Goal: Task Accomplishment & Management: Complete application form

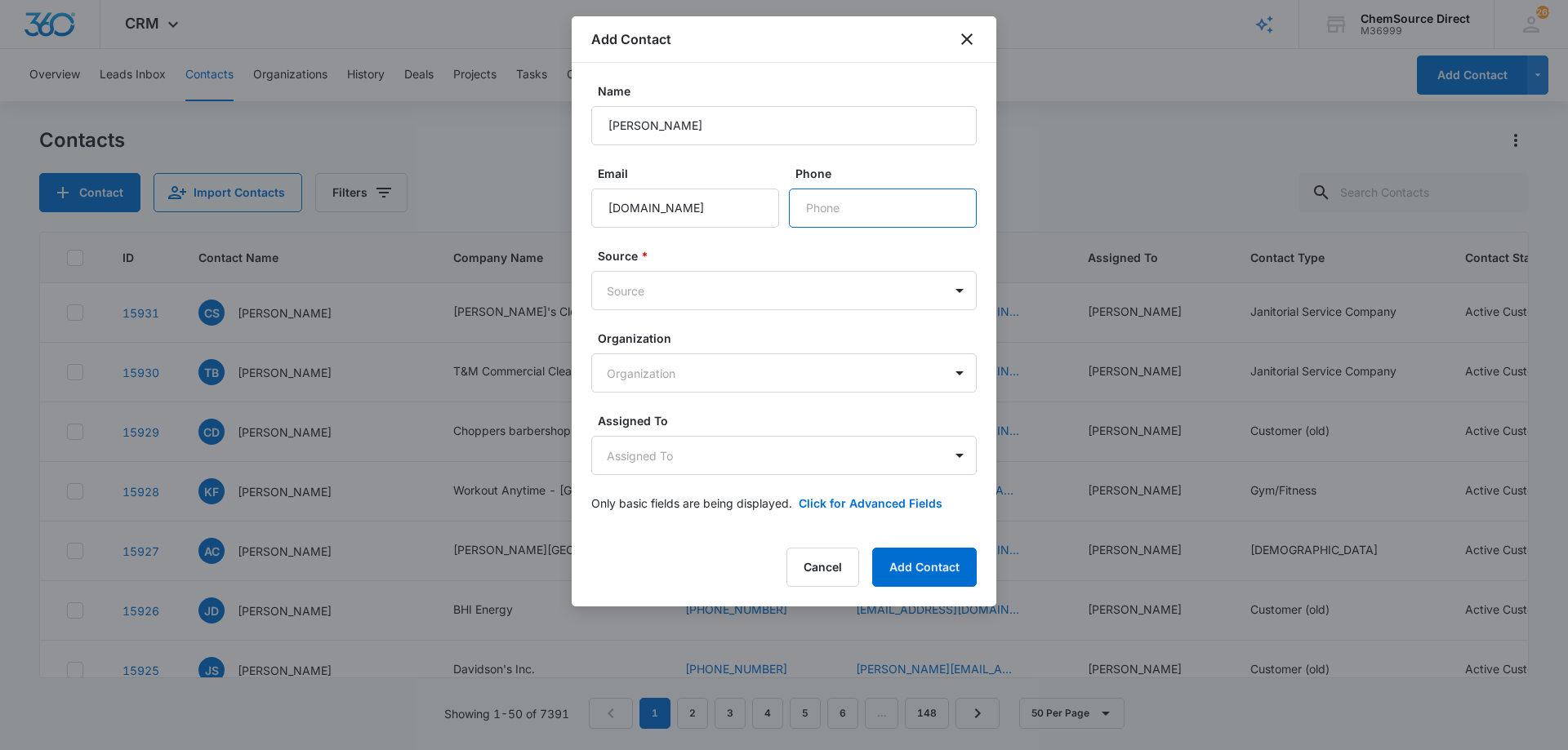
paste input "[PHONE_NUMBER]"
type input "[PHONE_NUMBER]"
click at [755, 283] on body "CRM Apps Reputation Forms CRM Email Social Payments POS Content Ads Intelligenc…" at bounding box center [784, 375] width 1568 height 750
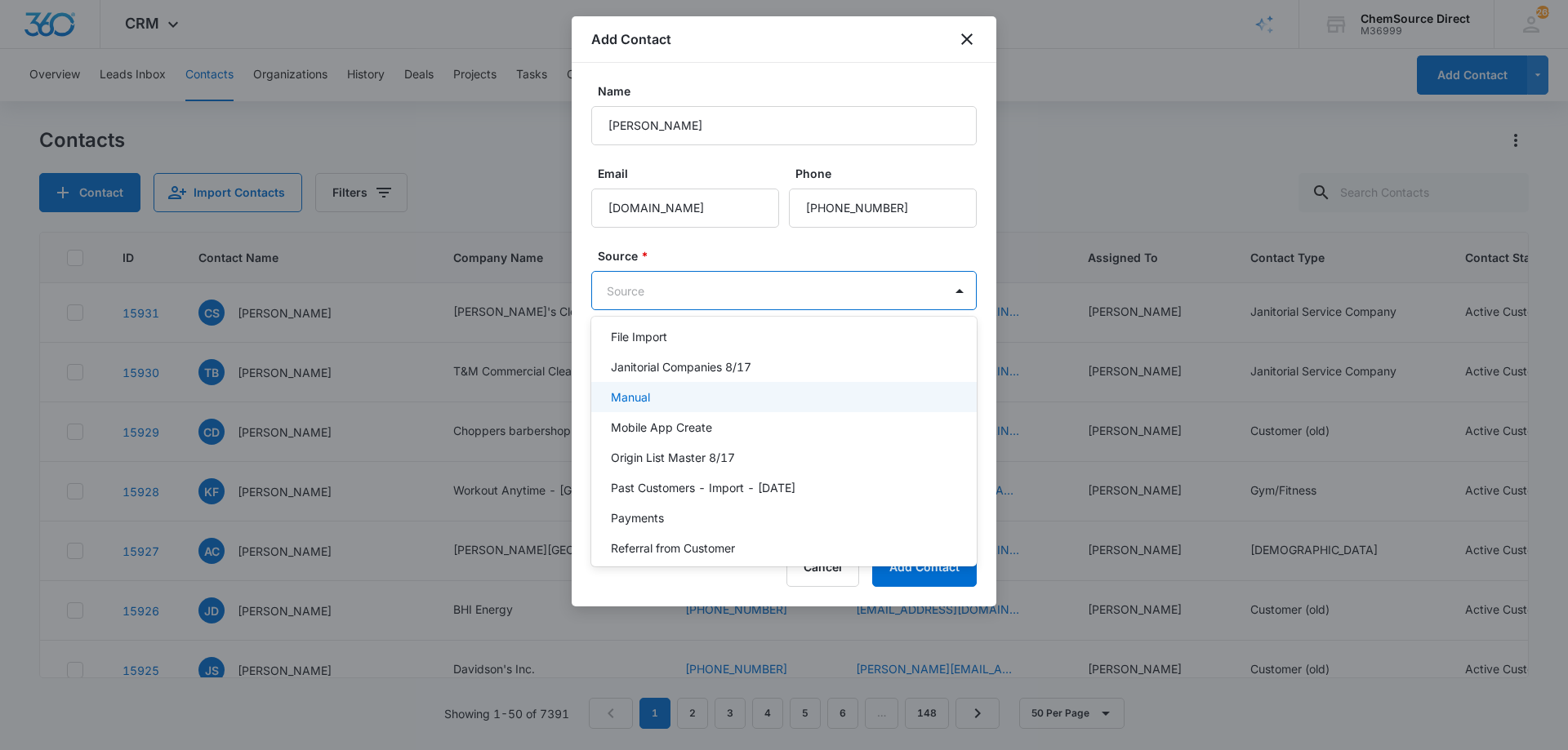
scroll to position [245, 0]
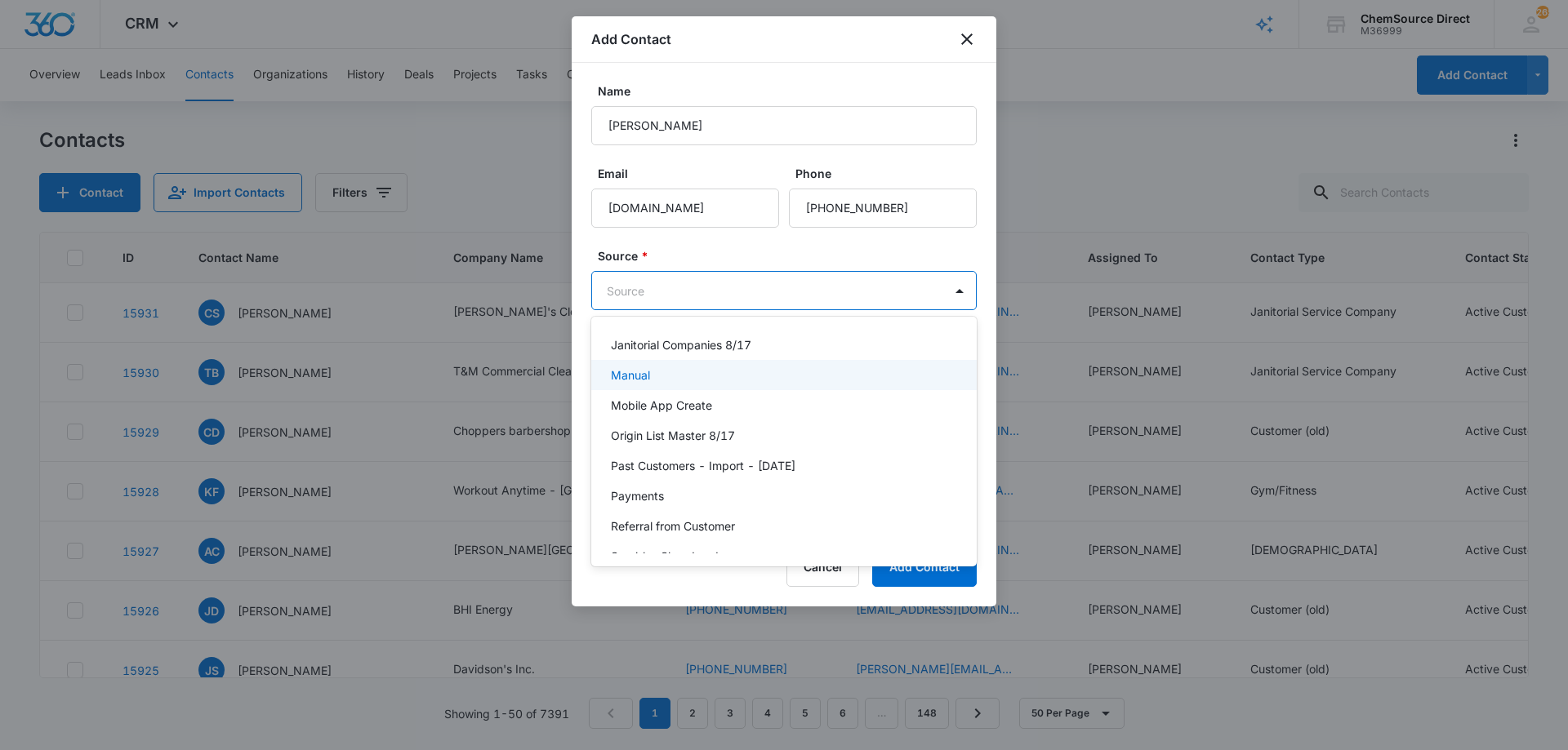
click at [710, 381] on div "Manual" at bounding box center [782, 374] width 343 height 17
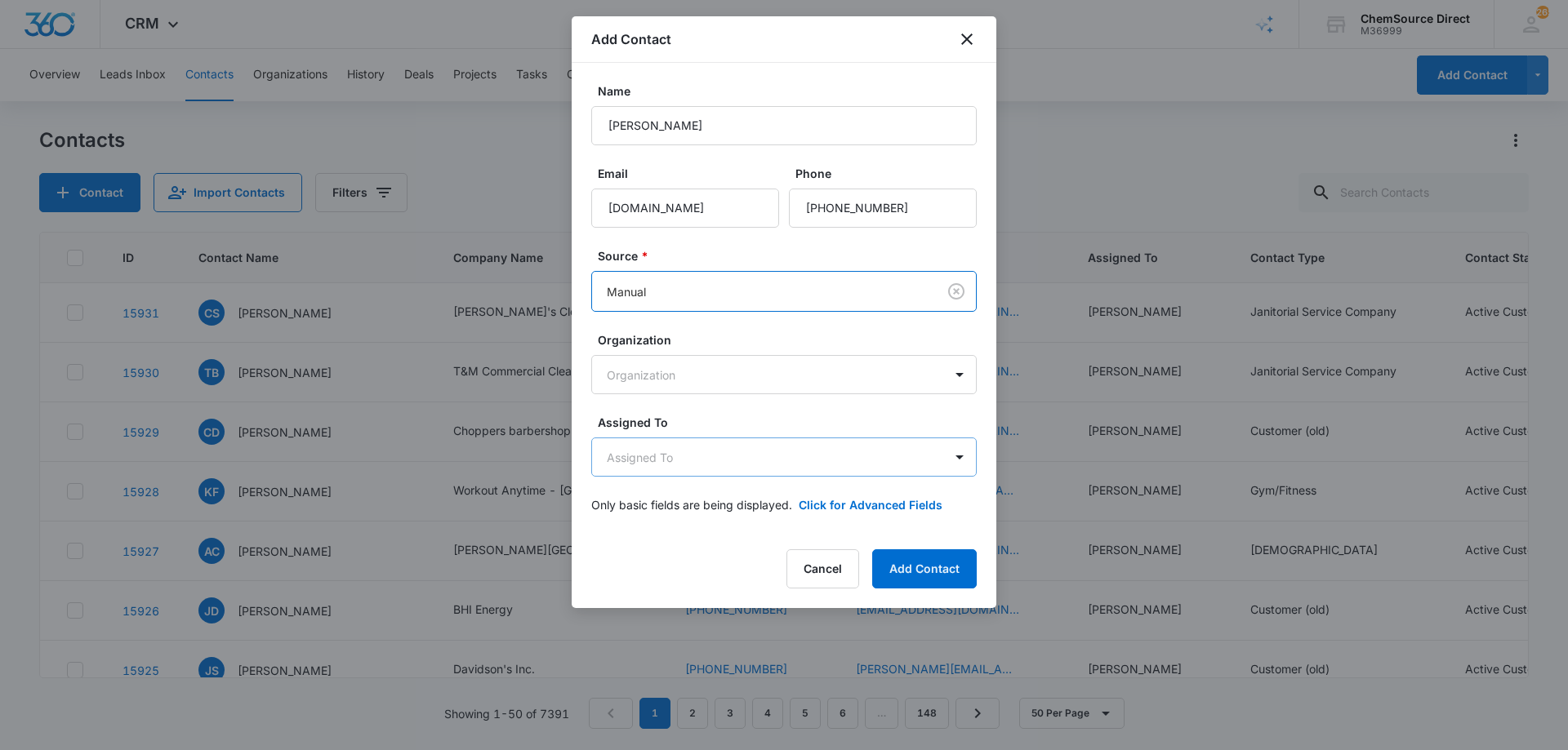
click at [700, 450] on body "CRM Apps Reputation Forms CRM Email Social Payments POS Content Ads Intelligenc…" at bounding box center [784, 375] width 1568 height 750
click at [714, 461] on body "CRM Apps Reputation Forms CRM Email Social Payments POS Content Ads Intelligenc…" at bounding box center [784, 375] width 1568 height 750
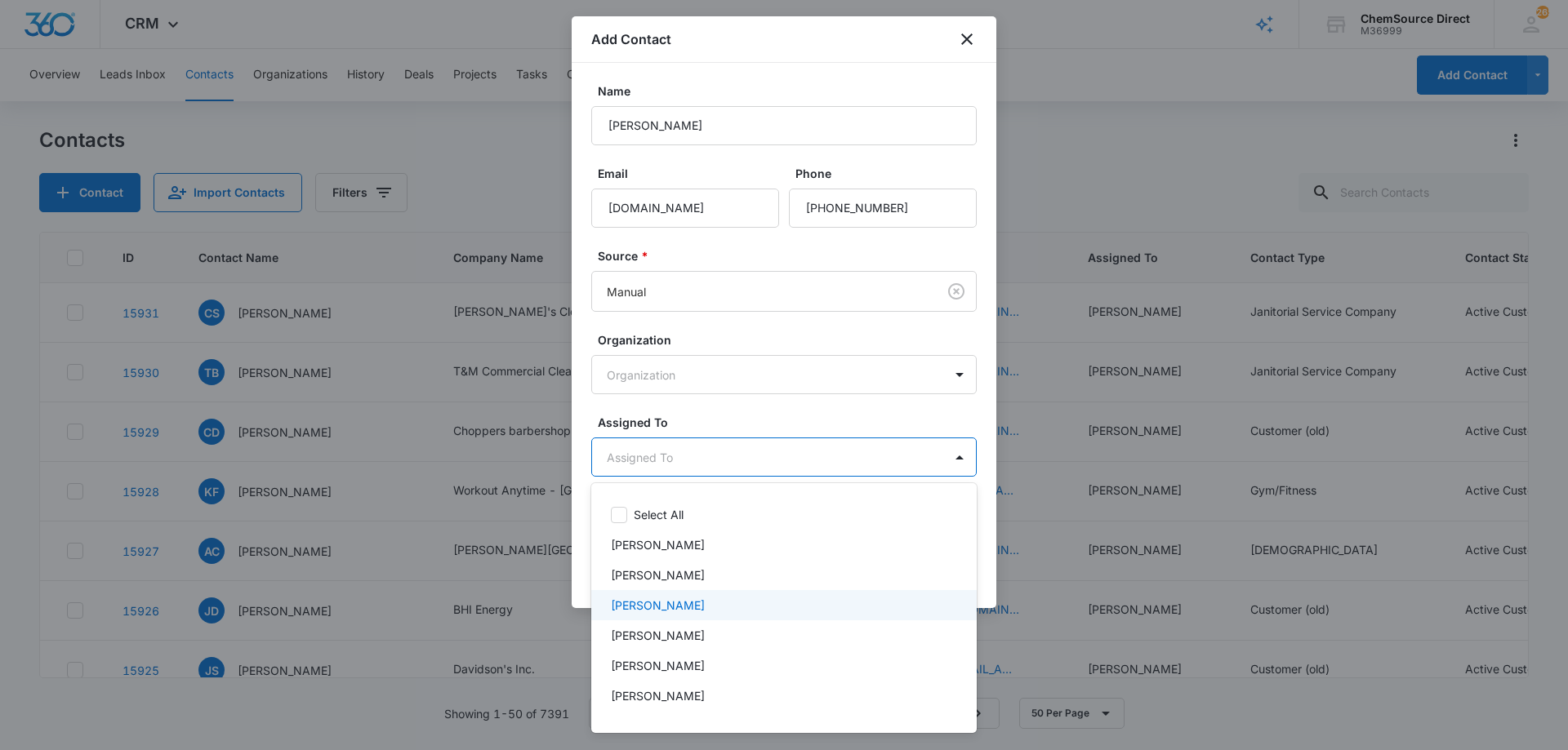
scroll to position [85, 0]
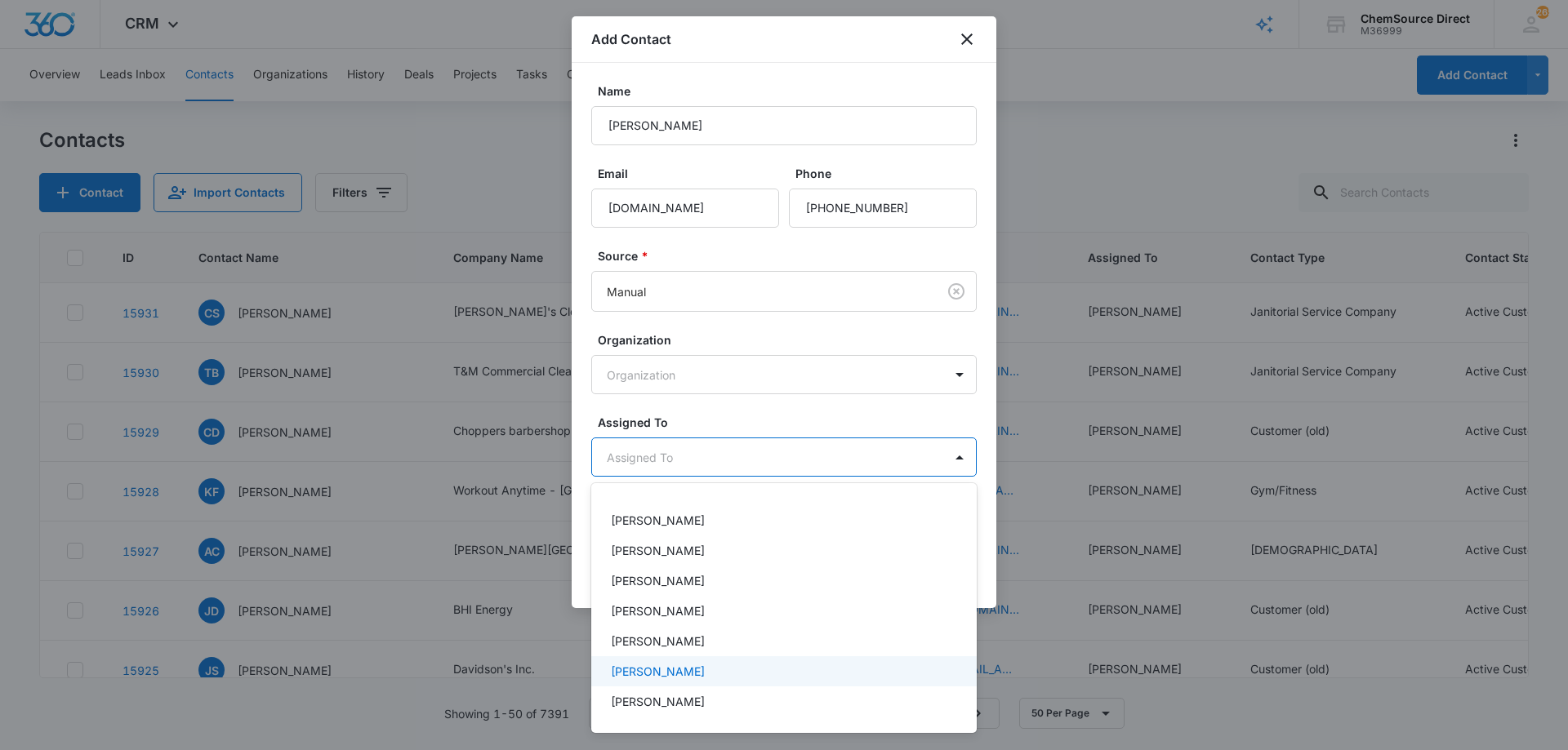
click at [672, 668] on p "[PERSON_NAME]" at bounding box center [658, 671] width 94 height 17
click at [705, 409] on div at bounding box center [784, 375] width 1568 height 750
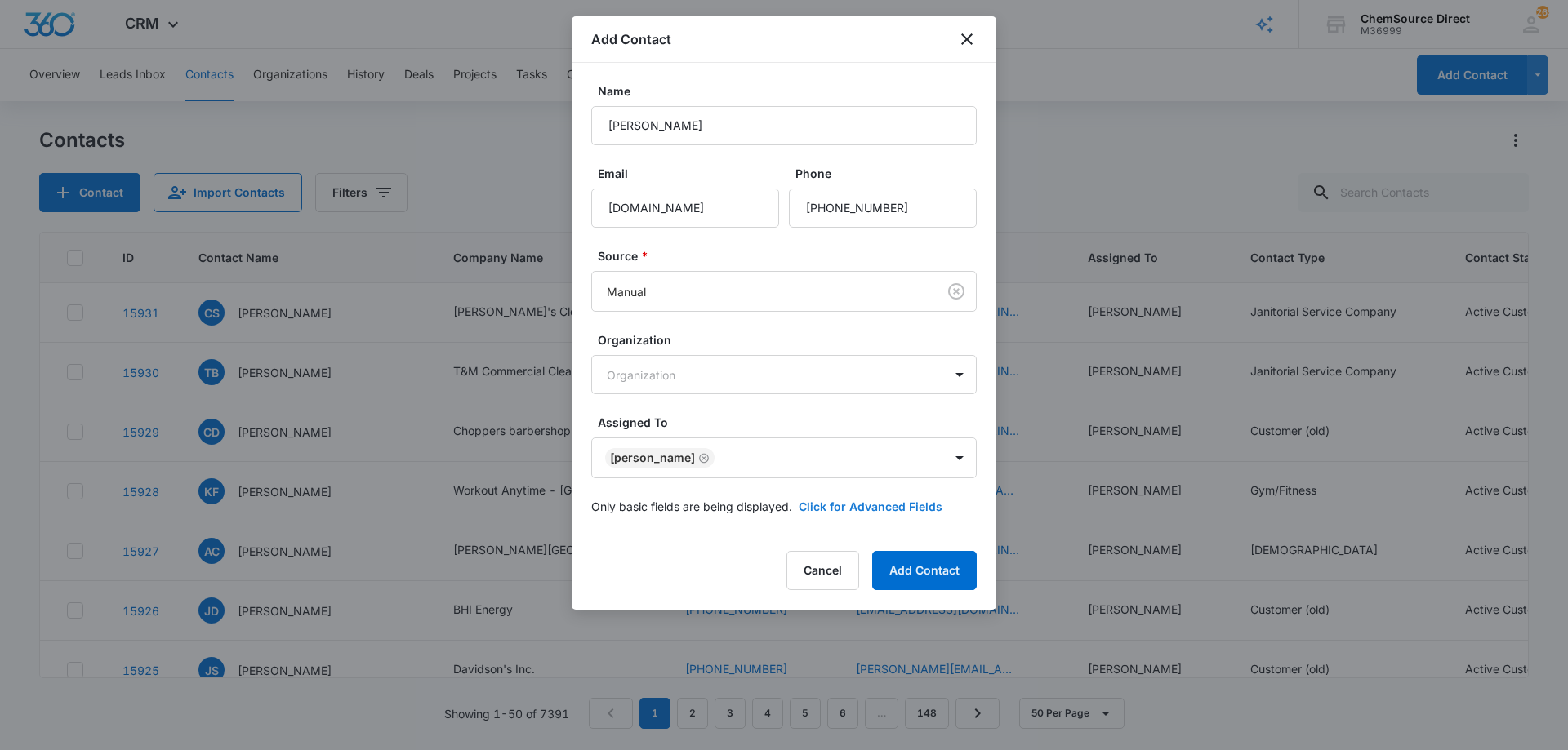
click at [818, 504] on button "Click for Advanced Fields" at bounding box center [871, 506] width 144 height 17
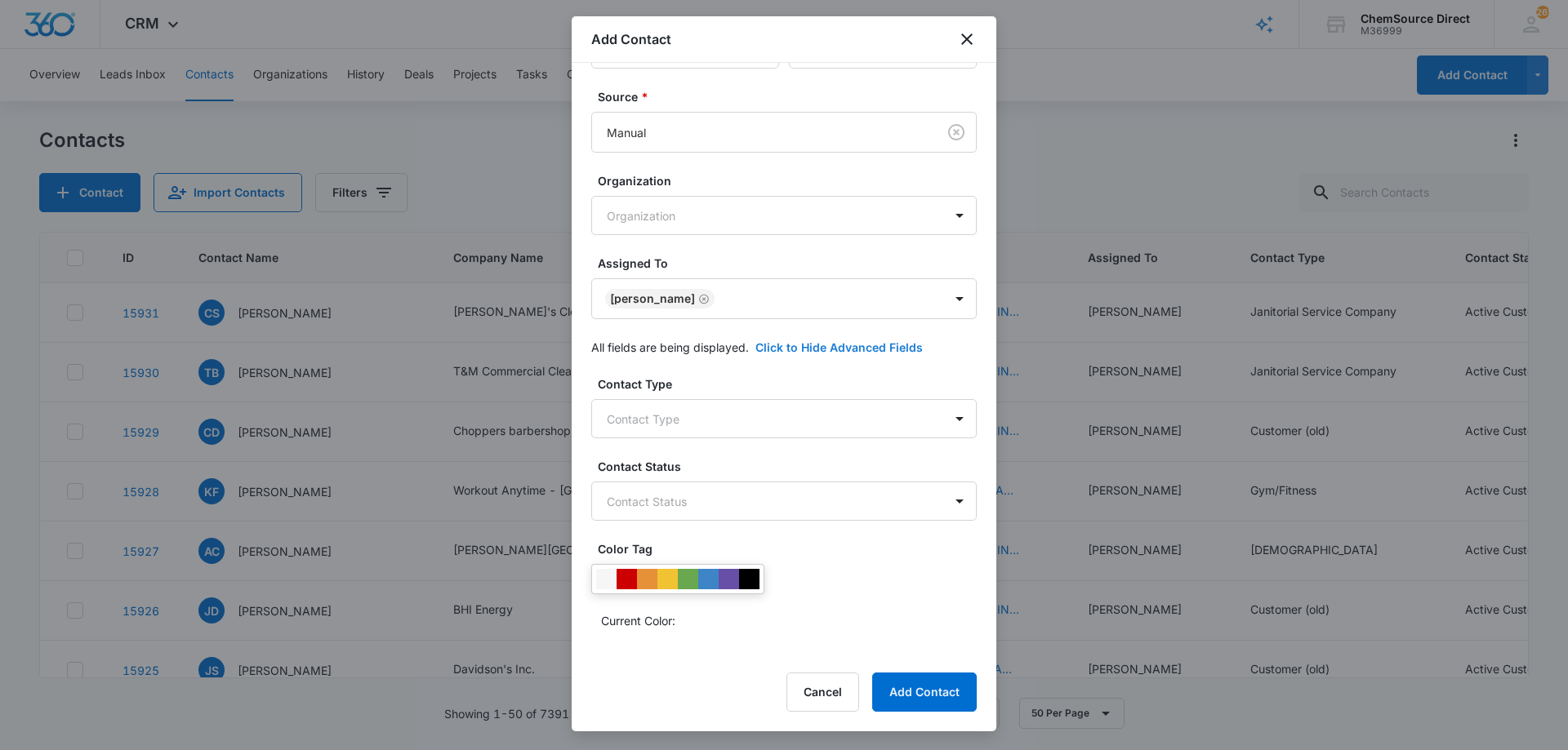
scroll to position [314, 0]
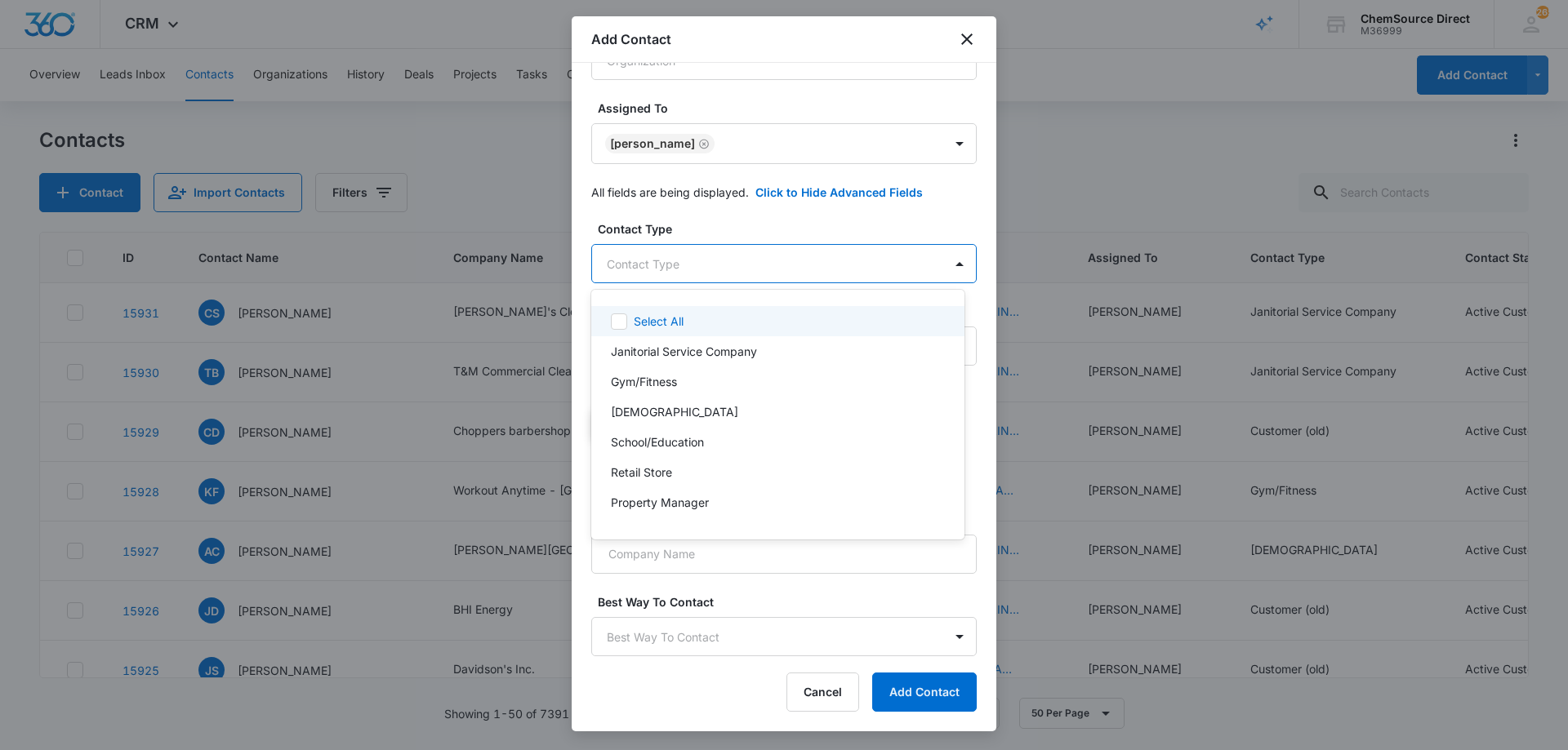
click at [694, 269] on body "CRM Apps Reputation Forms CRM Email Social Payments POS Content Ads Intelligenc…" at bounding box center [784, 375] width 1568 height 750
click at [683, 342] on div "Janitorial Service Company" at bounding box center [778, 351] width 373 height 30
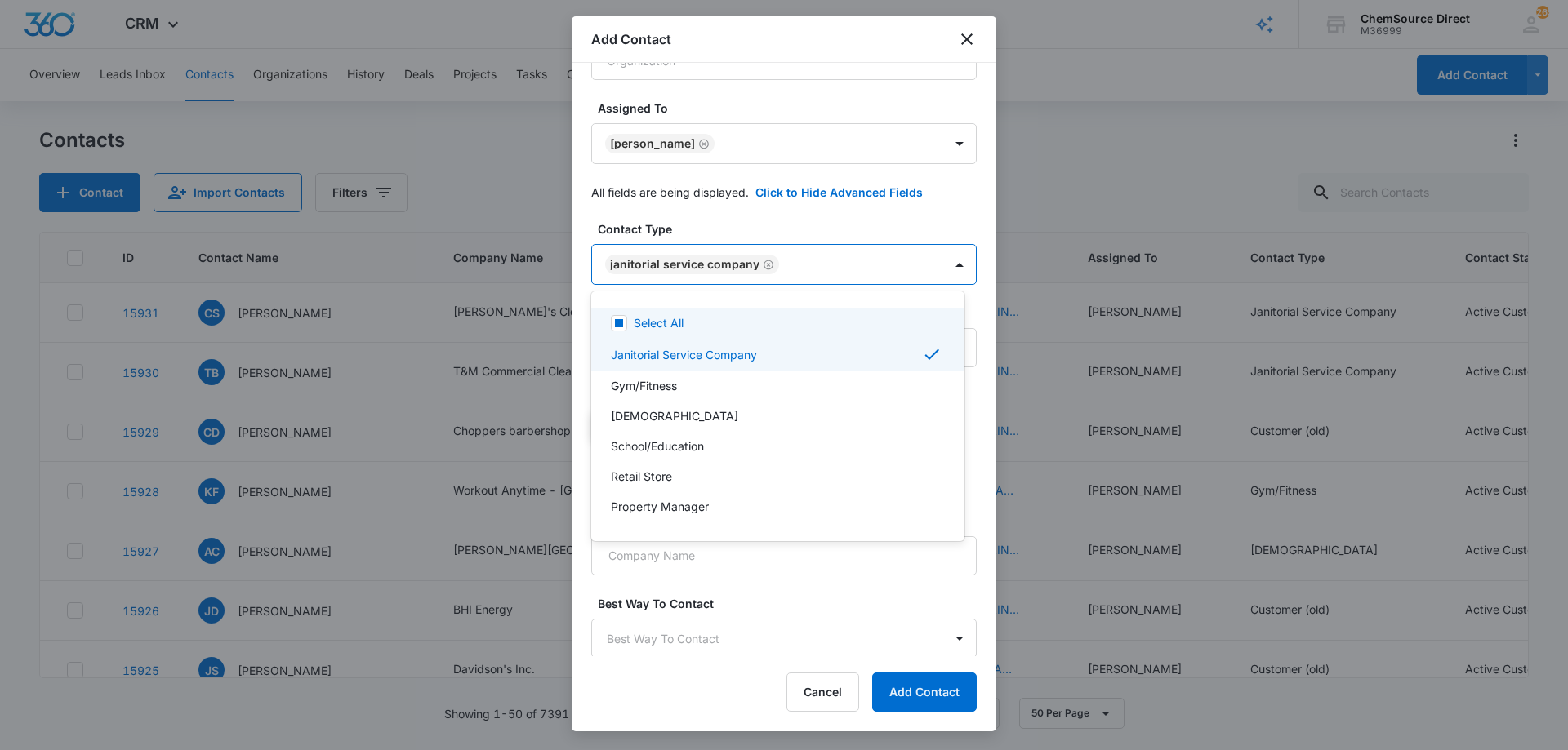
click at [770, 209] on div at bounding box center [784, 375] width 1568 height 750
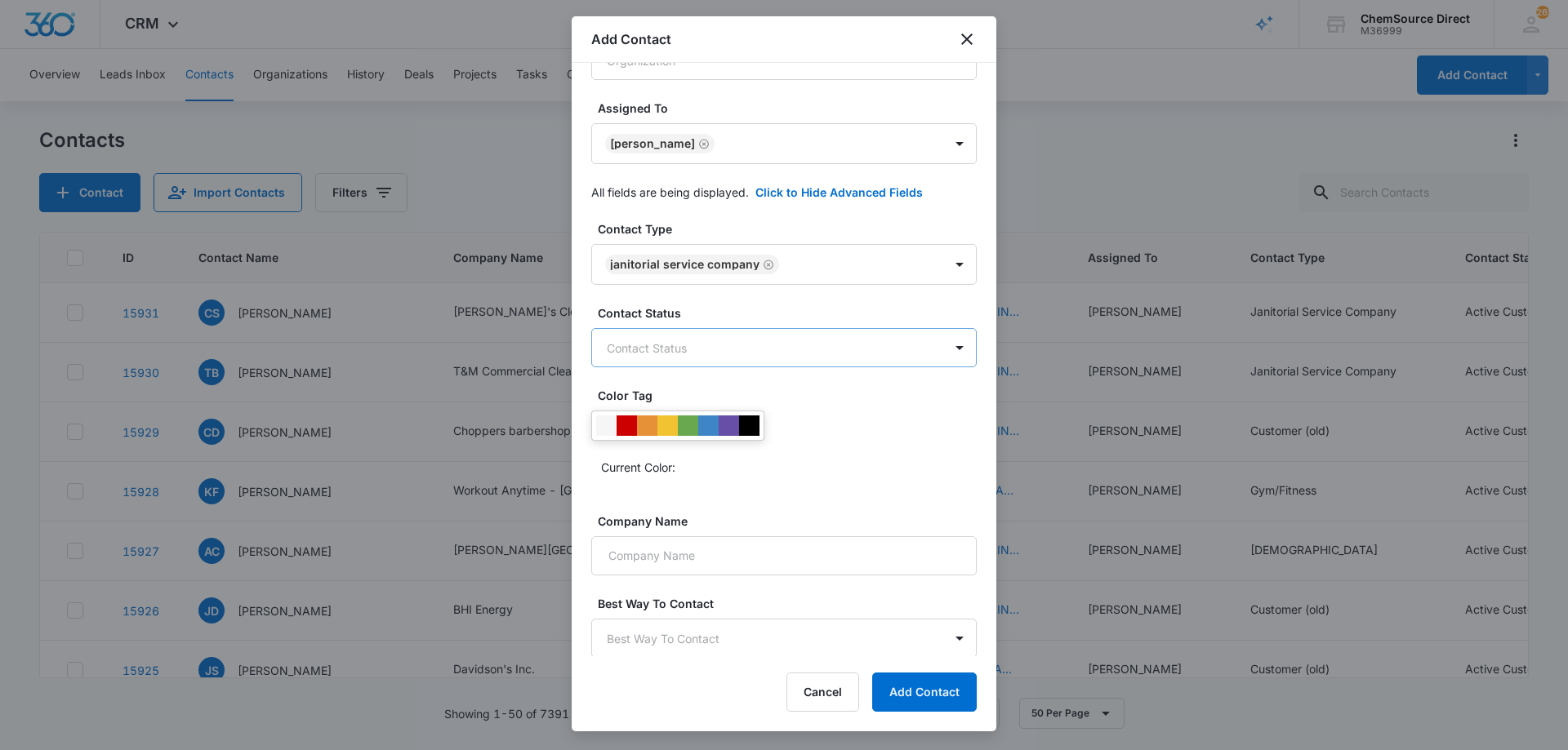
click at [753, 344] on body "CRM Apps Reputation Forms CRM Email Social Payments POS Content Ads Intelligenc…" at bounding box center [784, 375] width 1568 height 750
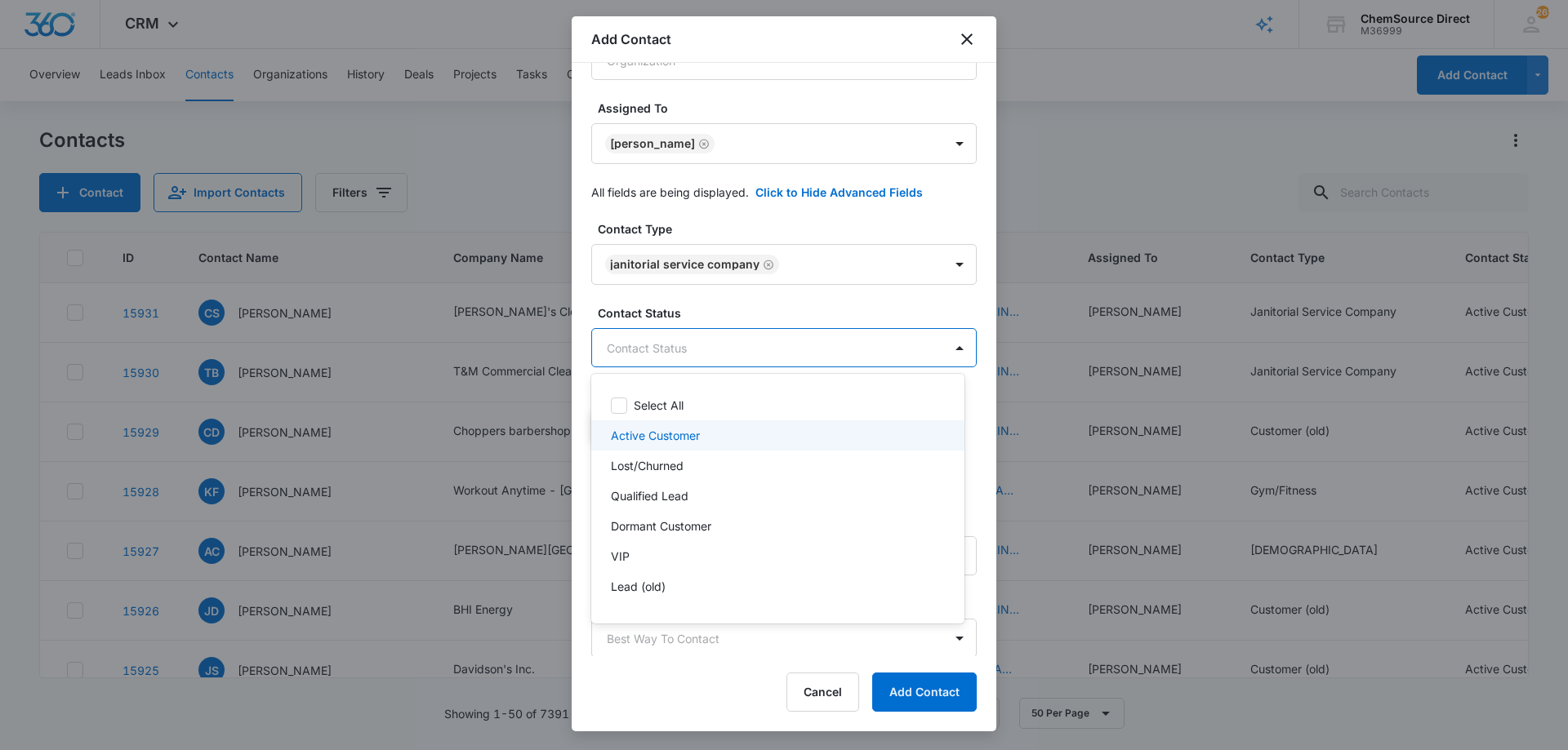
click at [716, 431] on div "Active Customer" at bounding box center [776, 435] width 331 height 17
click at [722, 304] on div at bounding box center [784, 375] width 1568 height 750
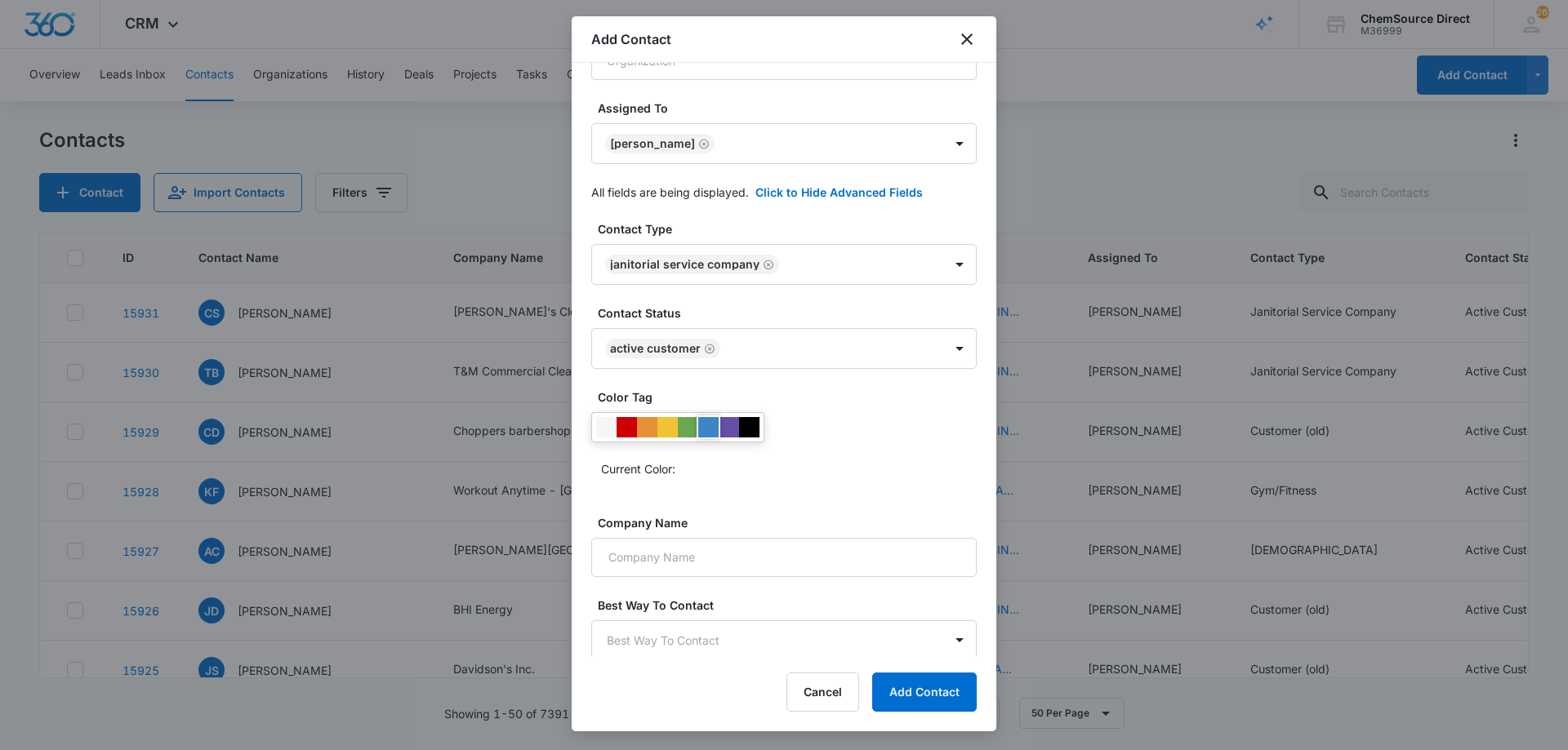
click at [704, 425] on div at bounding box center [708, 427] width 20 height 20
click at [768, 475] on div "Current Color:" at bounding box center [789, 469] width 376 height 26
click at [714, 552] on input "Company Name" at bounding box center [784, 558] width 386 height 39
type input "l"
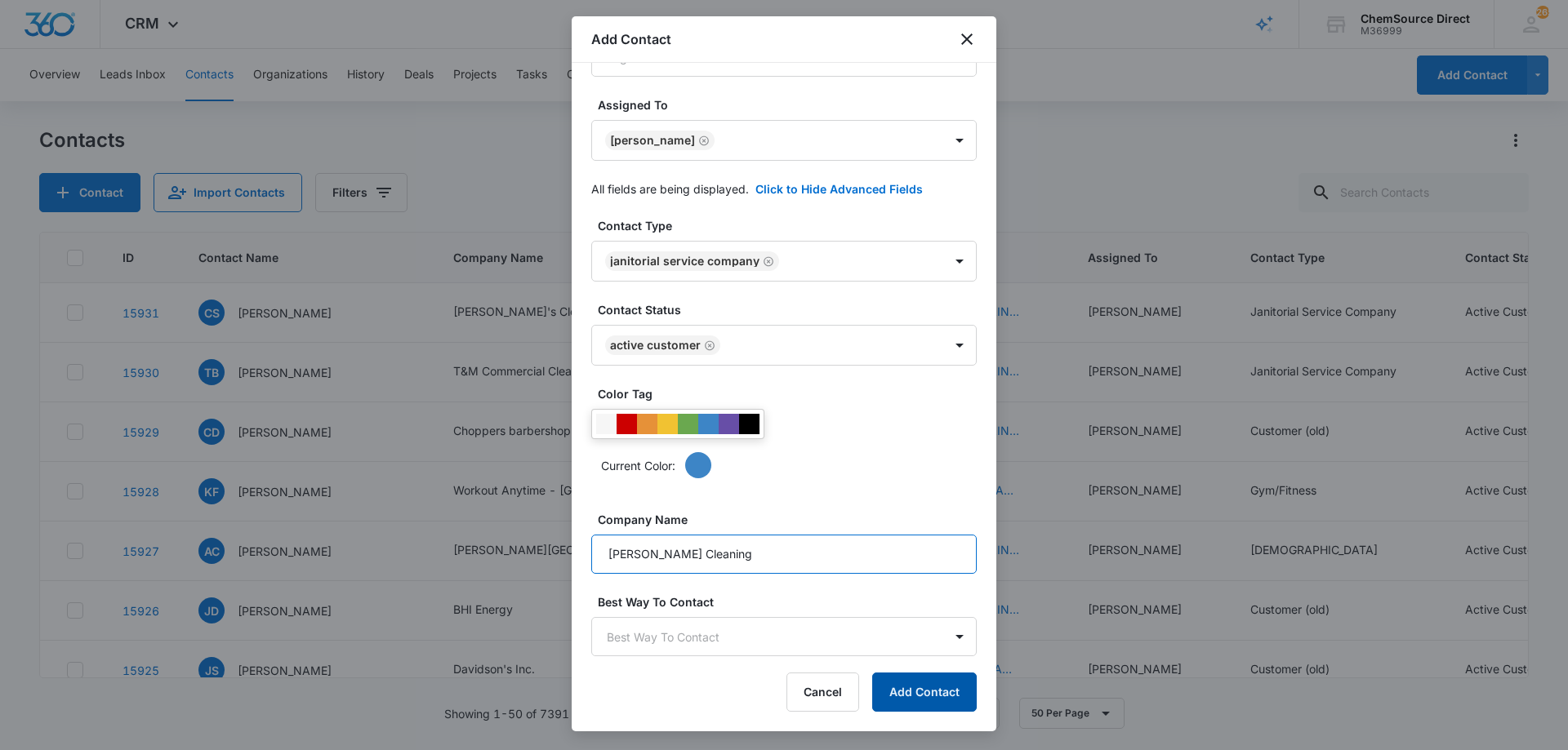
type input "[PERSON_NAME] Cleaning"
click at [916, 683] on button "Add Contact" at bounding box center [924, 692] width 104 height 39
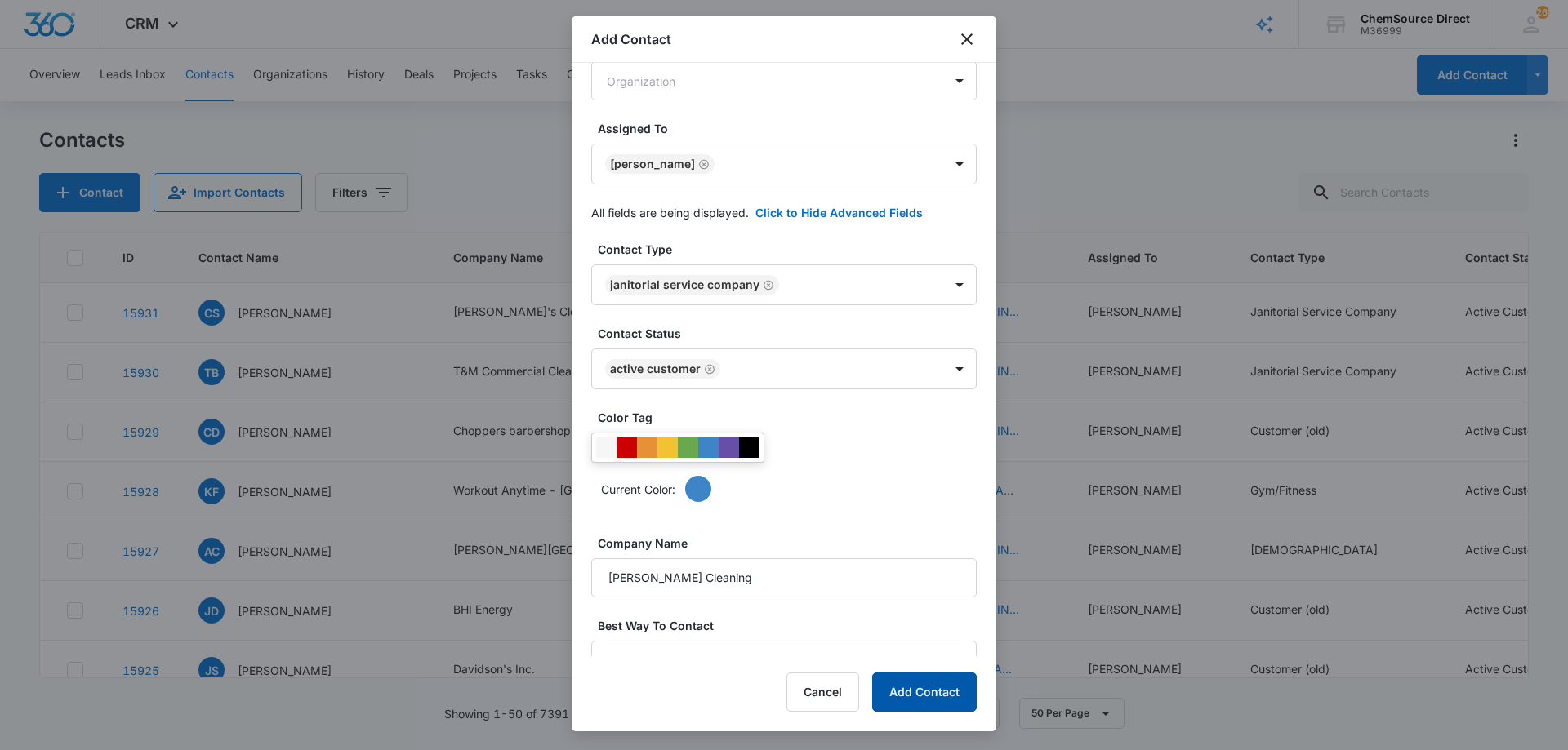
scroll to position [341, 0]
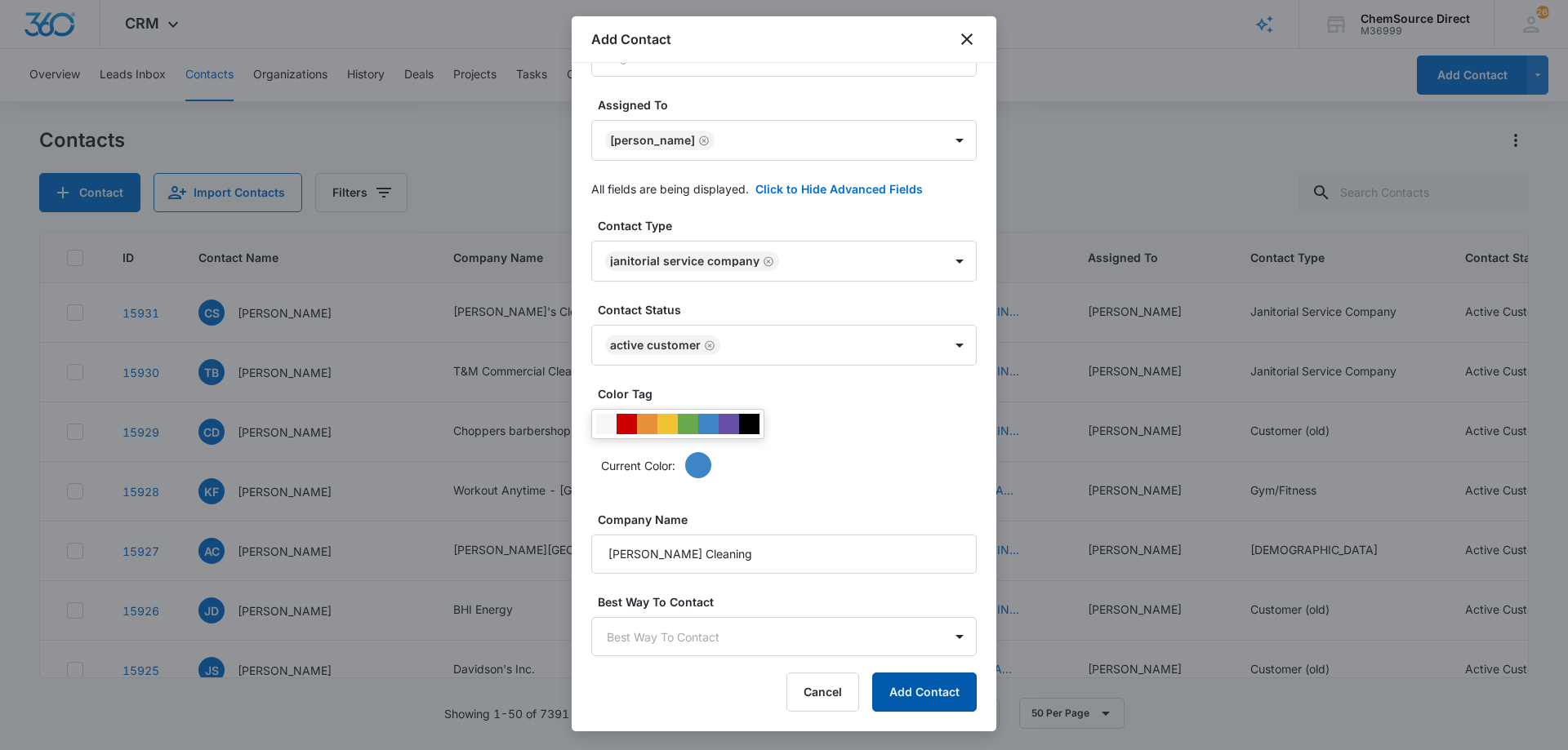
click at [917, 692] on button "Add Contact" at bounding box center [924, 692] width 104 height 39
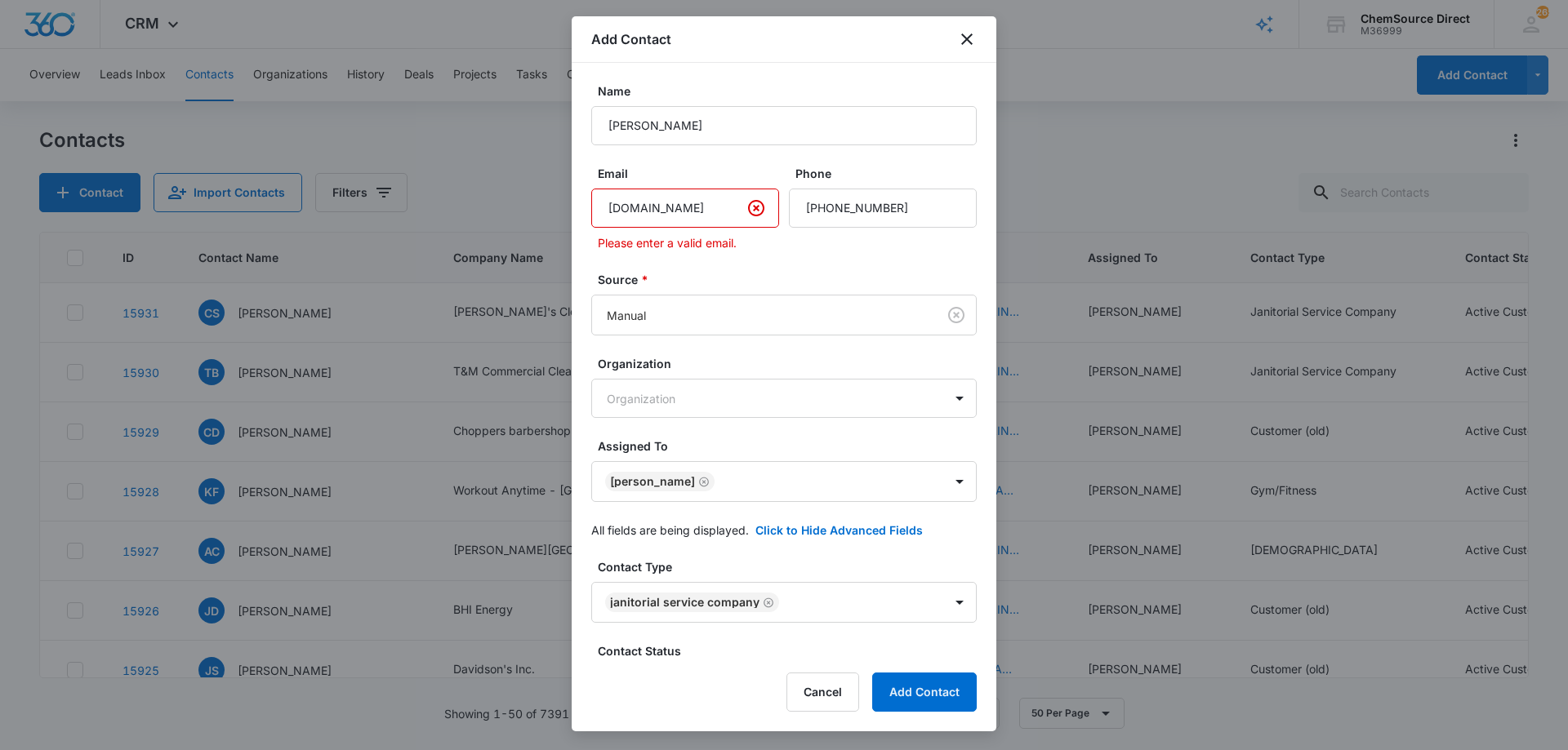
click at [694, 208] on input "[DOMAIN_NAME]" at bounding box center [685, 208] width 188 height 39
click at [655, 203] on input "[DOMAIN_NAME]" at bounding box center [685, 208] width 188 height 39
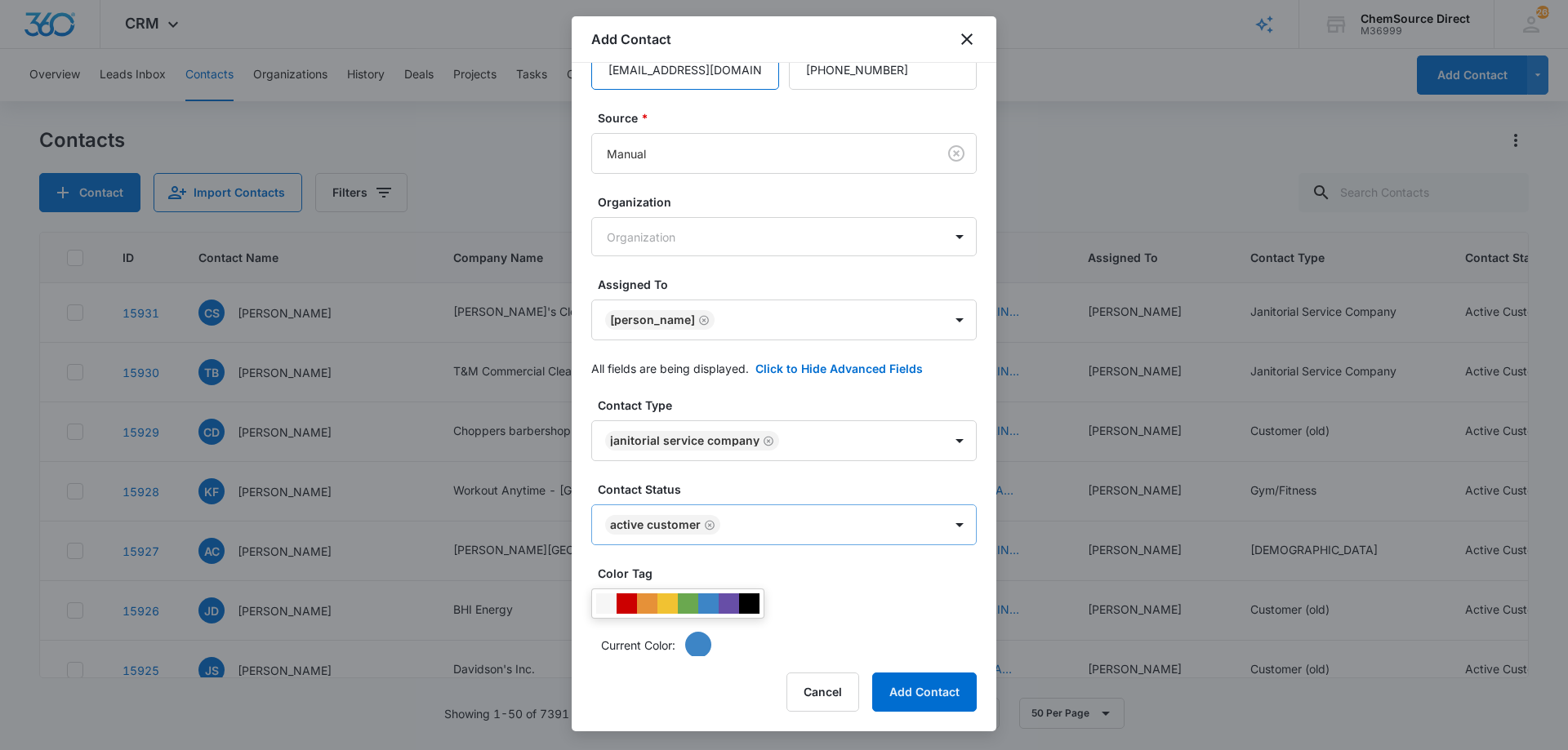
scroll to position [318, 0]
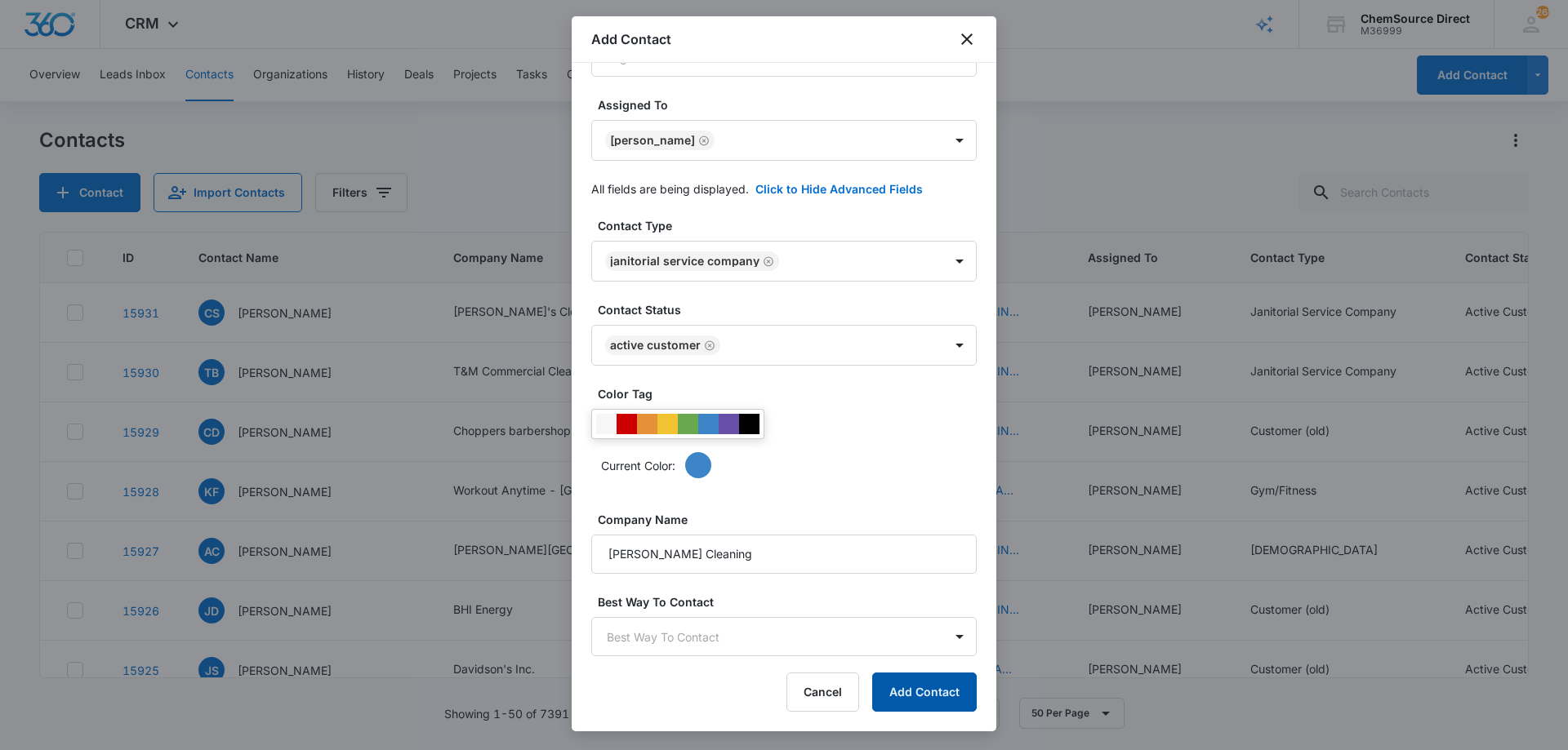
type input "[EMAIL_ADDRESS][DOMAIN_NAME]"
click at [912, 690] on button "Add Contact" at bounding box center [924, 692] width 104 height 39
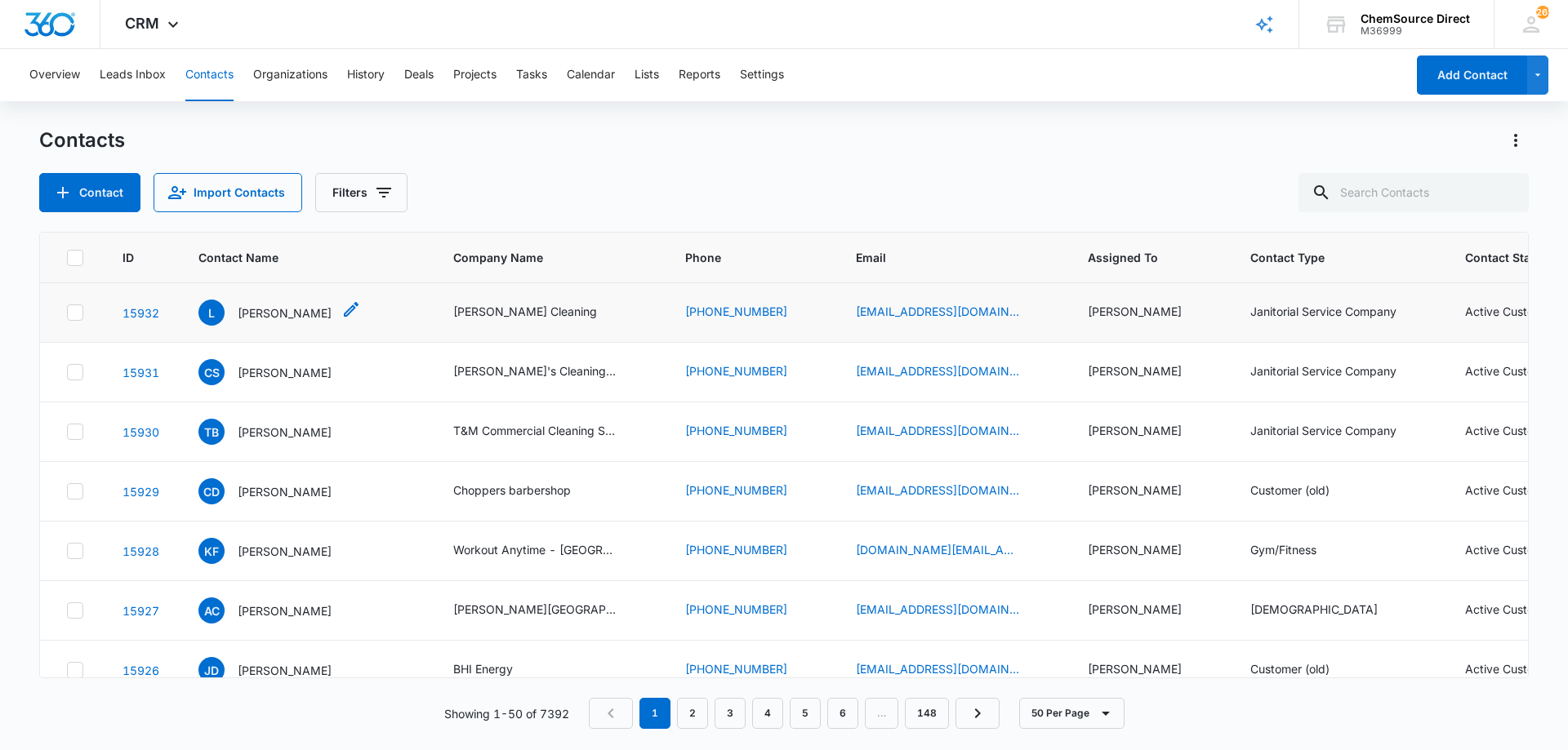
click at [250, 309] on p "[PERSON_NAME]" at bounding box center [284, 312] width 94 height 17
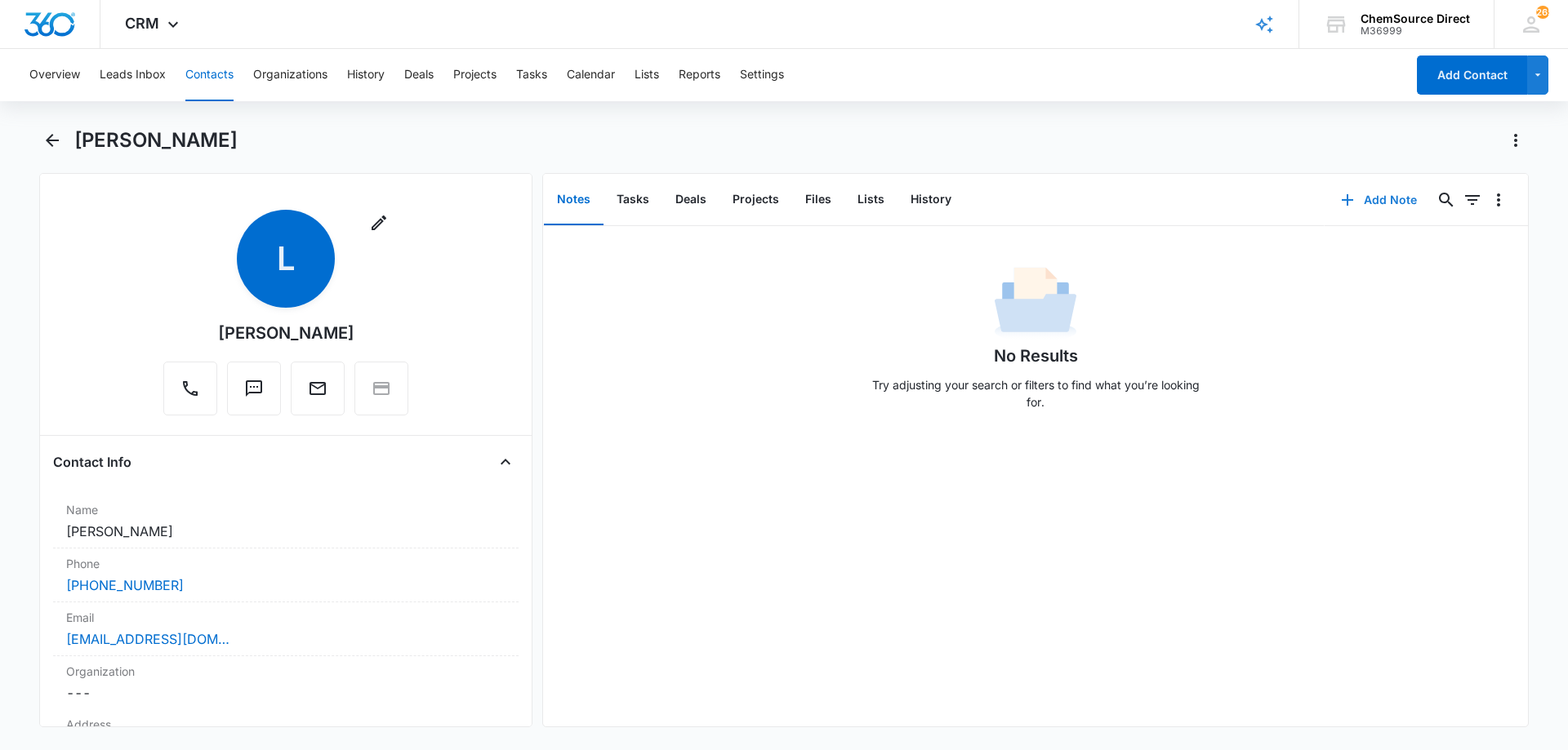
click at [1362, 191] on button "Add Note" at bounding box center [1379, 199] width 109 height 39
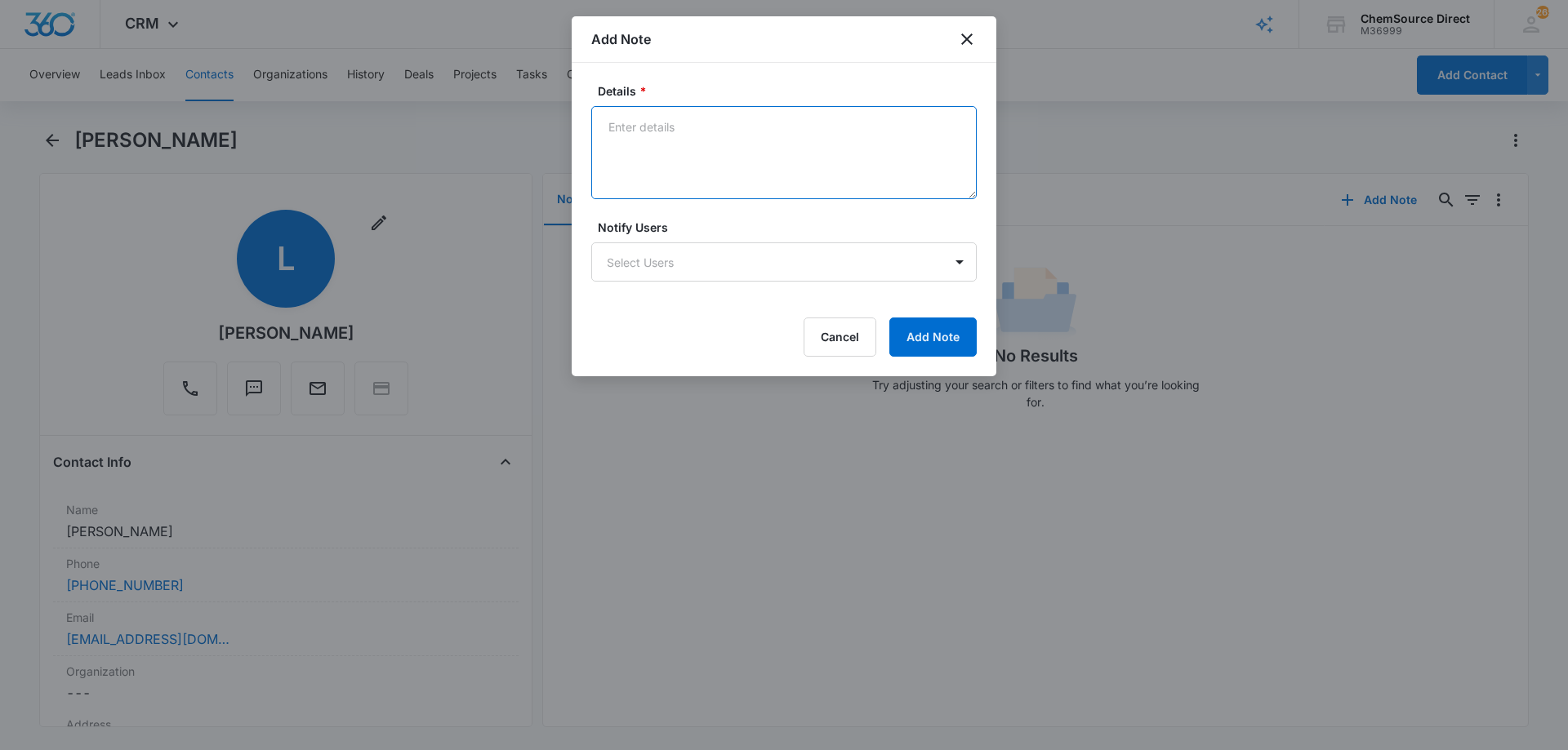
click at [667, 140] on textarea "Details *" at bounding box center [784, 152] width 386 height 93
click at [617, 144] on textarea "New Customer" at bounding box center [784, 152] width 386 height 93
paste textarea "Minuteman 17" Low Speed w/ tank NEW"
type textarea "New Customer Minuteman 17" Low Speed w/ tank NEW"
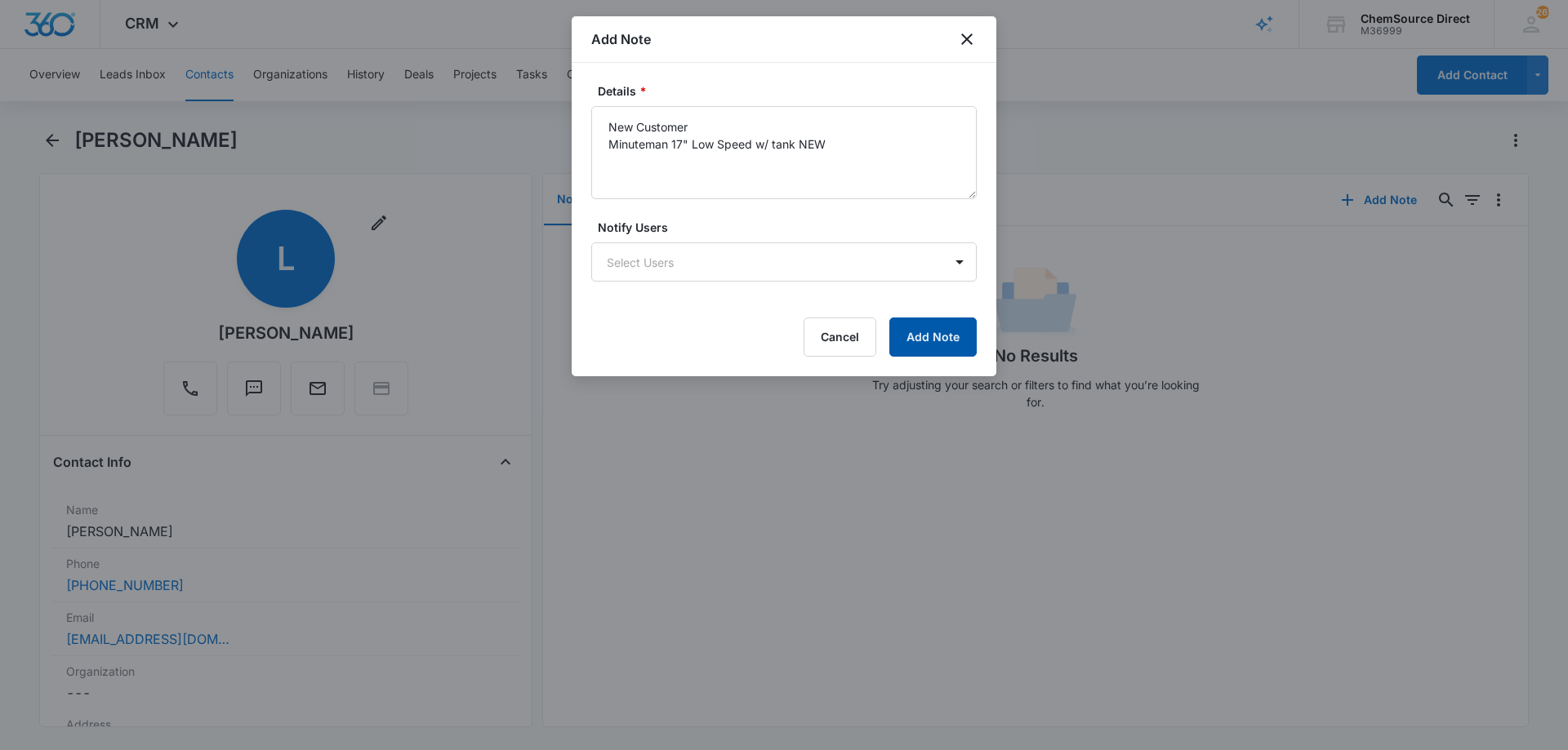
click at [925, 338] on button "Add Note" at bounding box center [933, 337] width 87 height 39
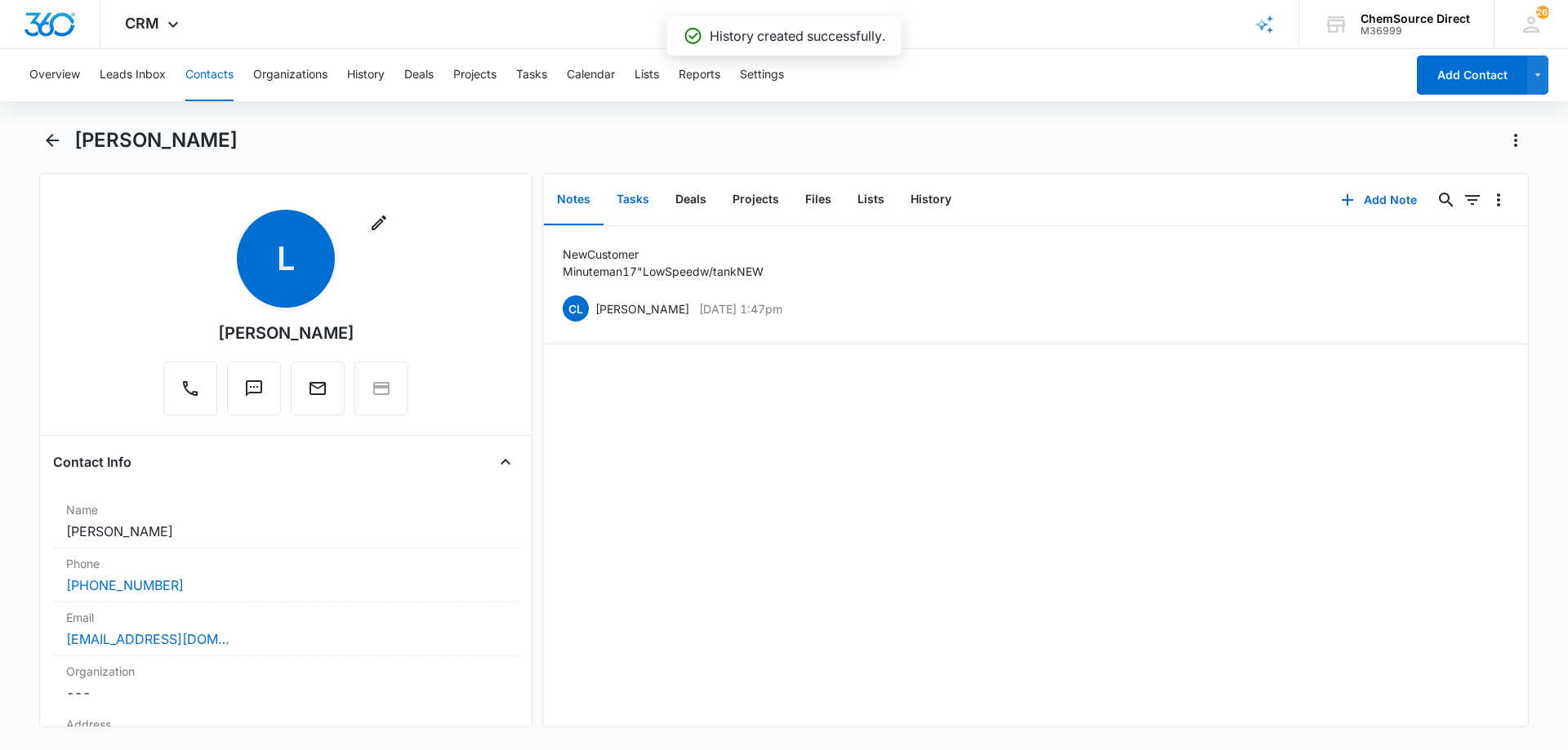
click at [634, 196] on button "Tasks" at bounding box center [633, 199] width 59 height 50
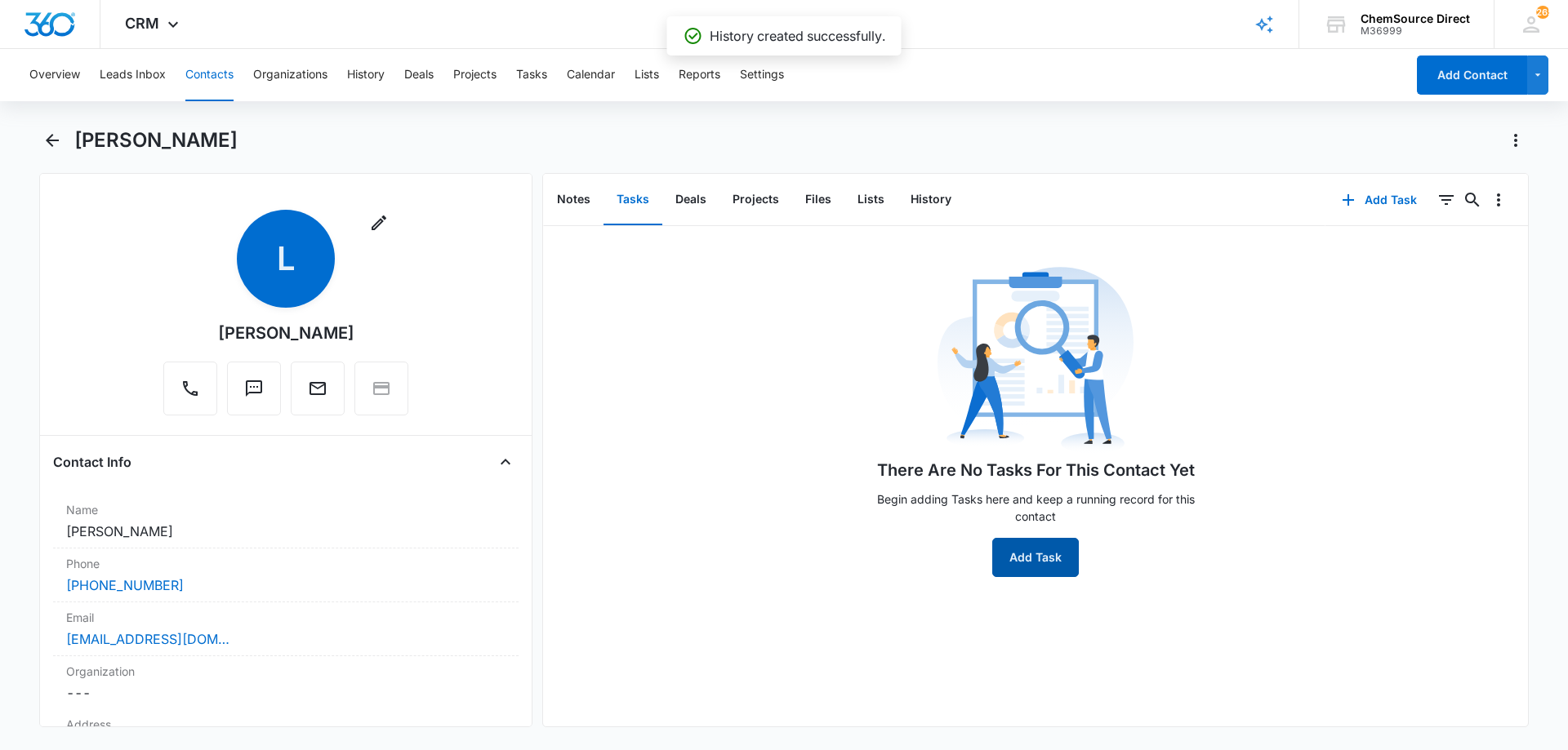
click at [1020, 559] on button "Add Task" at bounding box center [1036, 558] width 87 height 39
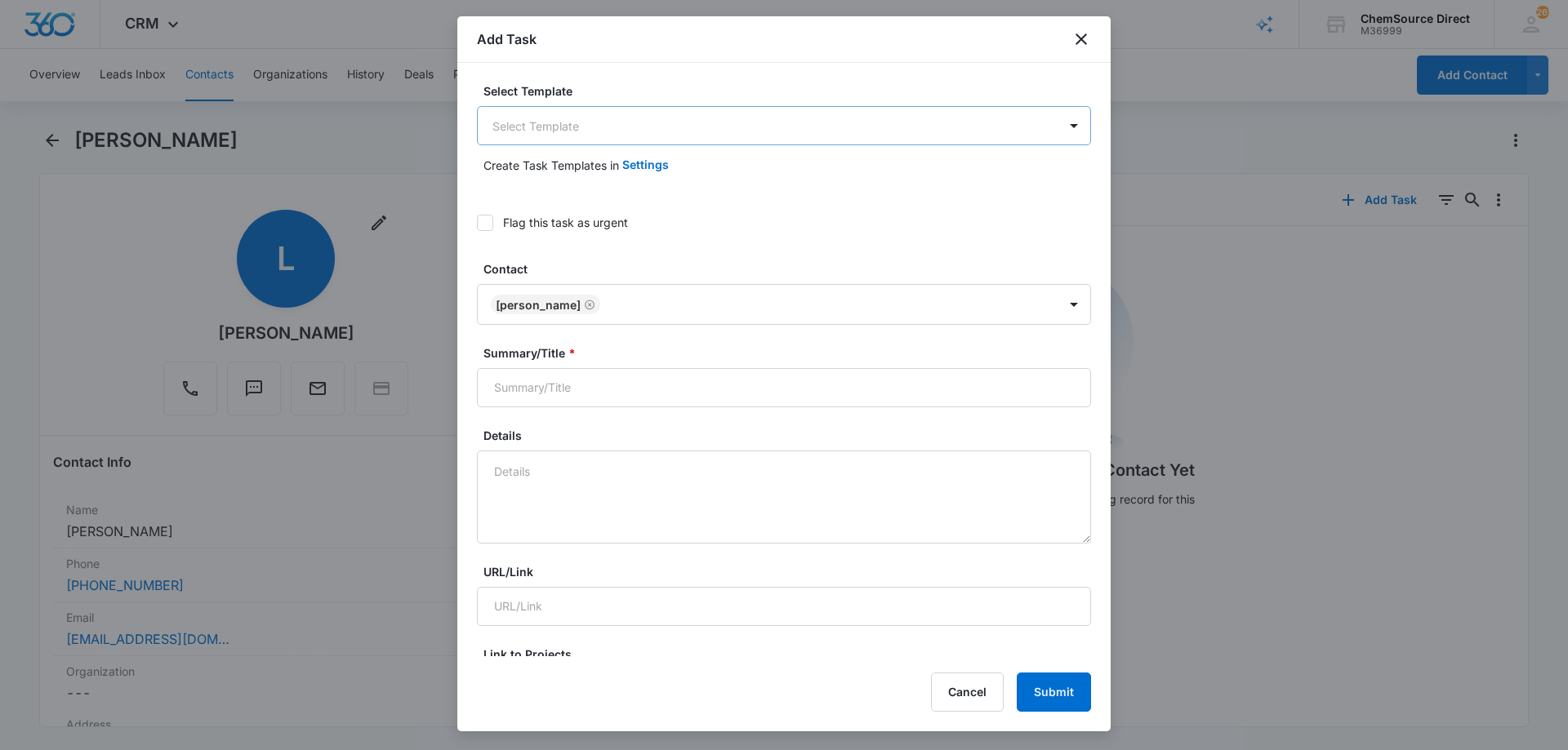
click at [541, 126] on body "CRM Apps Reputation Forms CRM Email Social Payments POS Content Ads Intelligenc…" at bounding box center [784, 375] width 1568 height 750
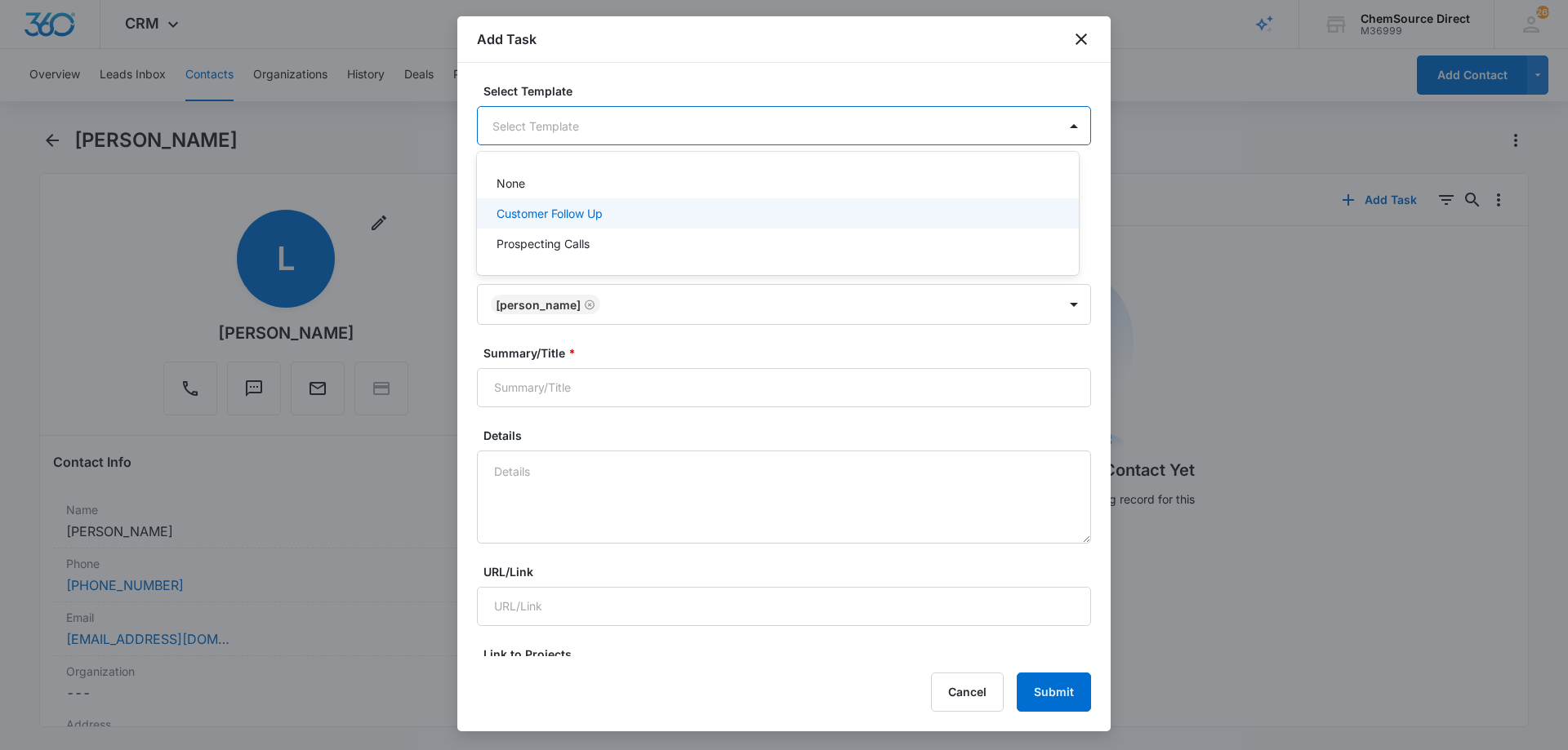
click at [562, 210] on p "Customer Follow Up" at bounding box center [550, 213] width 106 height 17
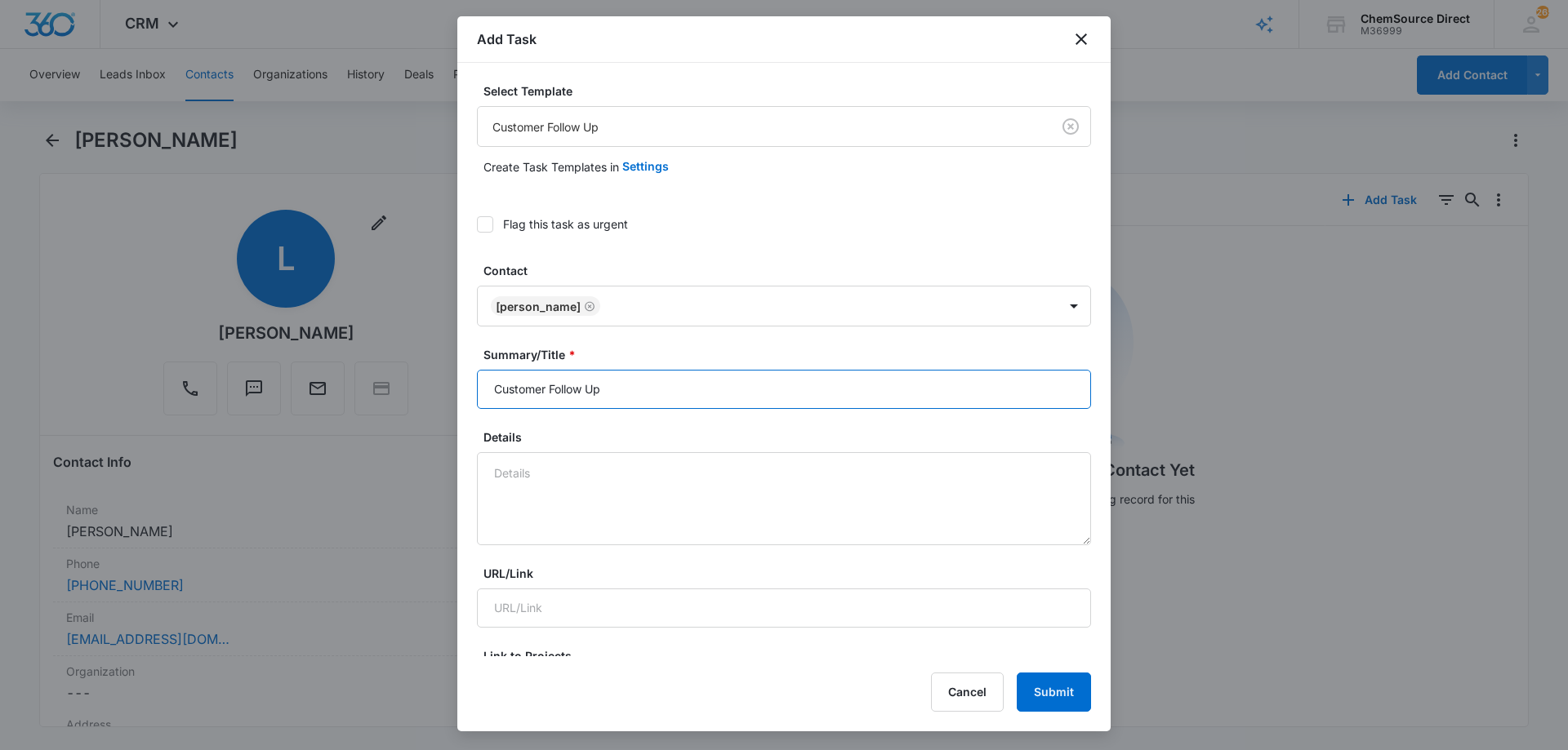
click at [525, 387] on input "Customer Follow Up" at bounding box center [784, 389] width 614 height 39
click at [525, 386] on input "Customer Follow Up" at bounding box center [784, 389] width 614 height 39
type input "Customer Follow Up"
paste textarea "Minuteman 17" Low Speed w/ tank NEW"
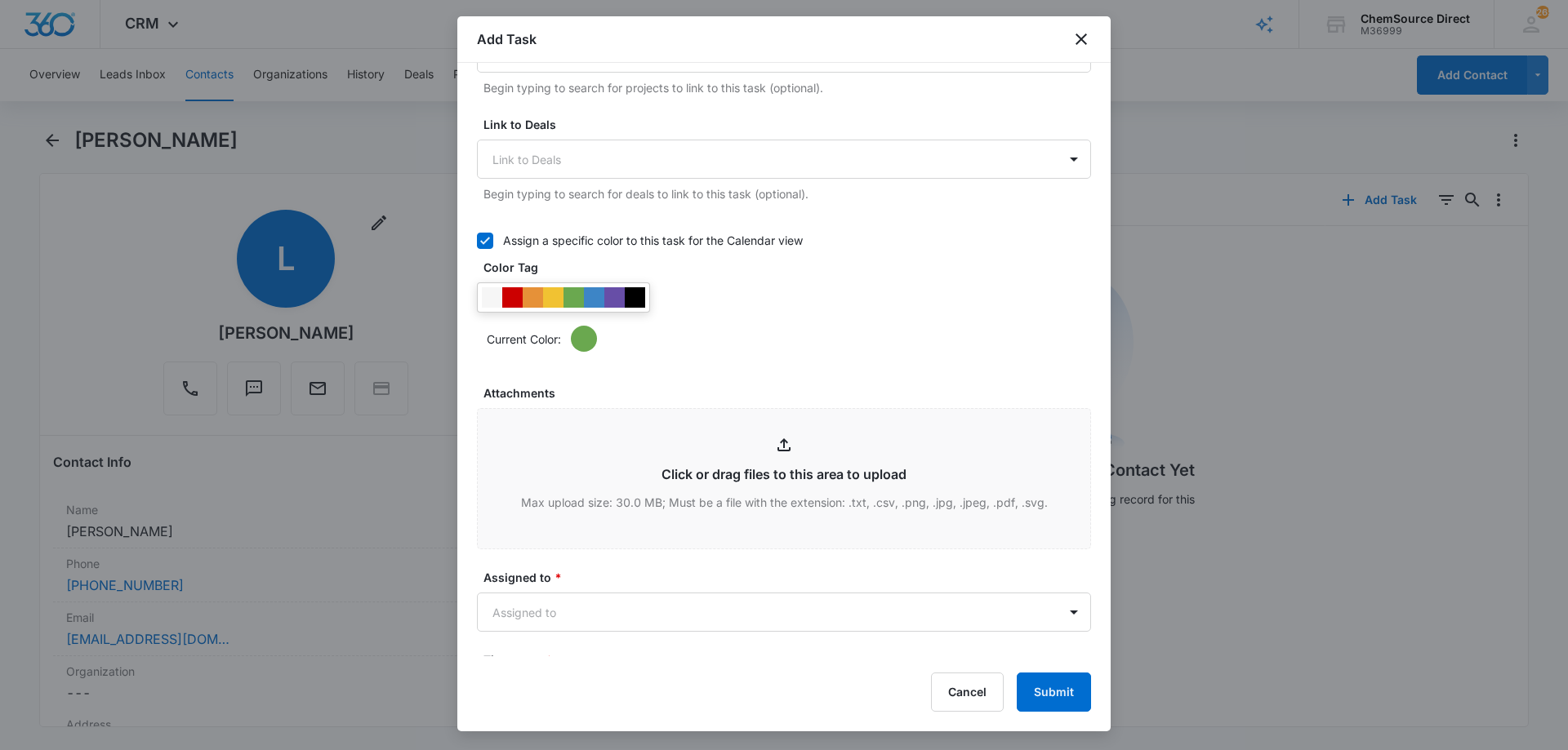
scroll to position [653, 0]
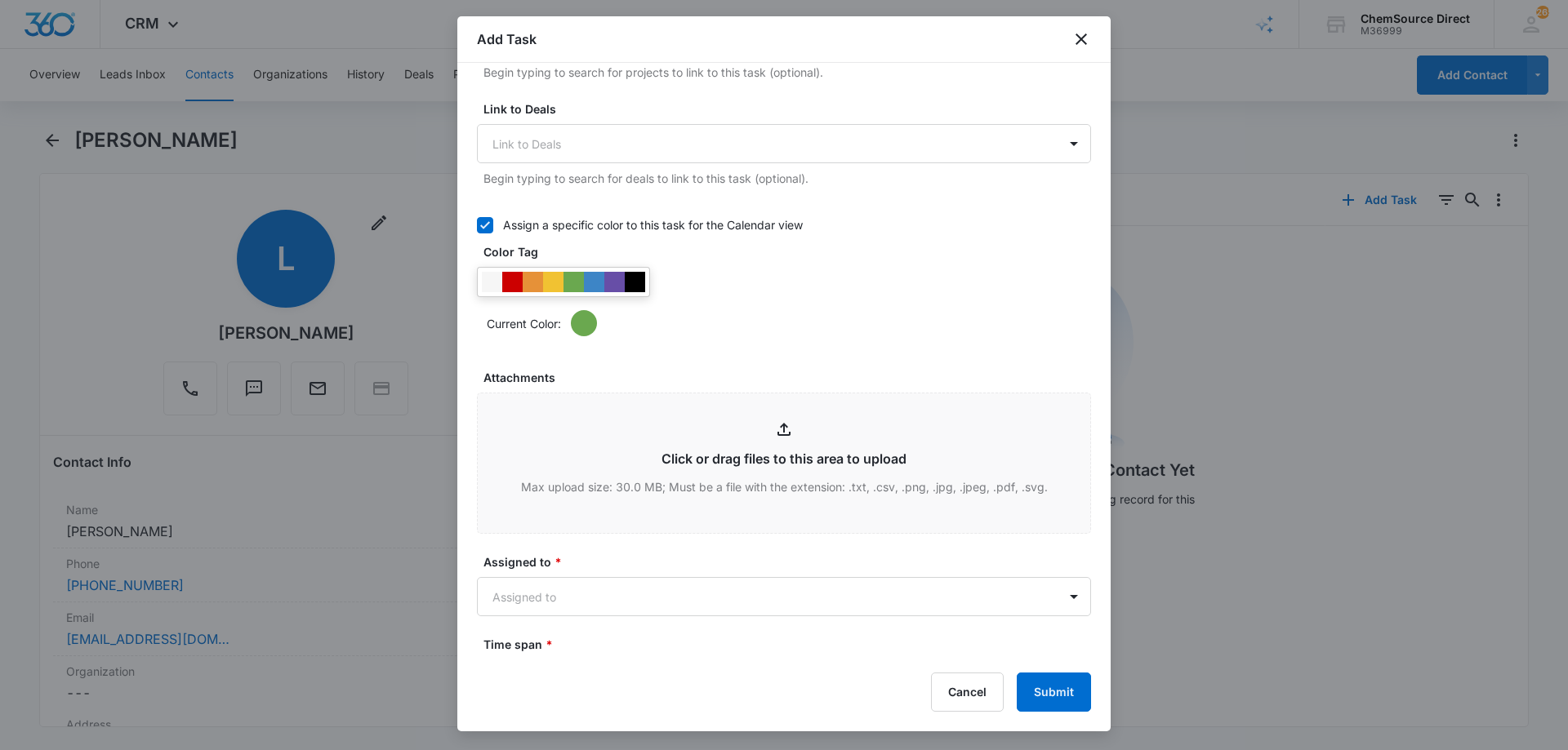
type textarea "New Customer Minuteman 17" Low Speed w/ tank NEW"
click at [593, 281] on div at bounding box center [594, 281] width 20 height 20
click at [711, 310] on div "Current Color:" at bounding box center [784, 302] width 614 height 70
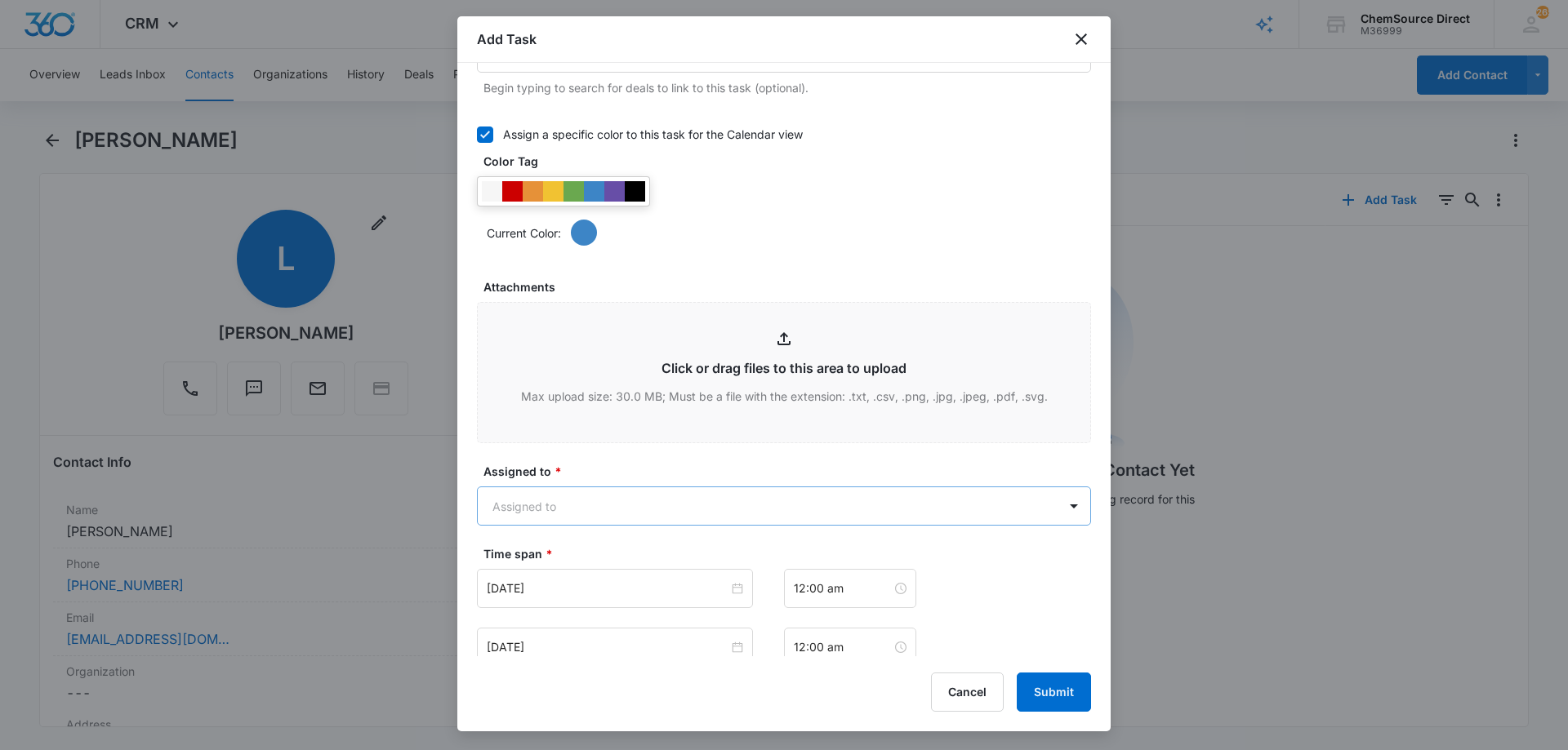
scroll to position [979, 0]
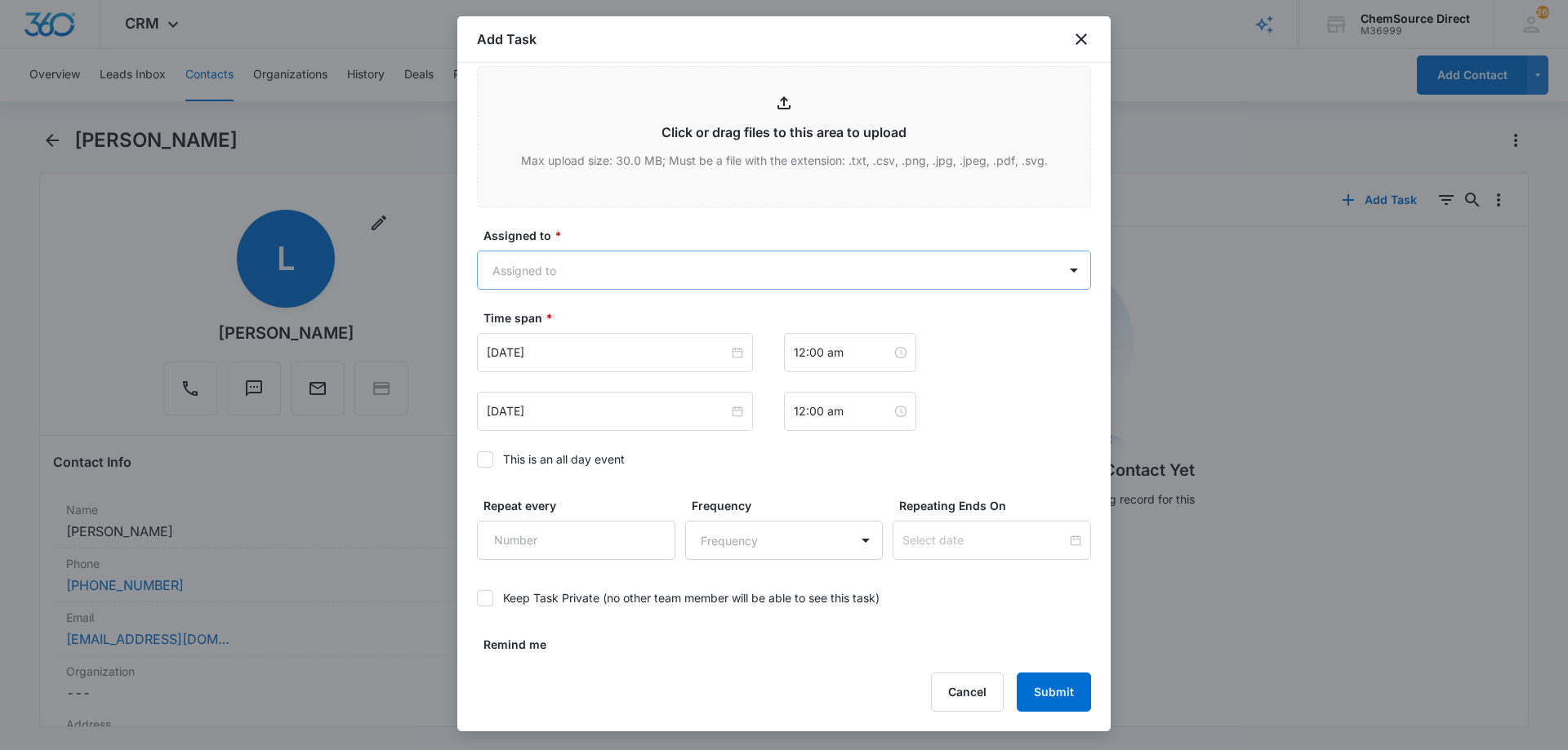
click at [657, 262] on body "CRM Apps Reputation Forms CRM Email Social Payments POS Content Ads Intelligenc…" at bounding box center [784, 375] width 1568 height 750
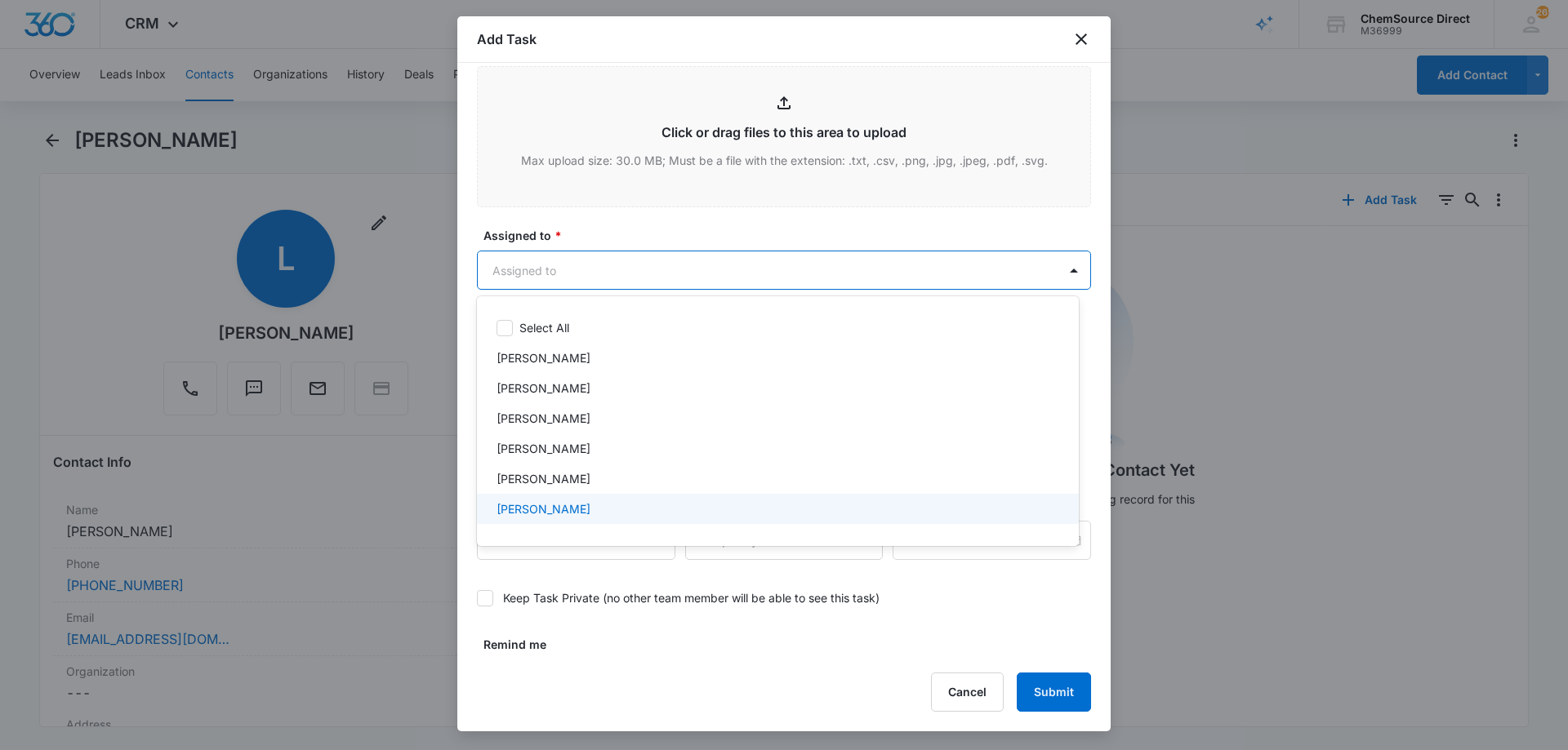
scroll to position [85, 0]
click at [601, 508] on div "[PERSON_NAME]" at bounding box center [777, 514] width 560 height 17
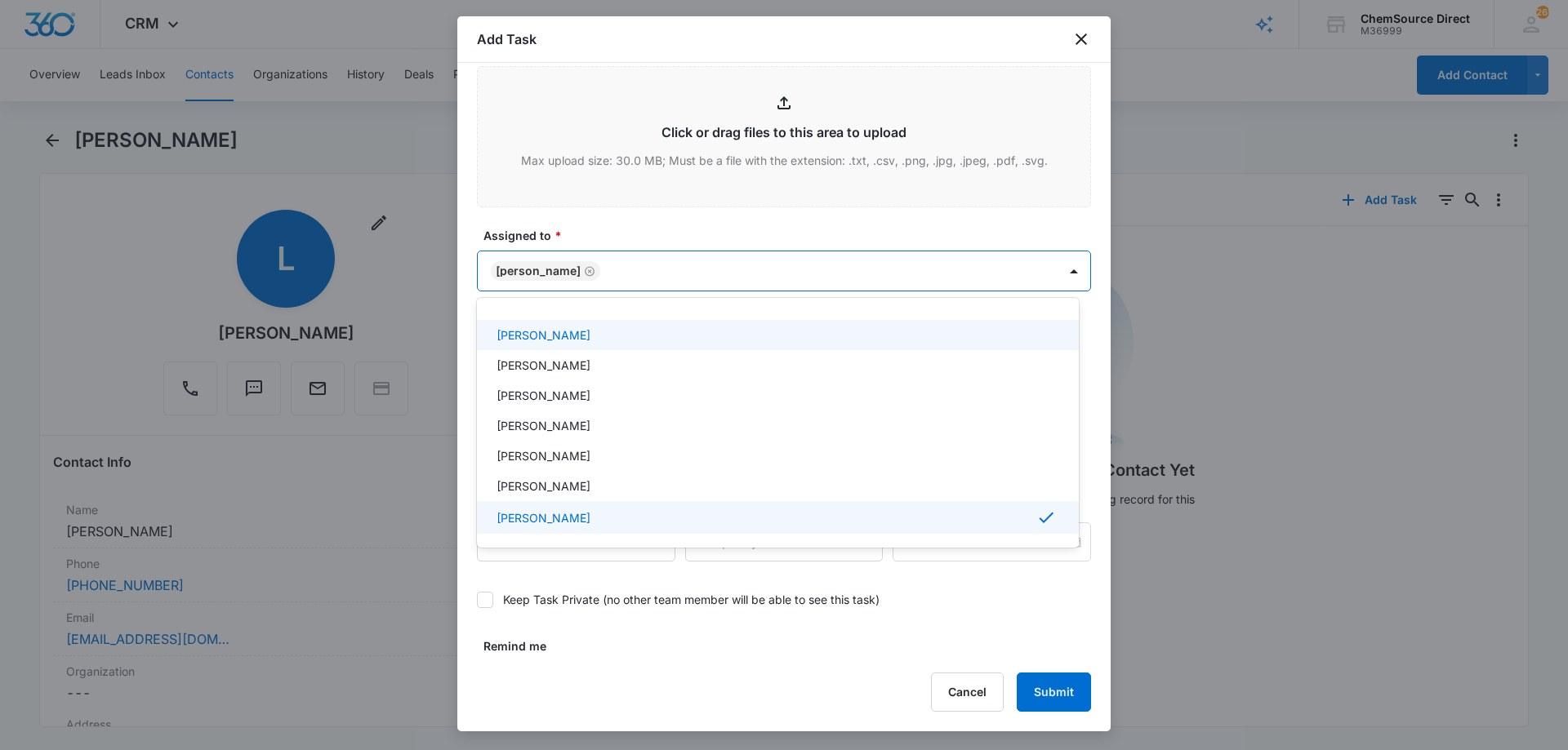
click at [637, 226] on div at bounding box center [784, 375] width 1568 height 750
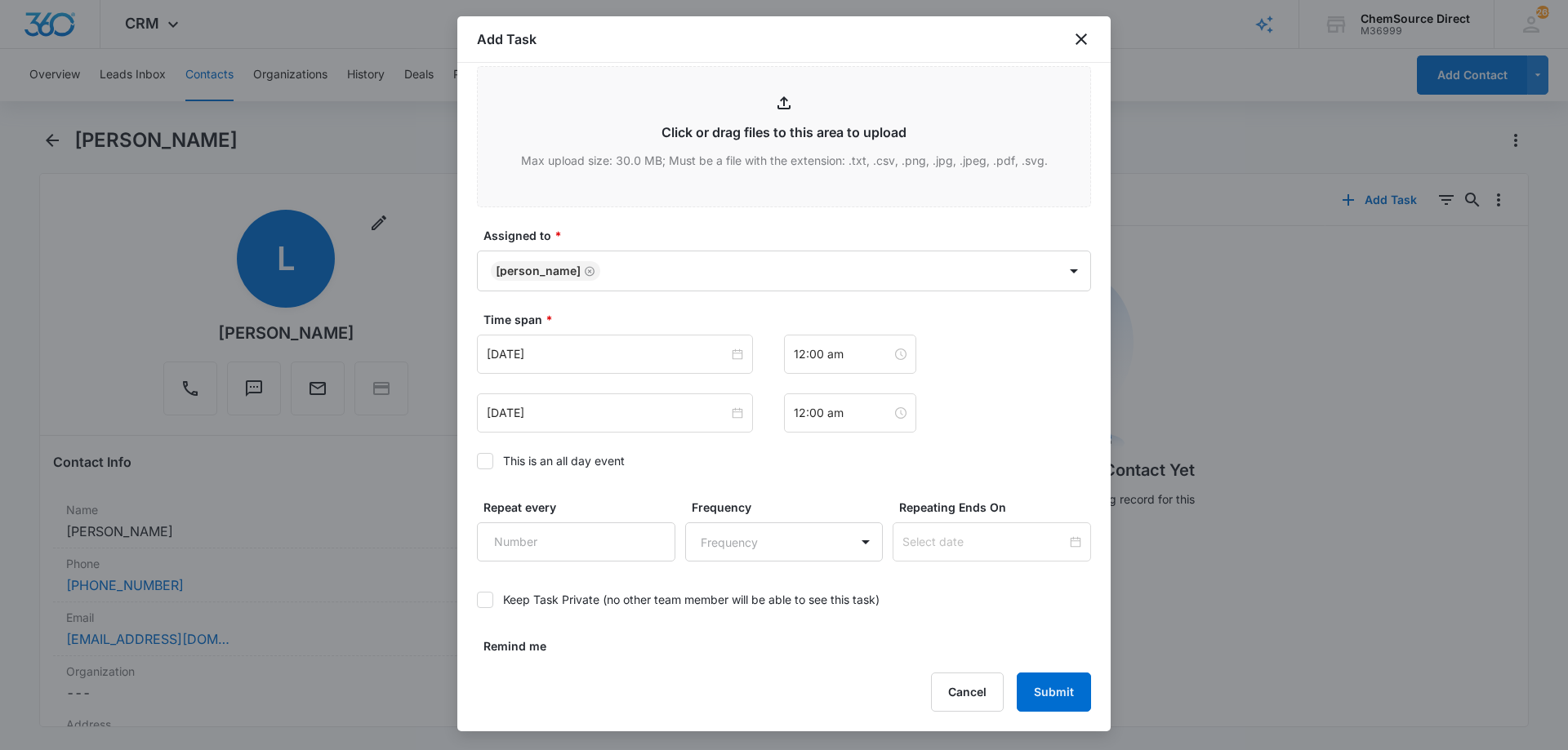
click at [484, 461] on icon at bounding box center [485, 461] width 15 height 15
click at [477, 461] on input "This is an all day event" at bounding box center [477, 461] width 0 height 0
click at [574, 358] on input "[DATE]" at bounding box center [607, 354] width 242 height 18
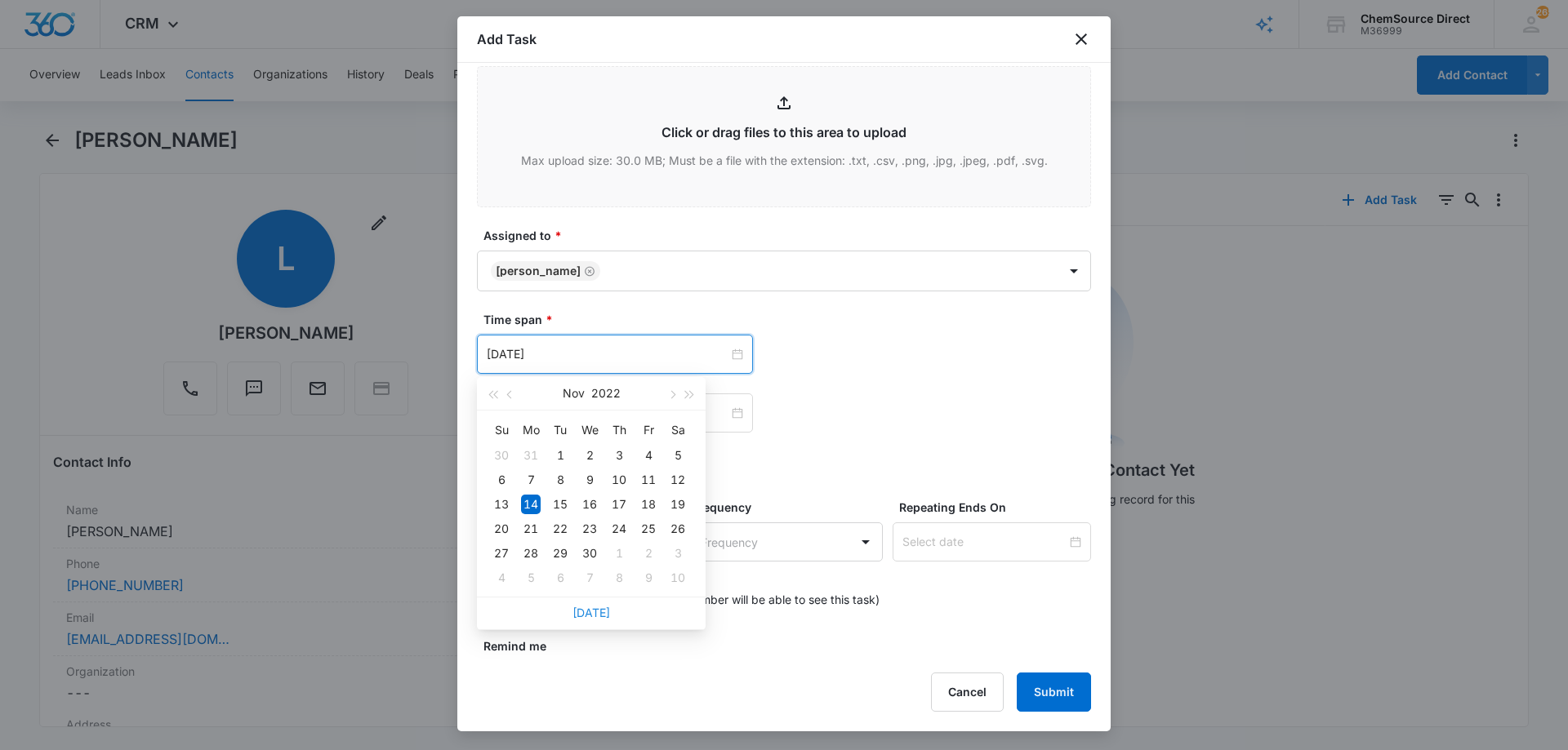
click at [597, 611] on link "[DATE]" at bounding box center [592, 613] width 38 height 14
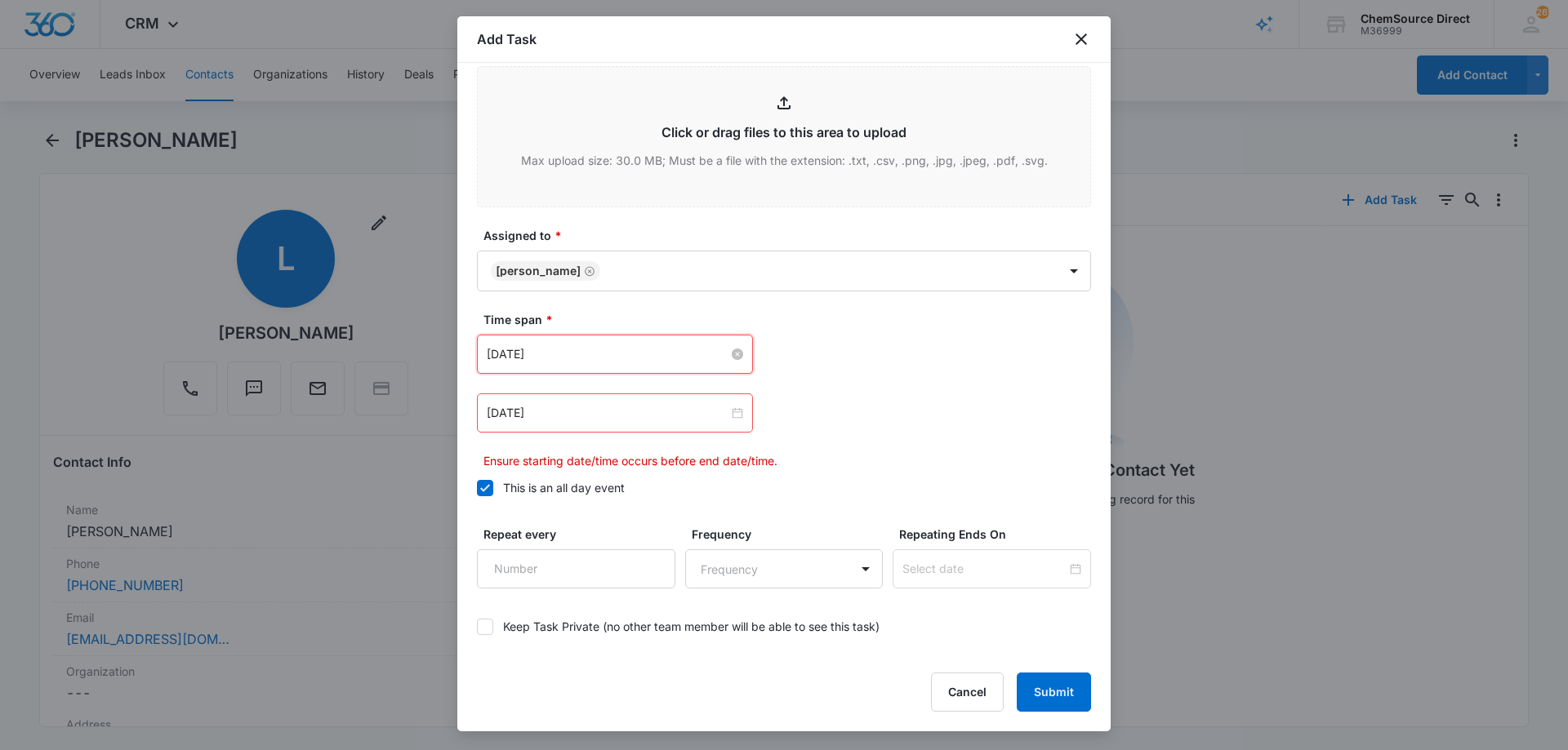
click at [609, 351] on input "[DATE]" at bounding box center [607, 354] width 242 height 18
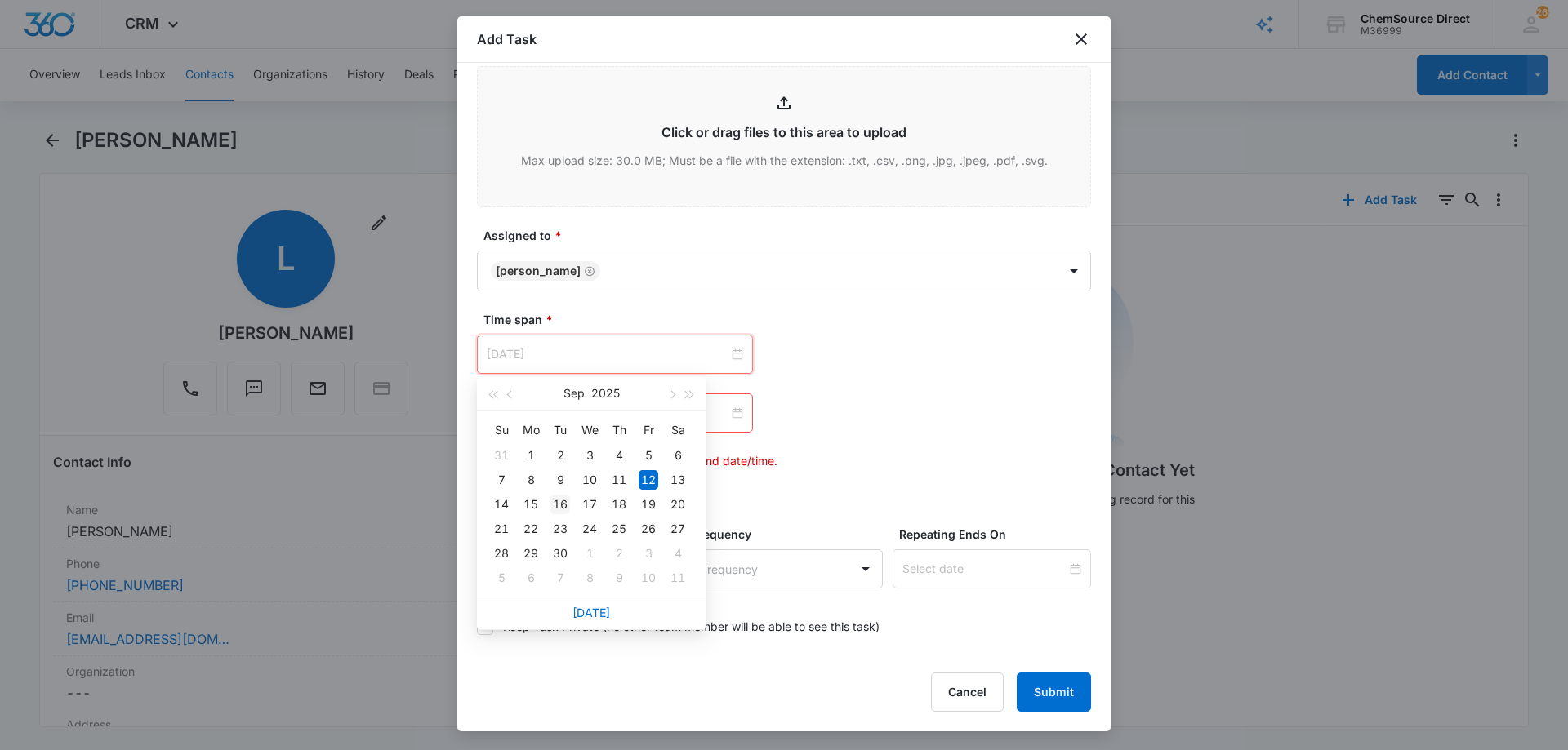
type input "[DATE]"
click at [558, 501] on div "16" at bounding box center [561, 505] width 19 height 19
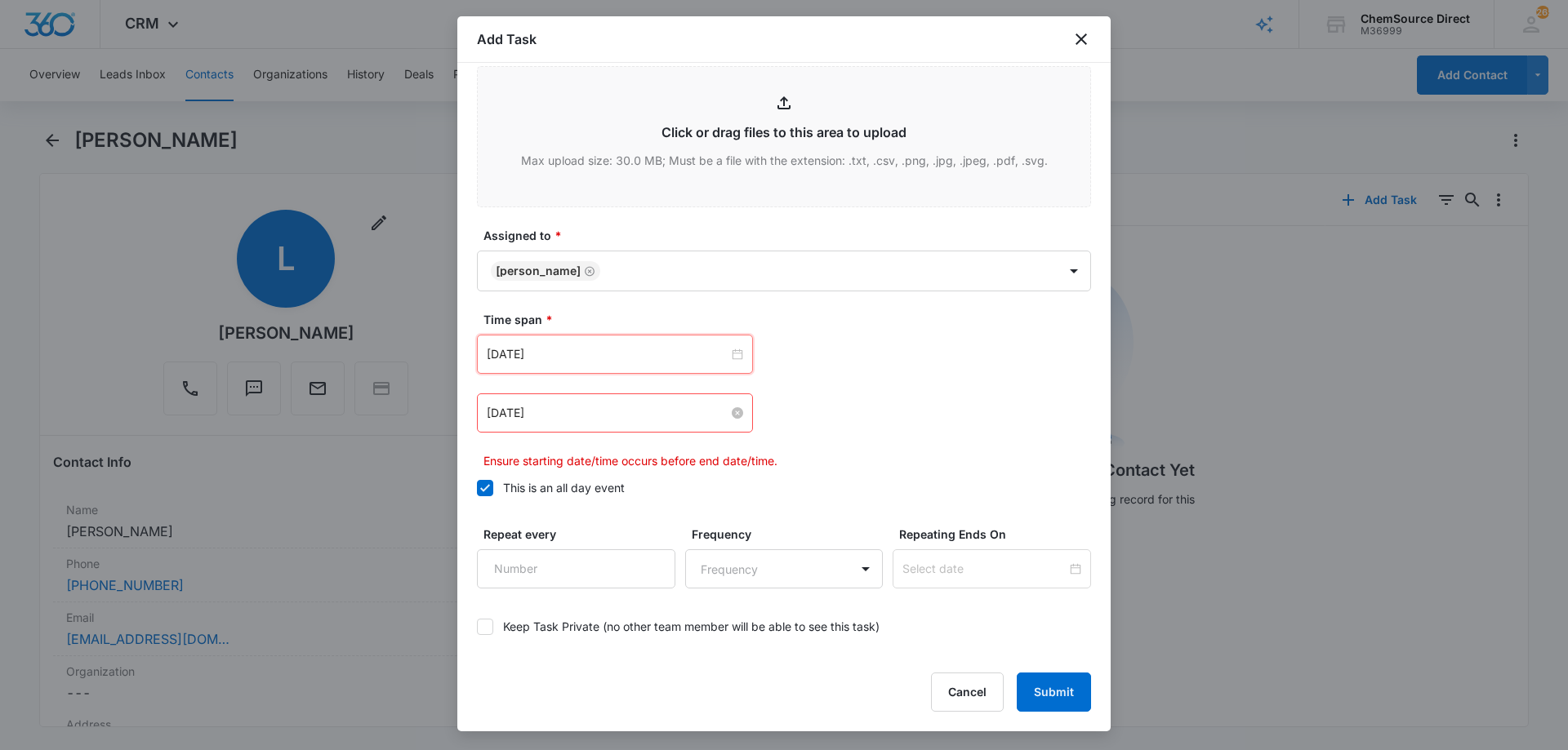
click at [576, 411] on input "[DATE]" at bounding box center [607, 413] width 242 height 18
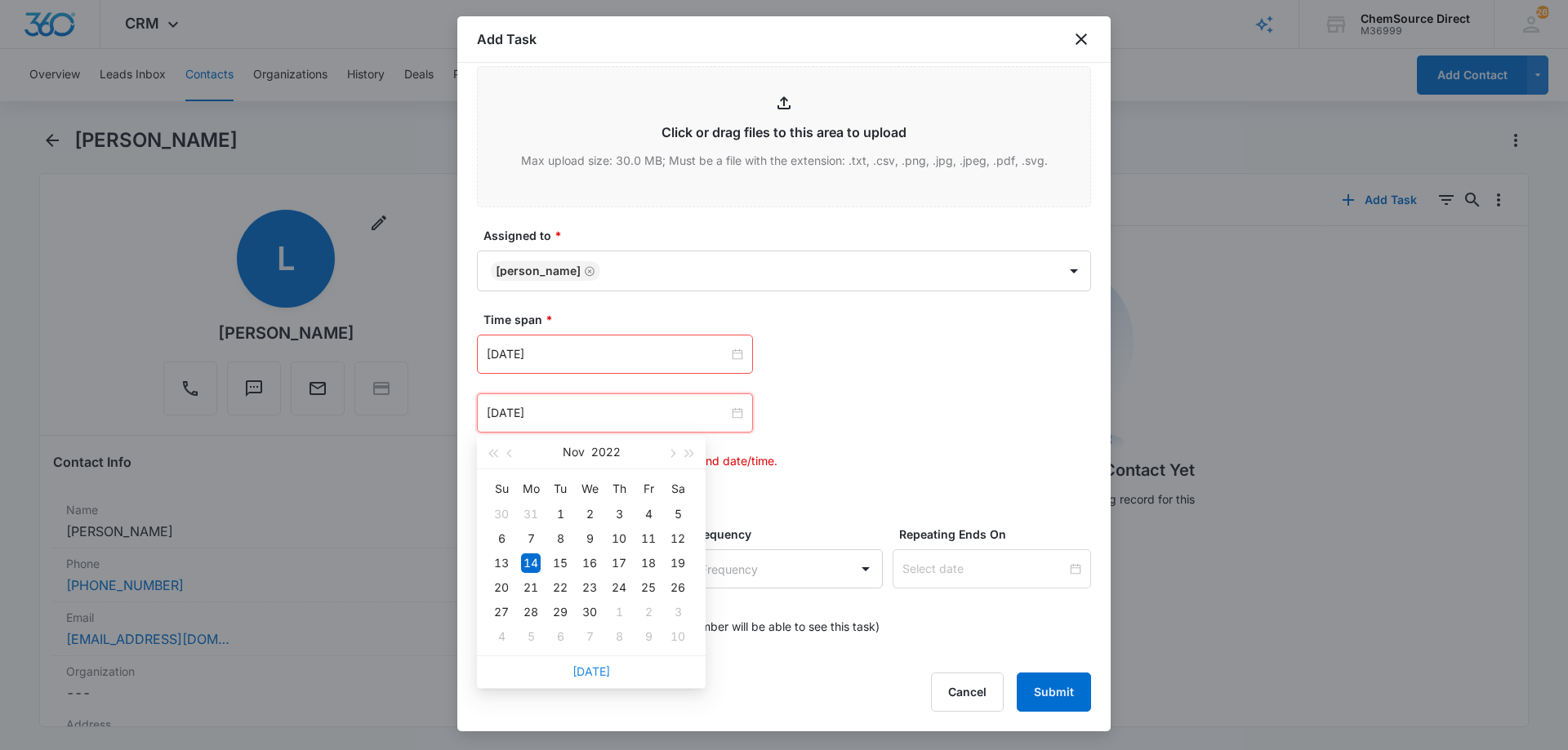
click at [595, 670] on link "[DATE]" at bounding box center [592, 671] width 38 height 14
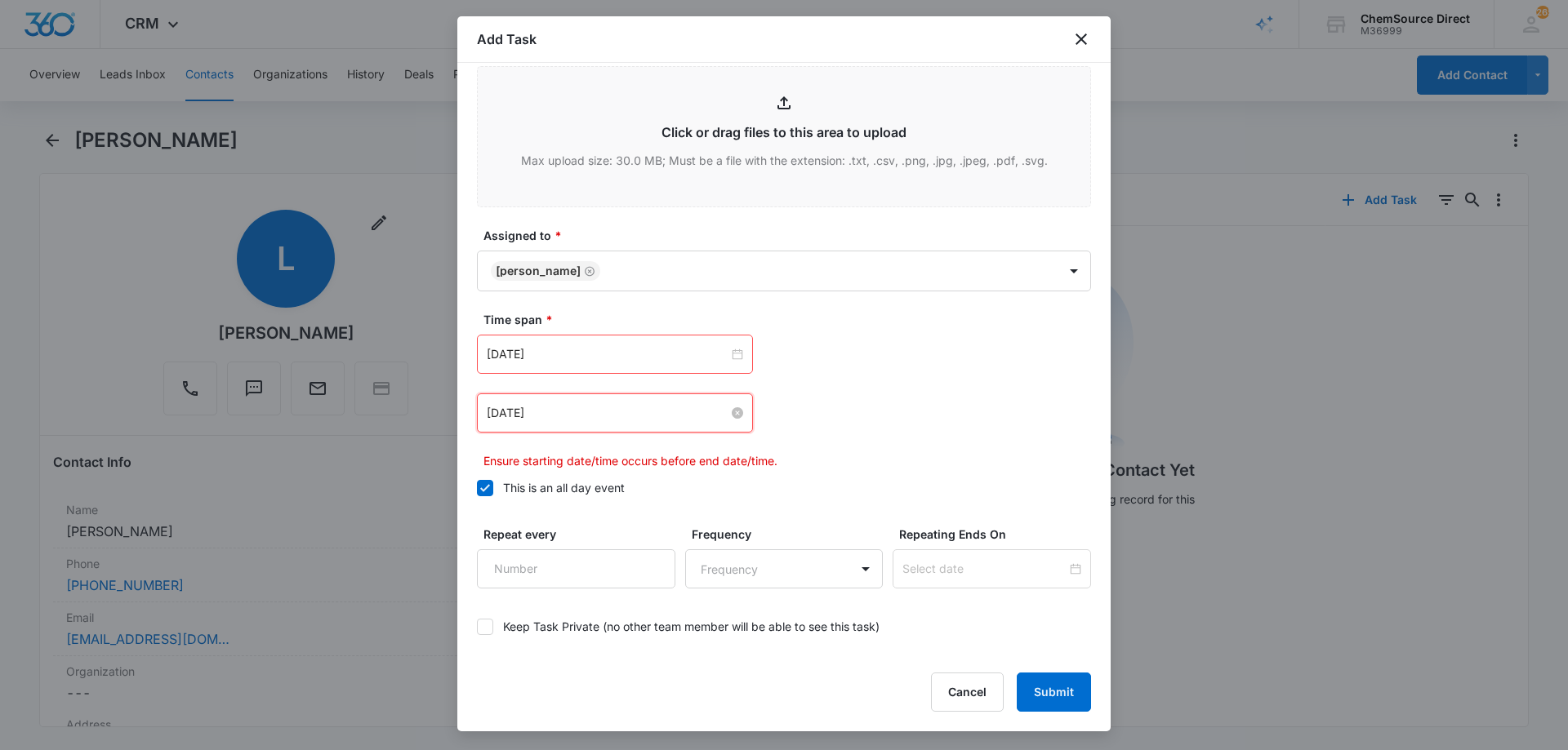
click at [577, 409] on input "[DATE]" at bounding box center [607, 413] width 242 height 18
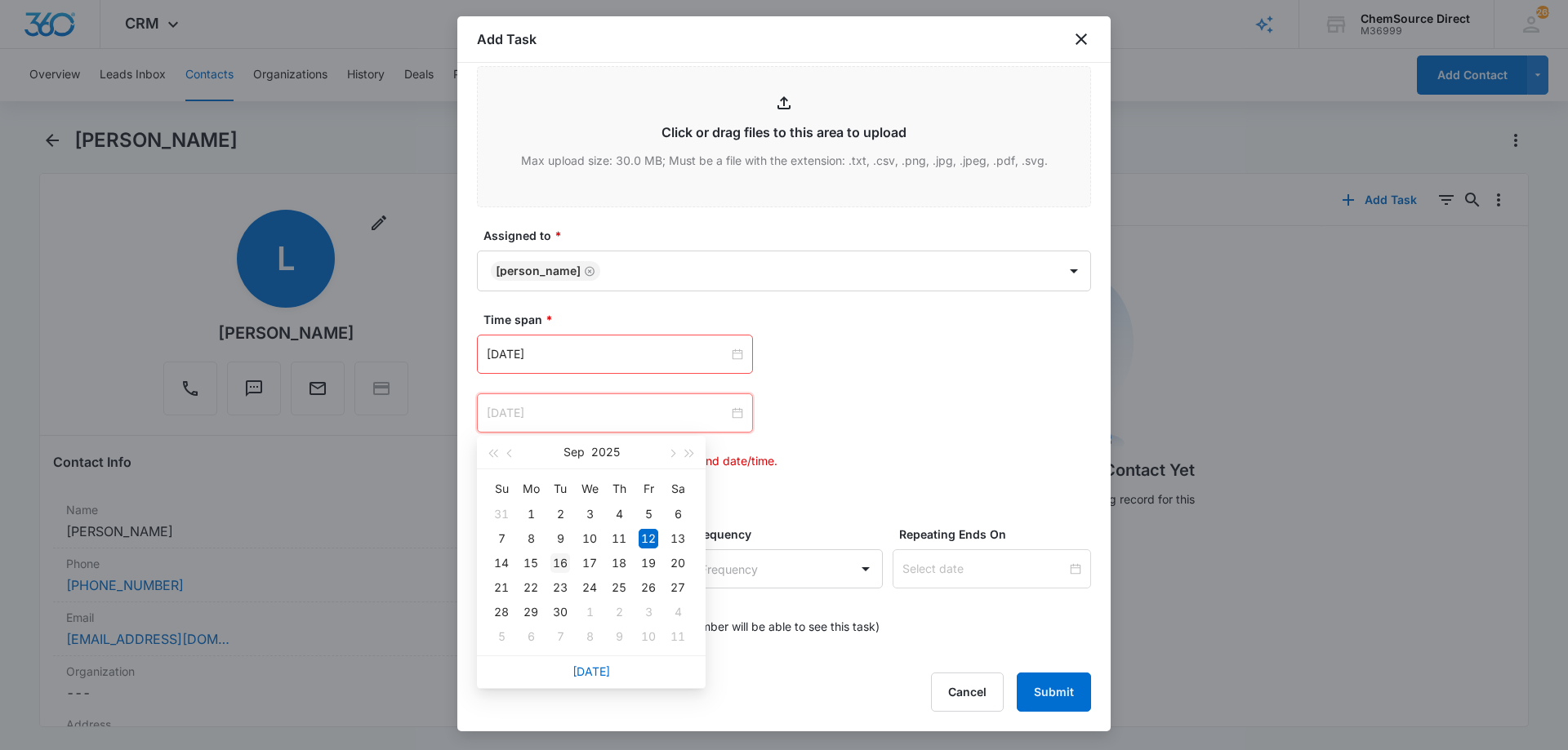
type input "[DATE]"
click at [562, 562] on div "16" at bounding box center [561, 563] width 19 height 19
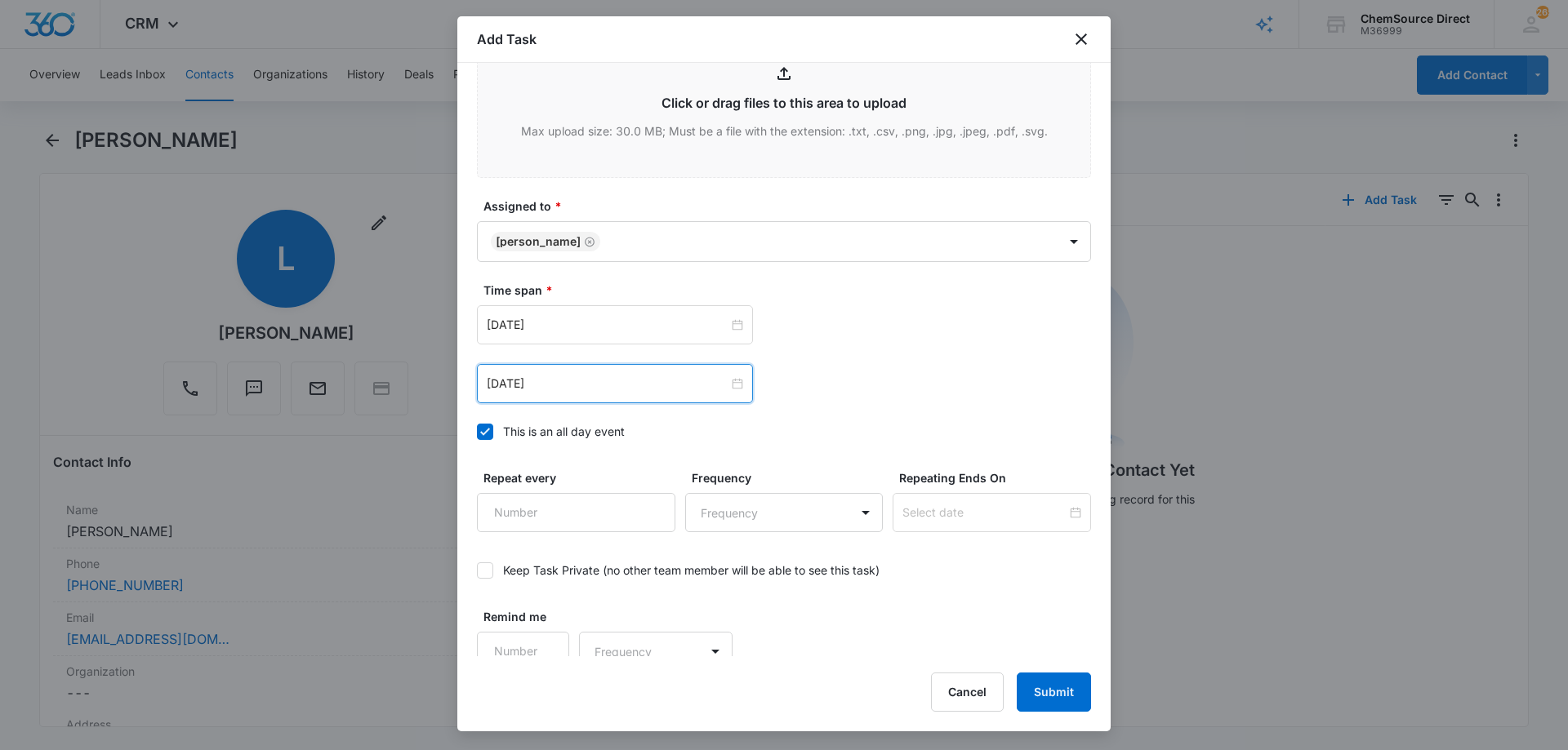
scroll to position [1024, 0]
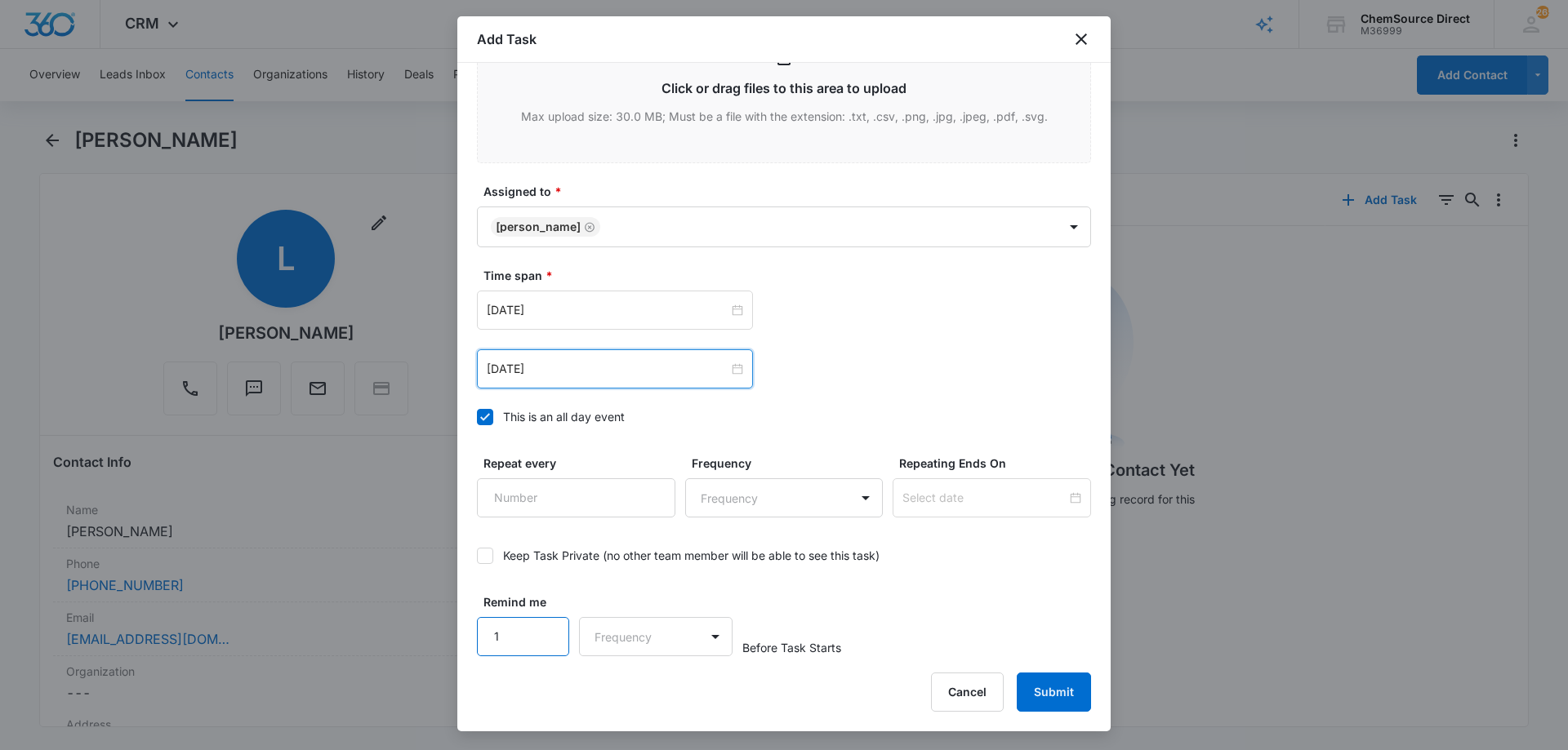
type input "1"
click at [542, 628] on input "1" at bounding box center [523, 636] width 93 height 39
click at [613, 637] on body "CRM Apps Reputation Forms CRM Email Social Payments POS Content Ads Intelligenc…" at bounding box center [784, 375] width 1568 height 750
click at [629, 693] on div "Days" at bounding box center [651, 694] width 108 height 17
click at [936, 607] on div "Remind me 1 Days Before Task Starts" at bounding box center [784, 625] width 614 height 63
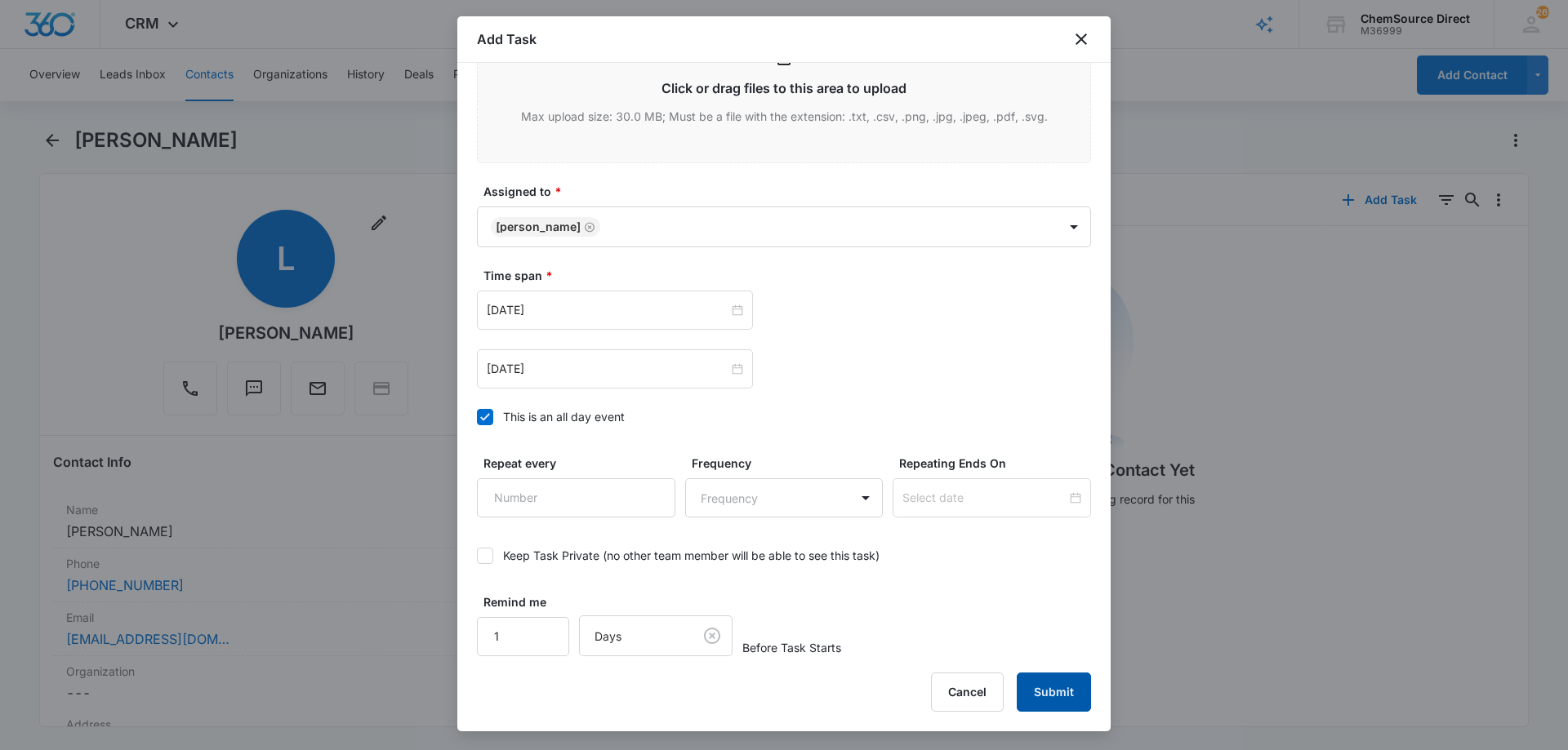
click at [1053, 689] on button "Submit" at bounding box center [1054, 692] width 74 height 39
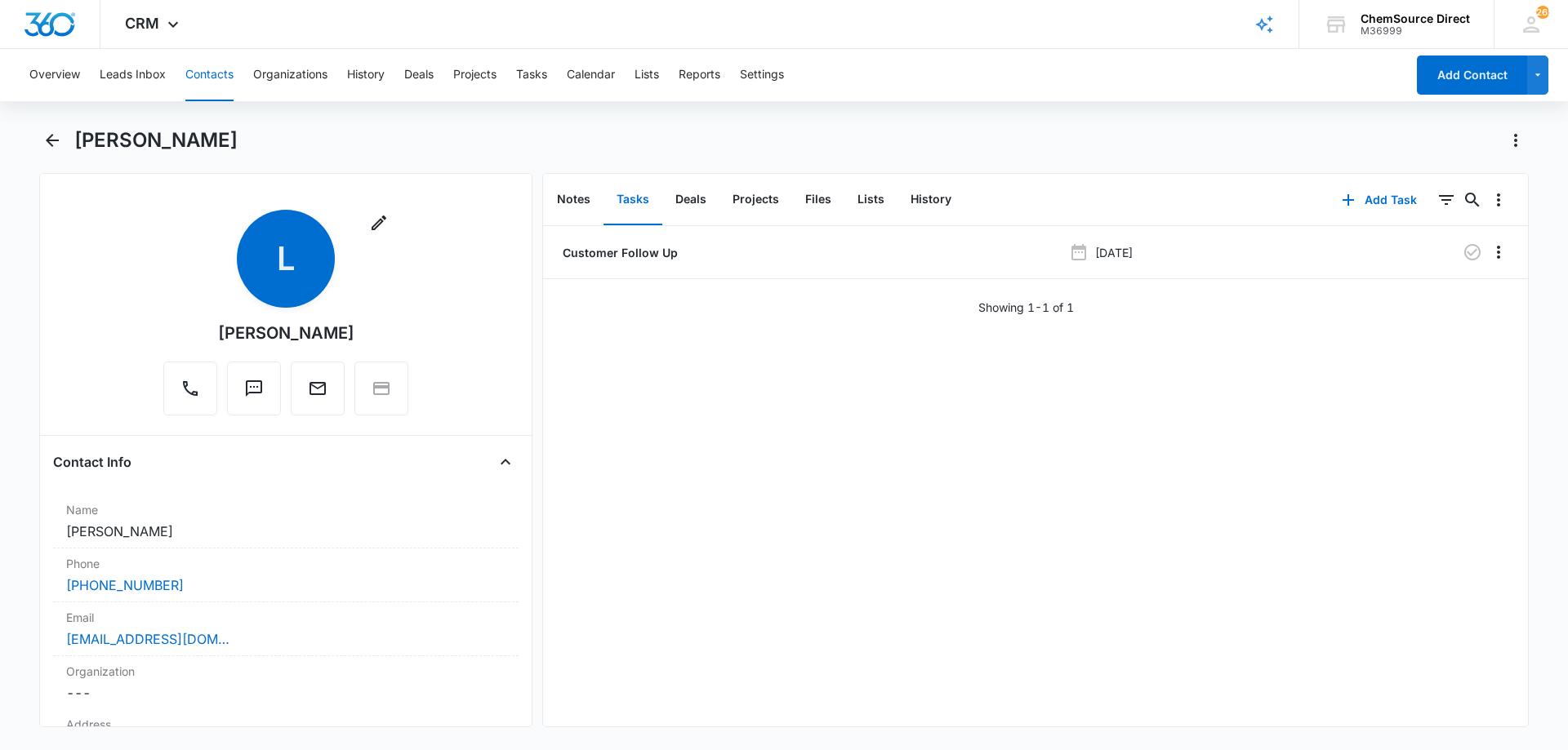
click at [200, 74] on button "Contacts" at bounding box center [209, 75] width 49 height 52
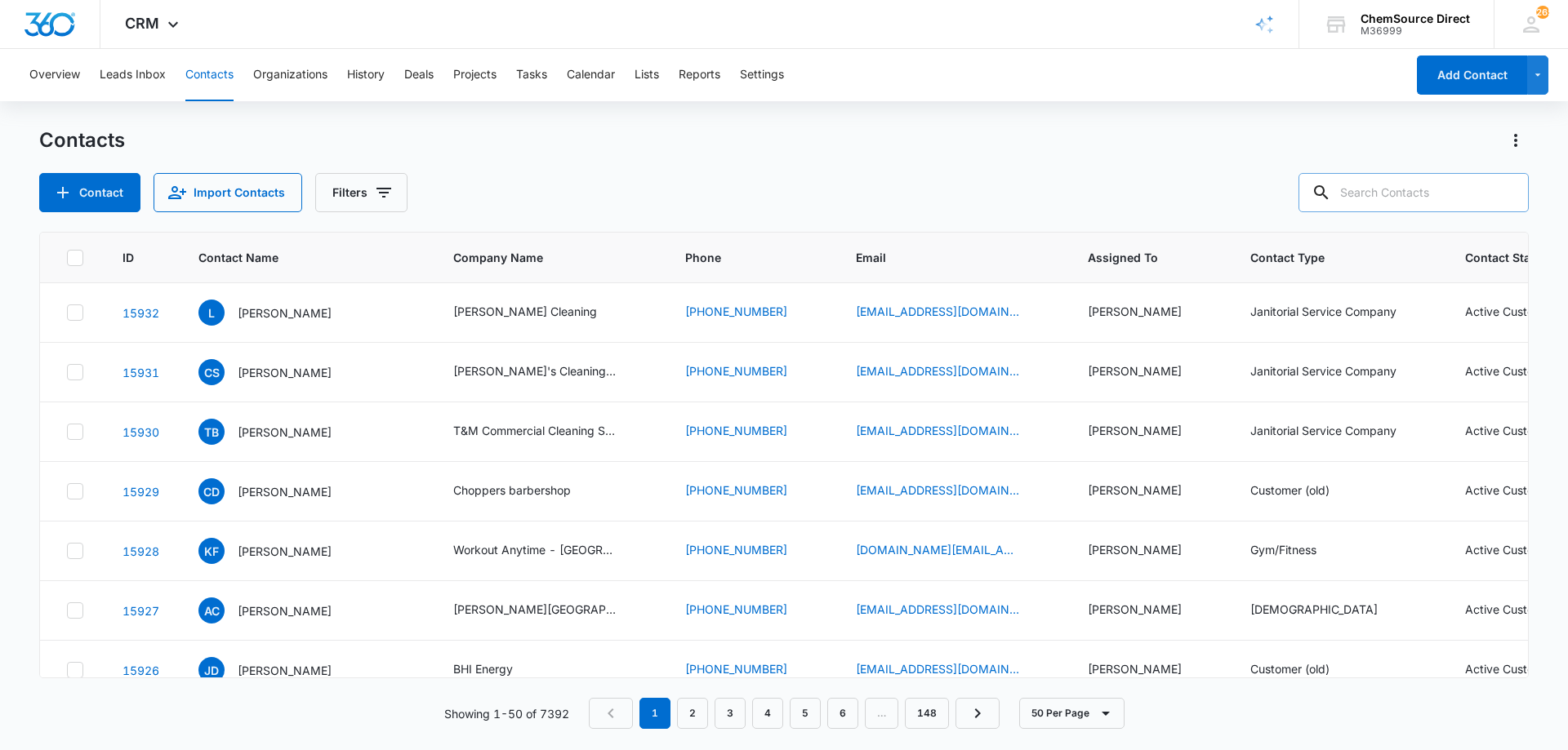
click at [1370, 188] on input "text" at bounding box center [1413, 192] width 230 height 39
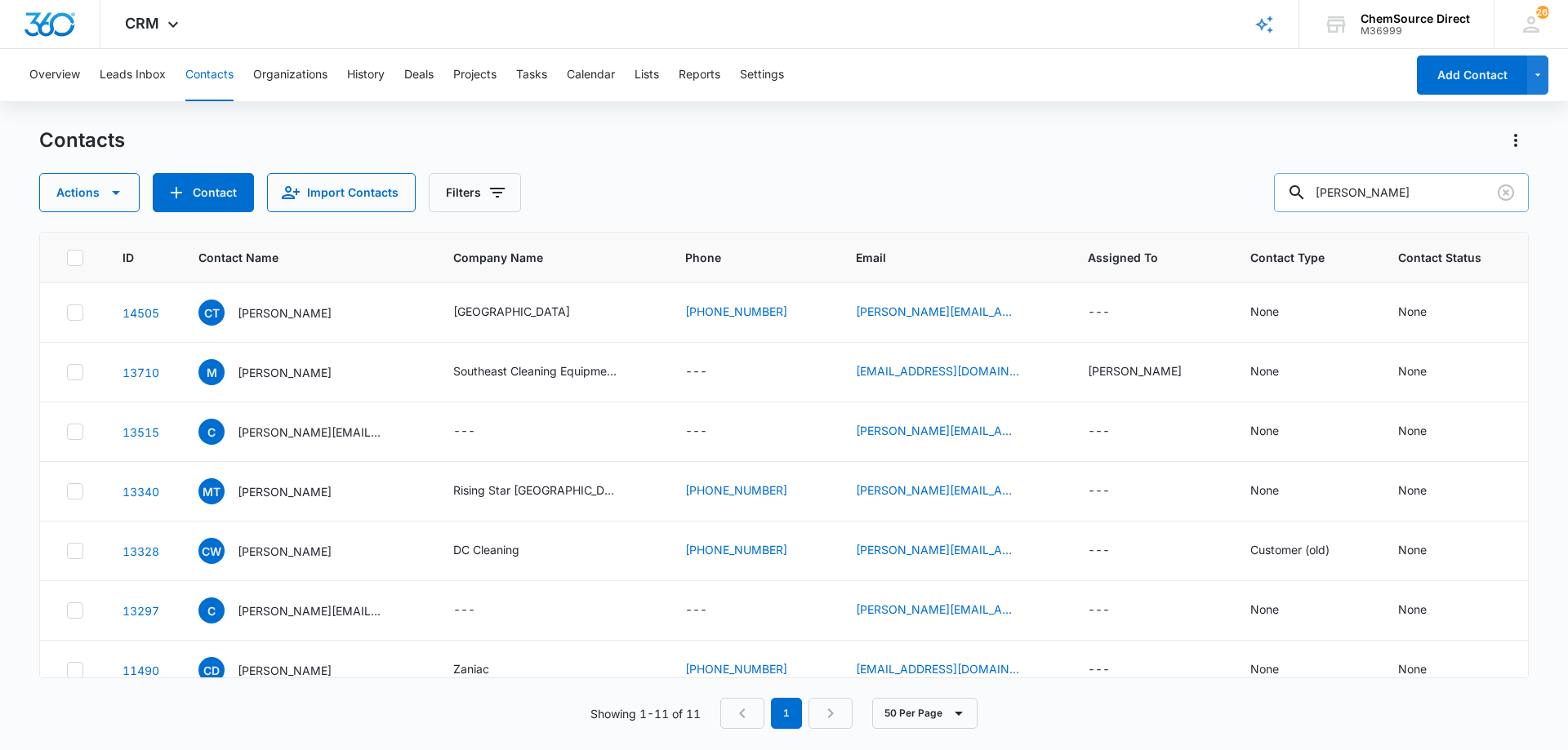
click at [1361, 191] on input "[PERSON_NAME]" at bounding box center [1401, 192] width 255 height 39
type input "guilrock"
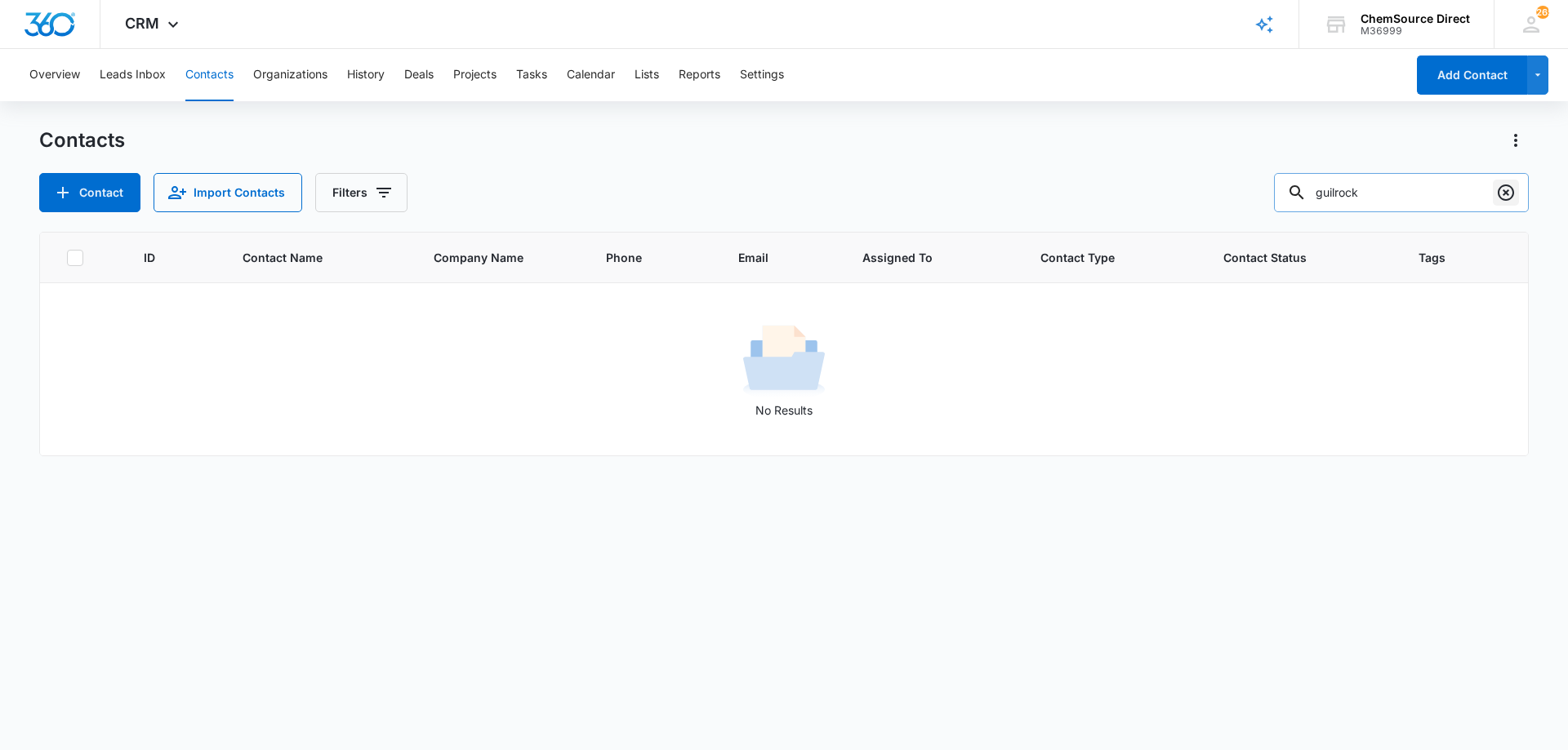
click at [1503, 191] on icon "Clear" at bounding box center [1506, 192] width 19 height 19
click at [84, 198] on button "Contact" at bounding box center [89, 192] width 102 height 39
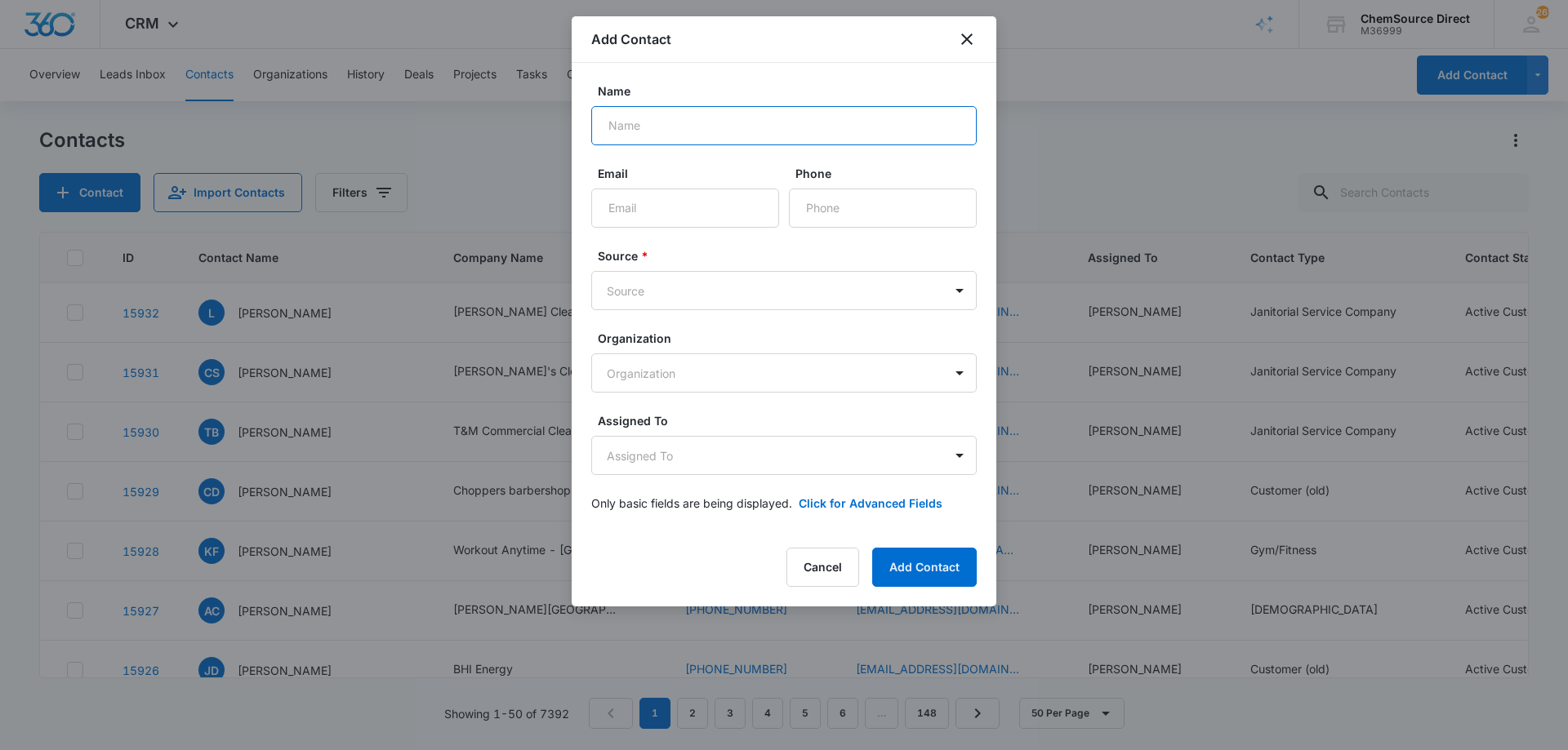
click at [626, 126] on input "Name" at bounding box center [784, 125] width 386 height 39
type input "[PERSON_NAME]"
click at [663, 204] on input "Email" at bounding box center [685, 208] width 188 height 39
paste input "[EMAIL_ADDRESS][DOMAIN_NAME]"
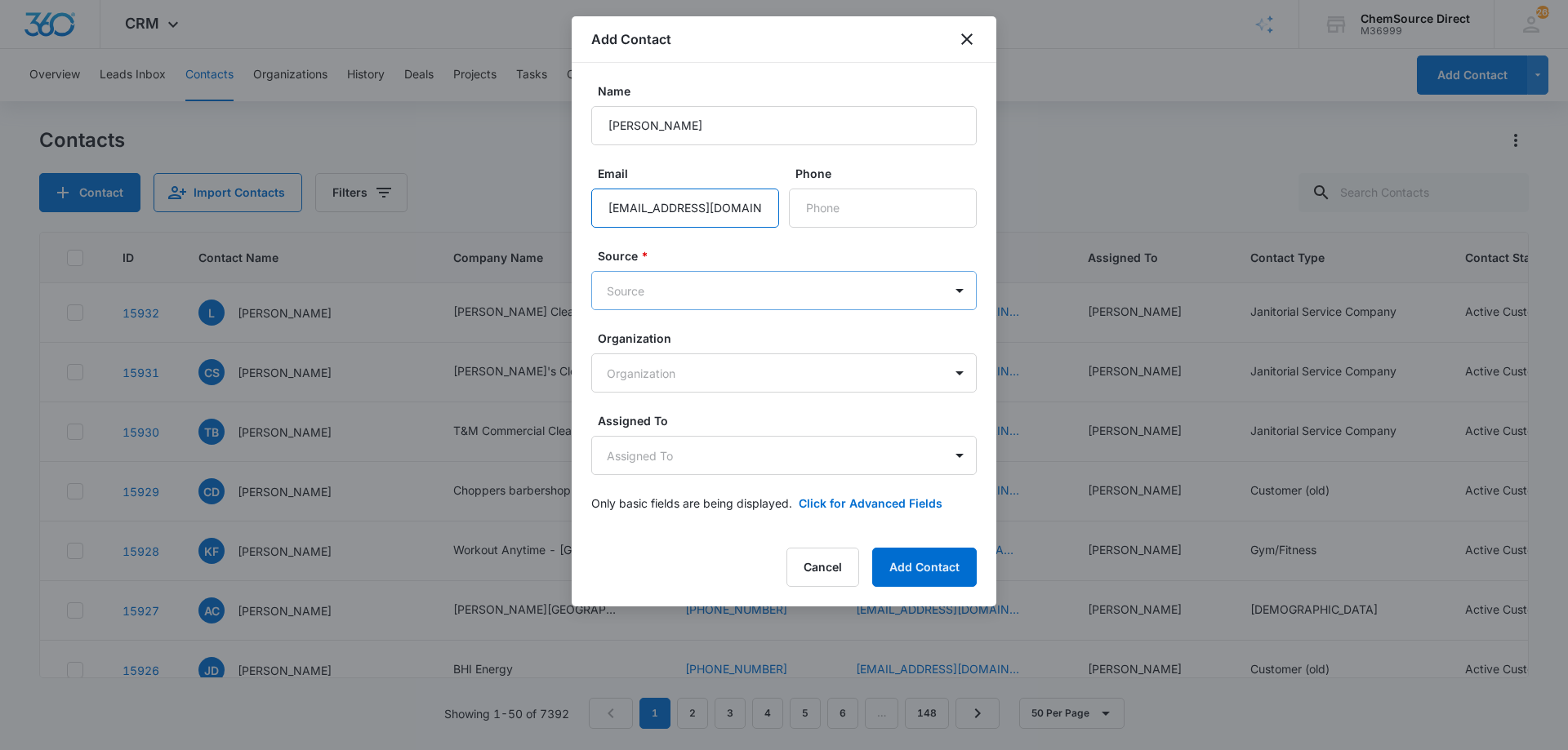
type input "[EMAIL_ADDRESS][DOMAIN_NAME]"
click at [815, 209] on input "Phone" at bounding box center [883, 208] width 188 height 39
paste input "[PHONE_NUMBER]"
type input "[PHONE_NUMBER]"
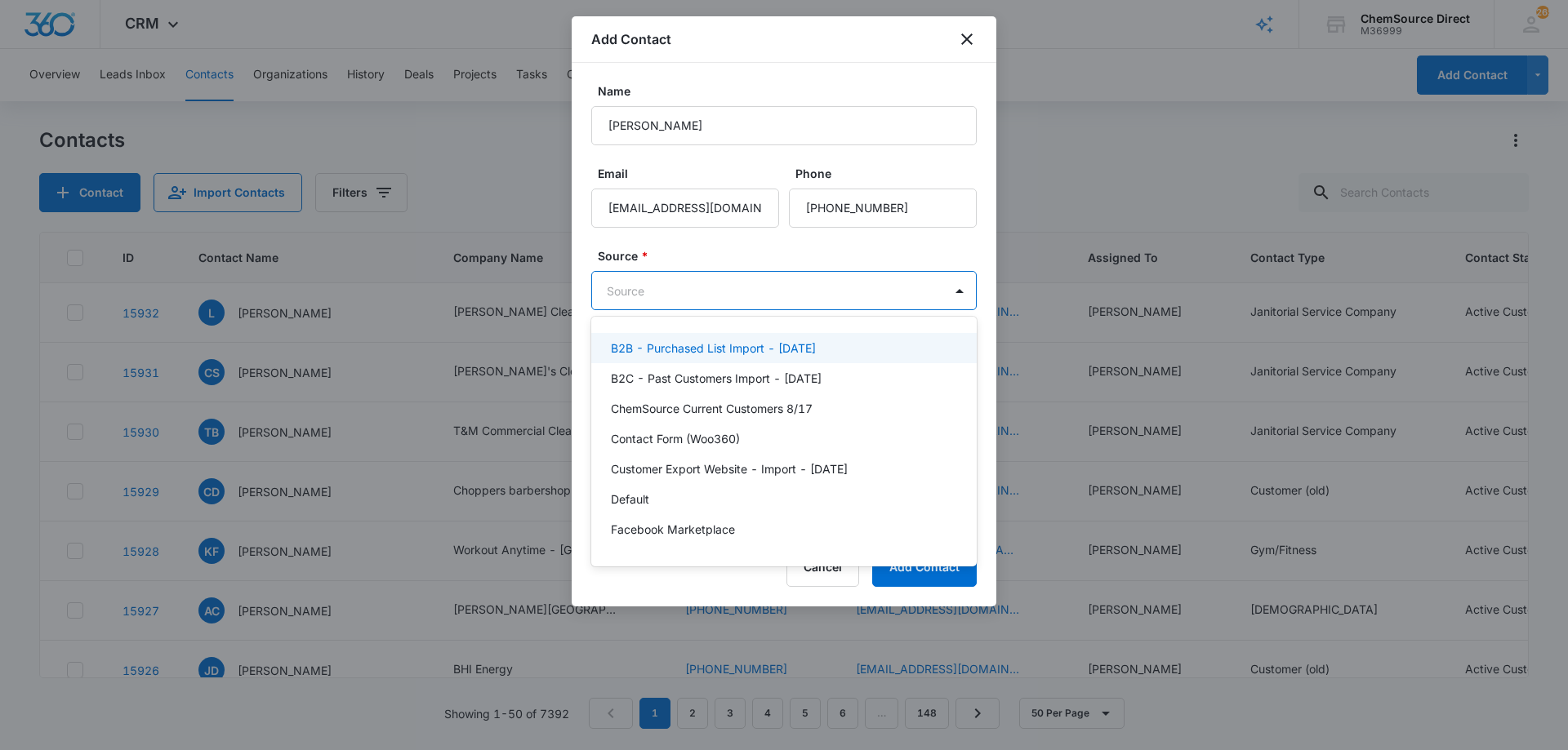
click at [734, 288] on body "CRM Apps Reputation Forms CRM Email Social Payments POS Content Ads Intelligenc…" at bounding box center [784, 375] width 1568 height 750
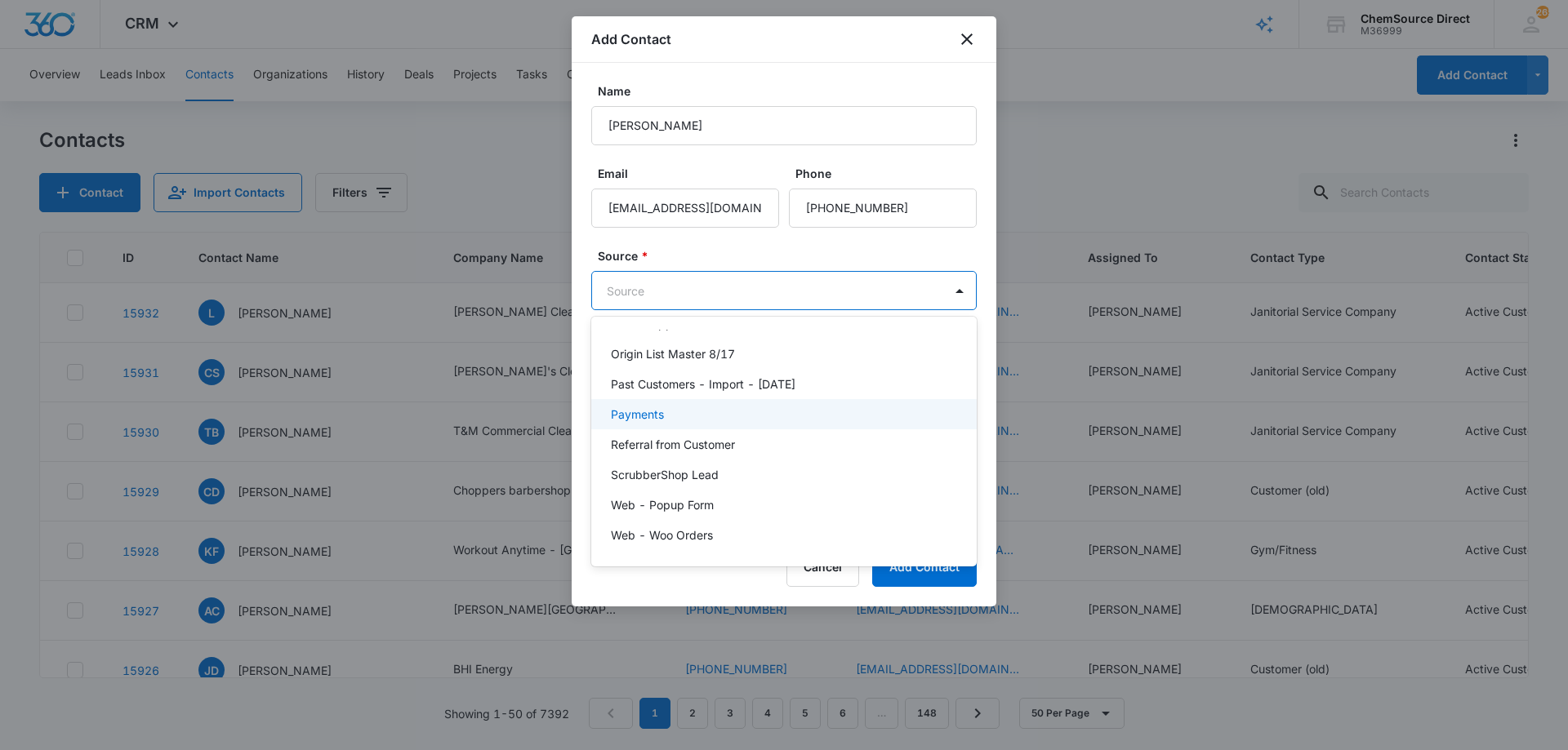
scroll to position [245, 0]
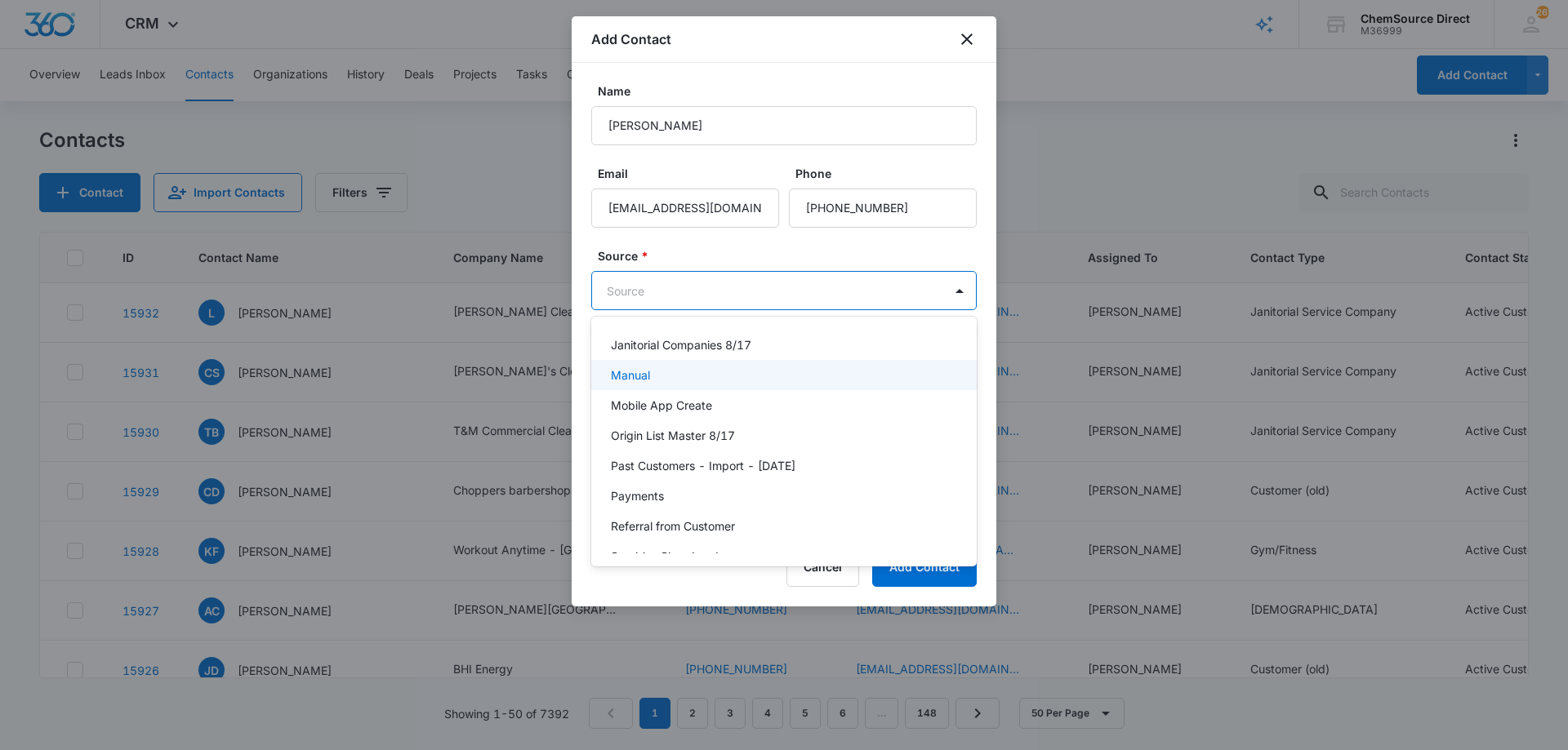
click at [663, 377] on div "Manual" at bounding box center [782, 374] width 343 height 17
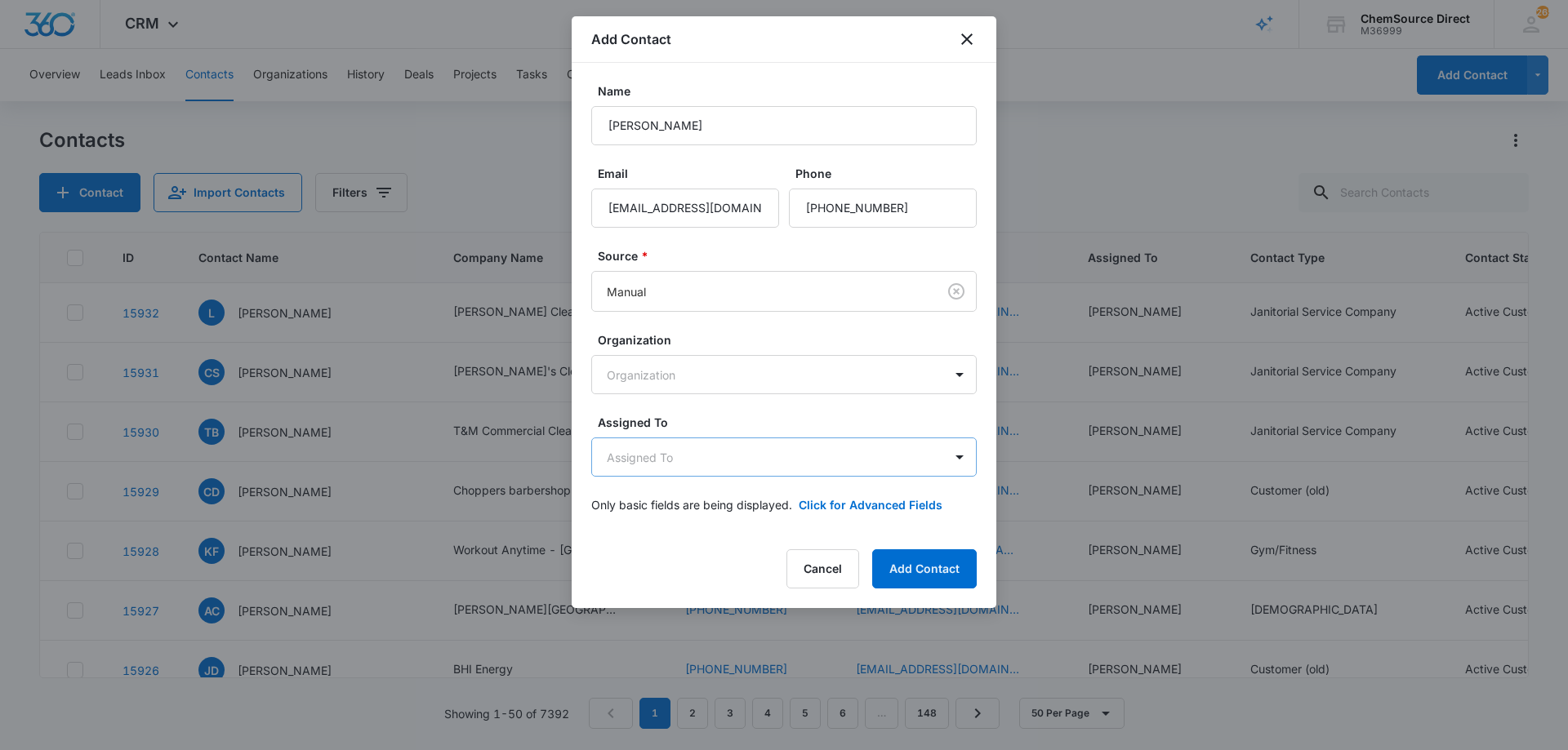
click at [723, 448] on body "CRM Apps Reputation Forms CRM Email Social Payments POS Content Ads Intelligenc…" at bounding box center [784, 375] width 1568 height 750
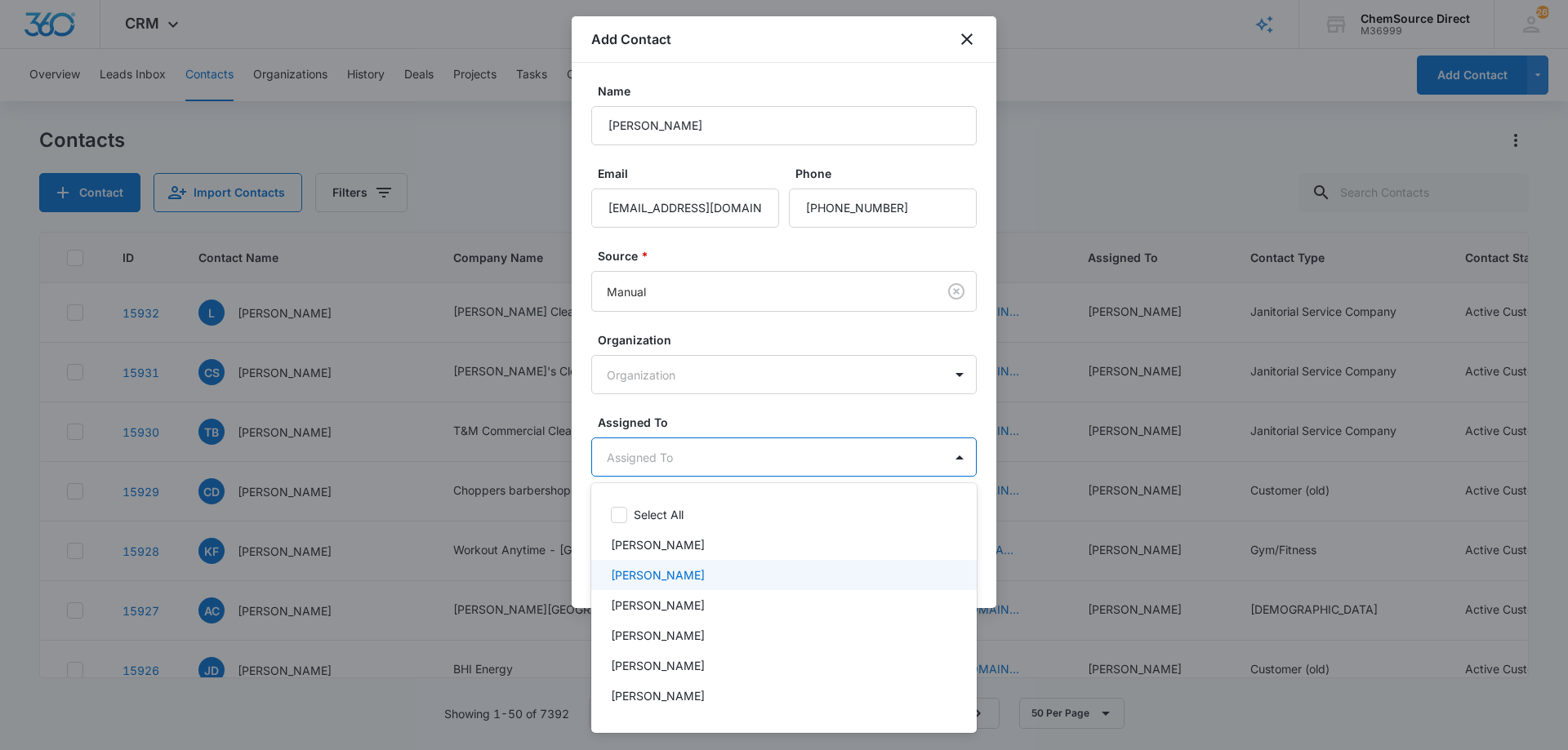
scroll to position [85, 0]
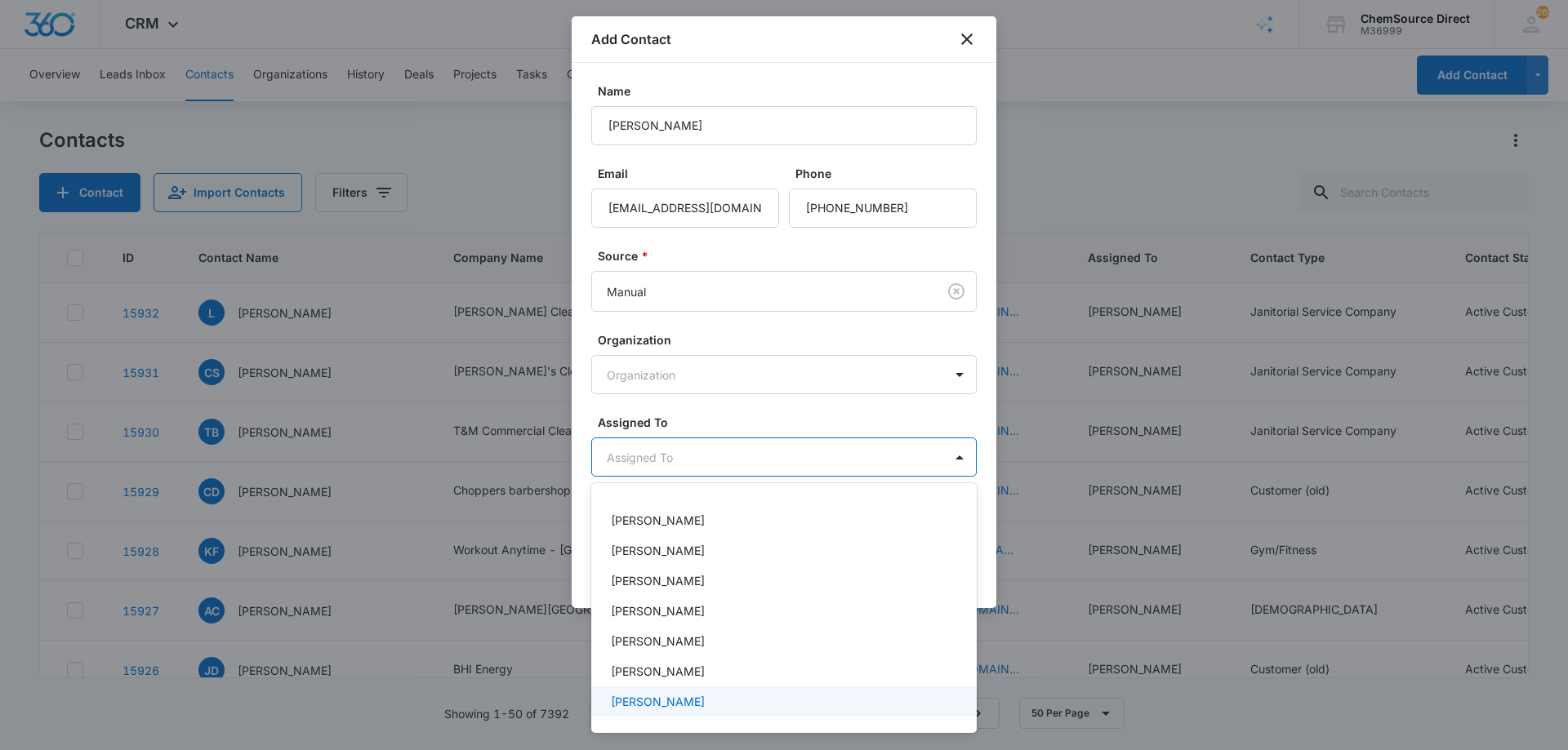
click at [685, 696] on div "[PERSON_NAME]" at bounding box center [782, 701] width 343 height 17
click at [716, 409] on div at bounding box center [784, 375] width 1568 height 750
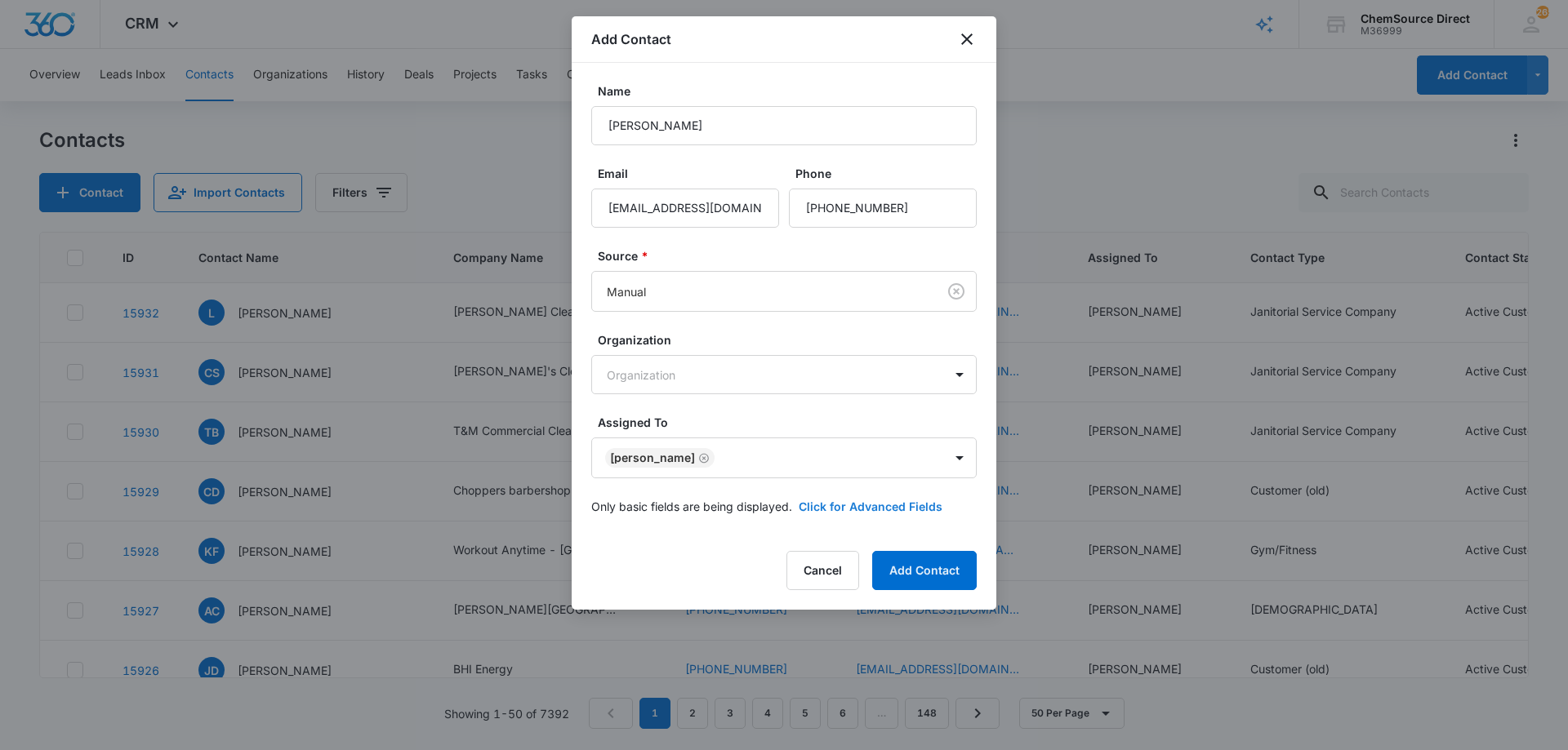
click at [842, 503] on button "Click for Advanced Fields" at bounding box center [871, 506] width 144 height 17
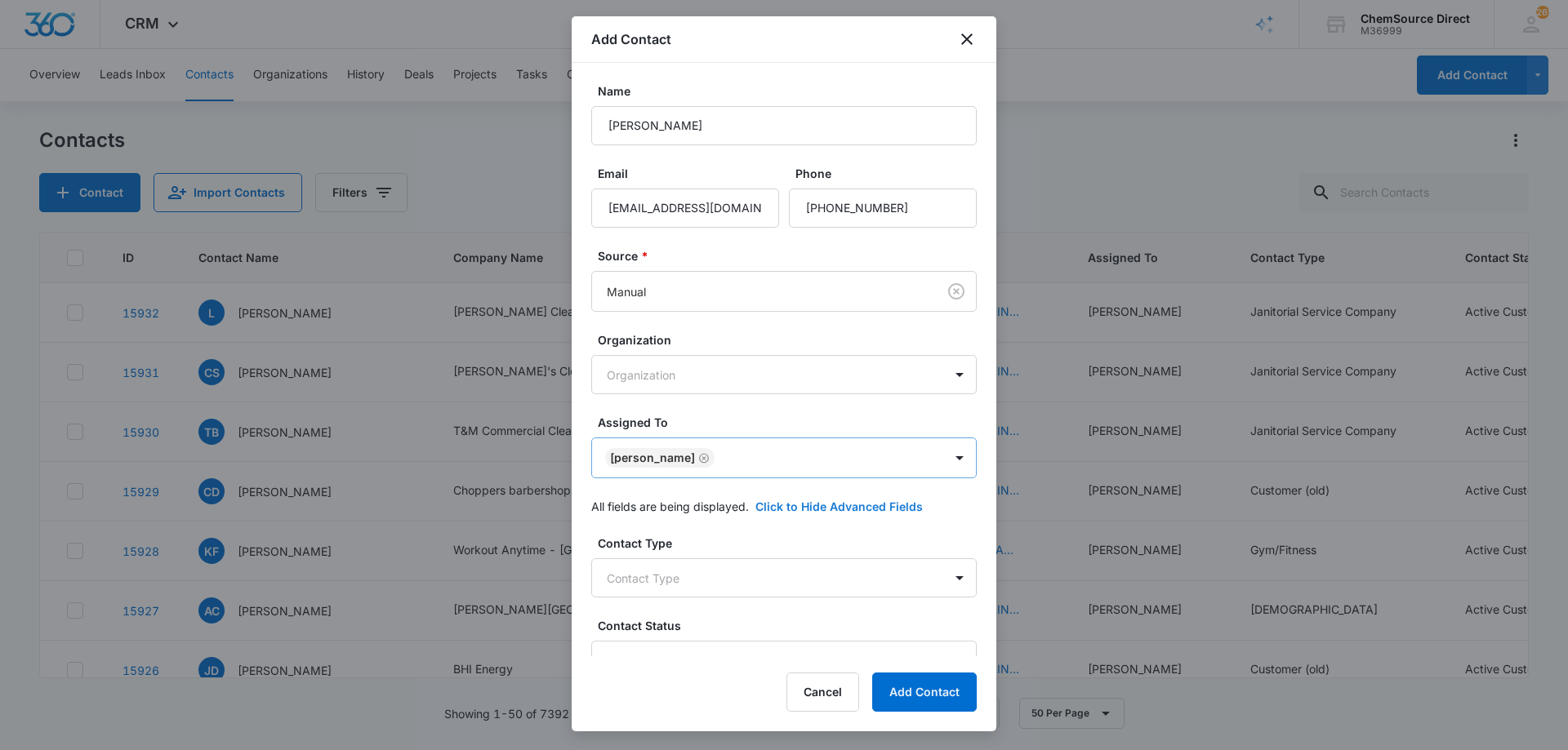
scroll to position [314, 0]
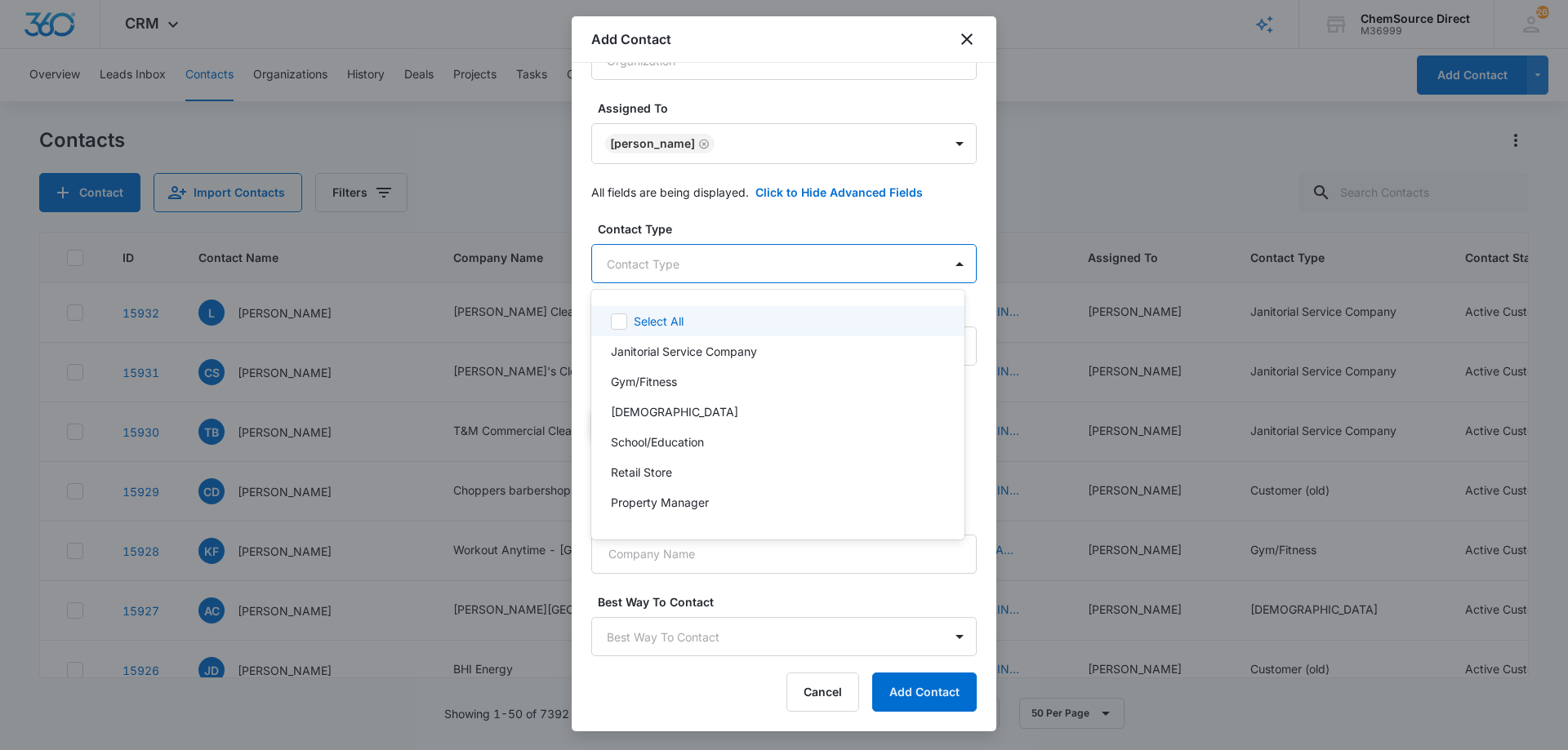
click at [705, 258] on body "CRM Apps Reputation Forms CRM Email Social Payments POS Content Ads Intelligenc…" at bounding box center [784, 375] width 1568 height 750
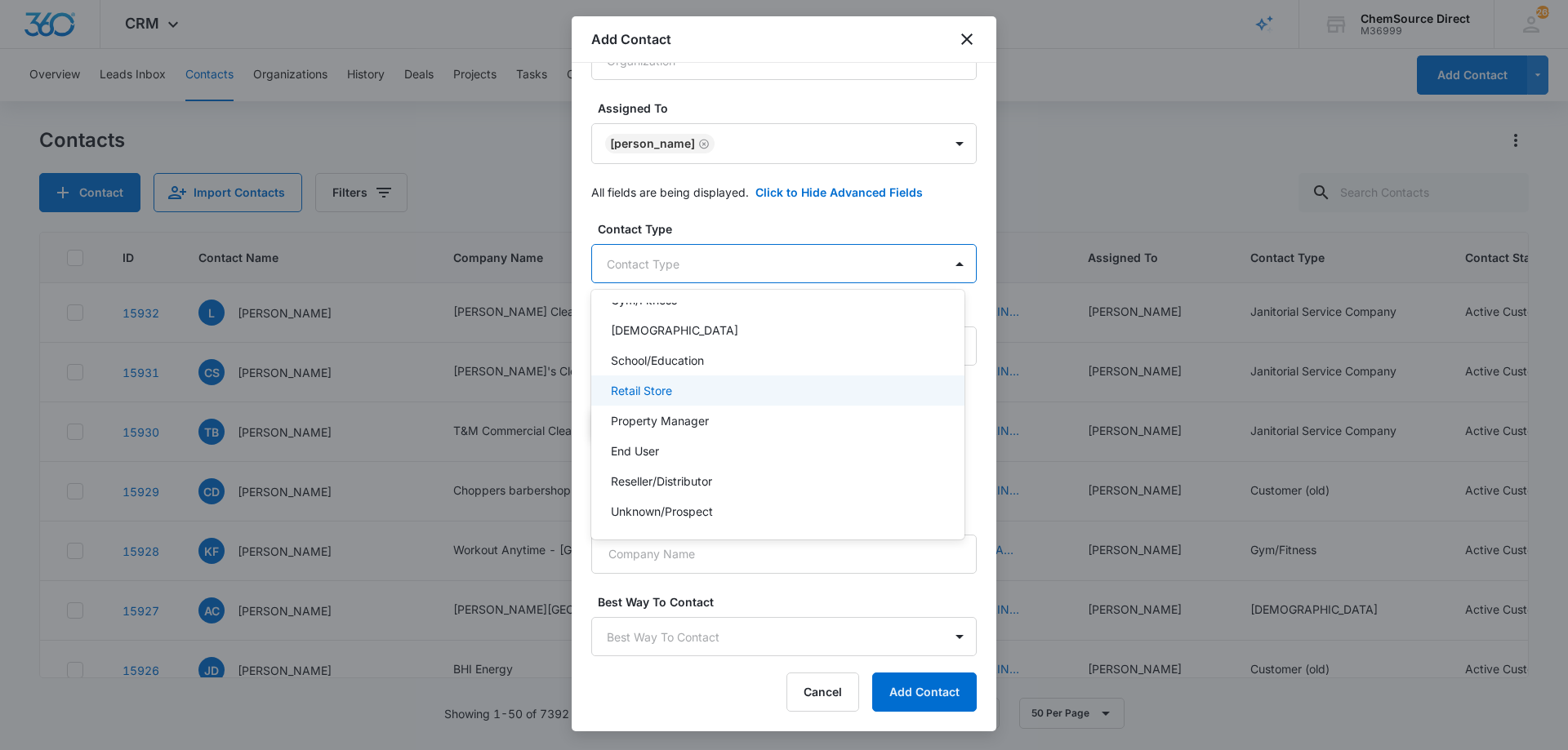
scroll to position [176, 0]
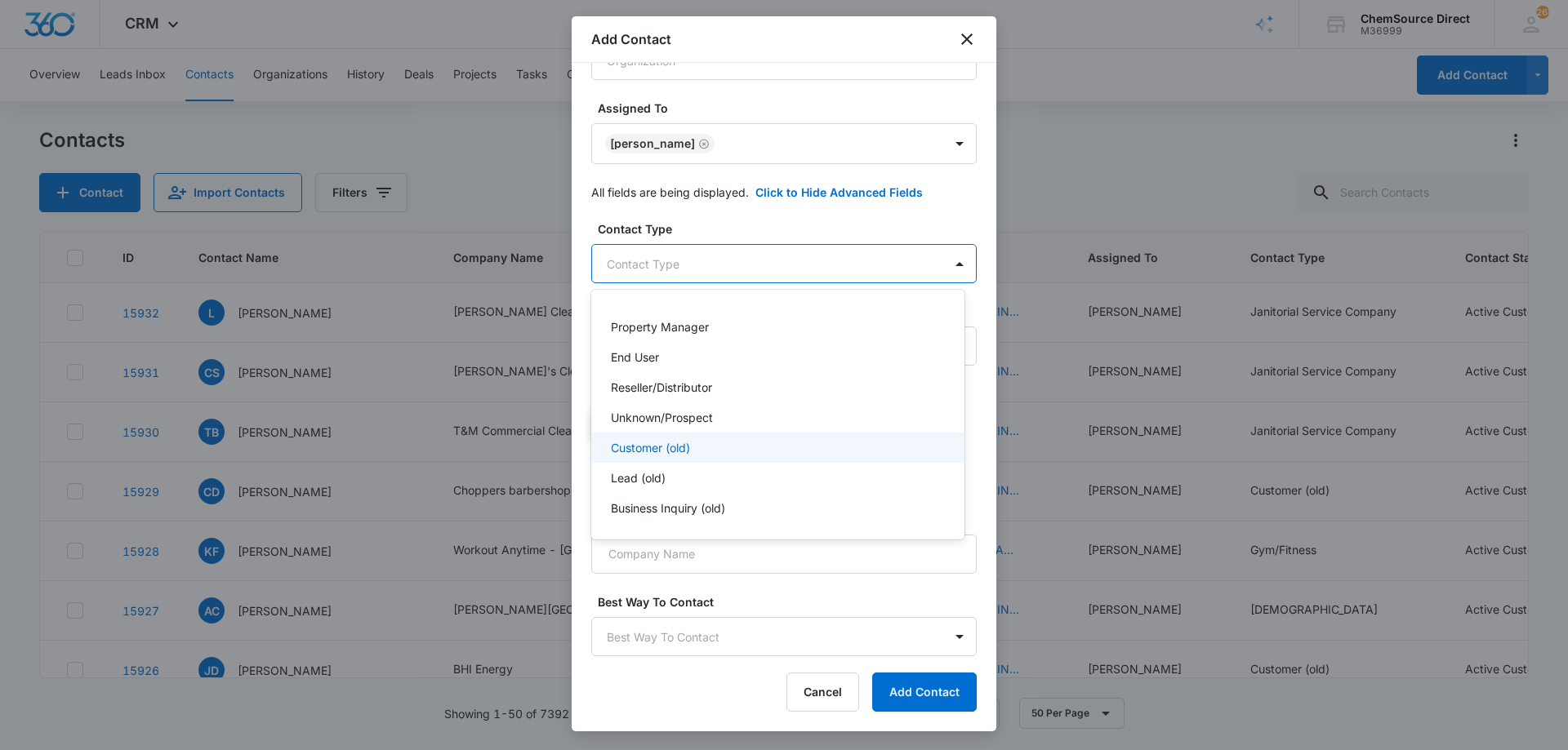
click at [694, 442] on div "Customer (old)" at bounding box center [776, 447] width 331 height 17
click at [761, 224] on div at bounding box center [784, 375] width 1568 height 750
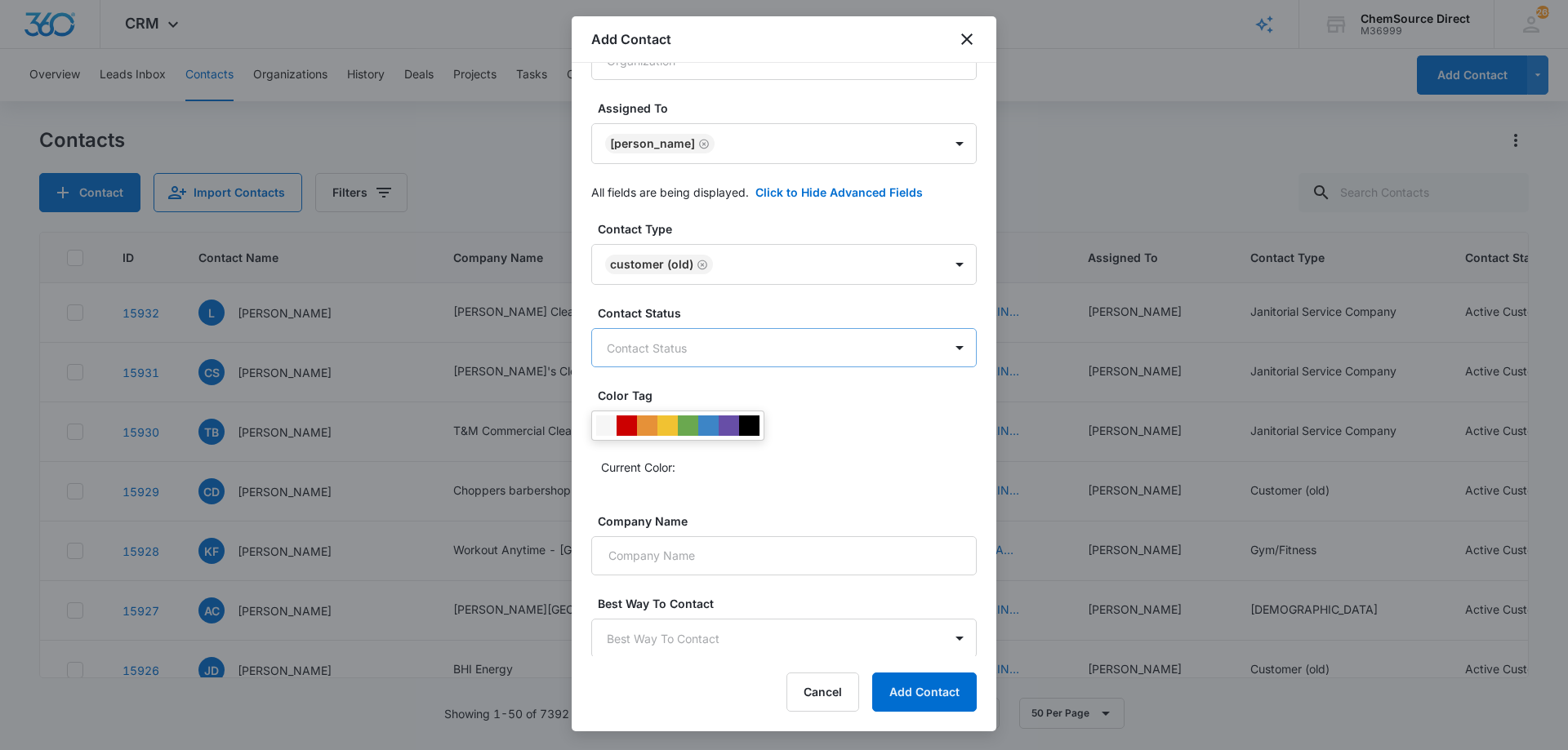
click at [745, 349] on body "CRM Apps Reputation Forms CRM Email Social Payments POS Content Ads Intelligenc…" at bounding box center [784, 375] width 1568 height 750
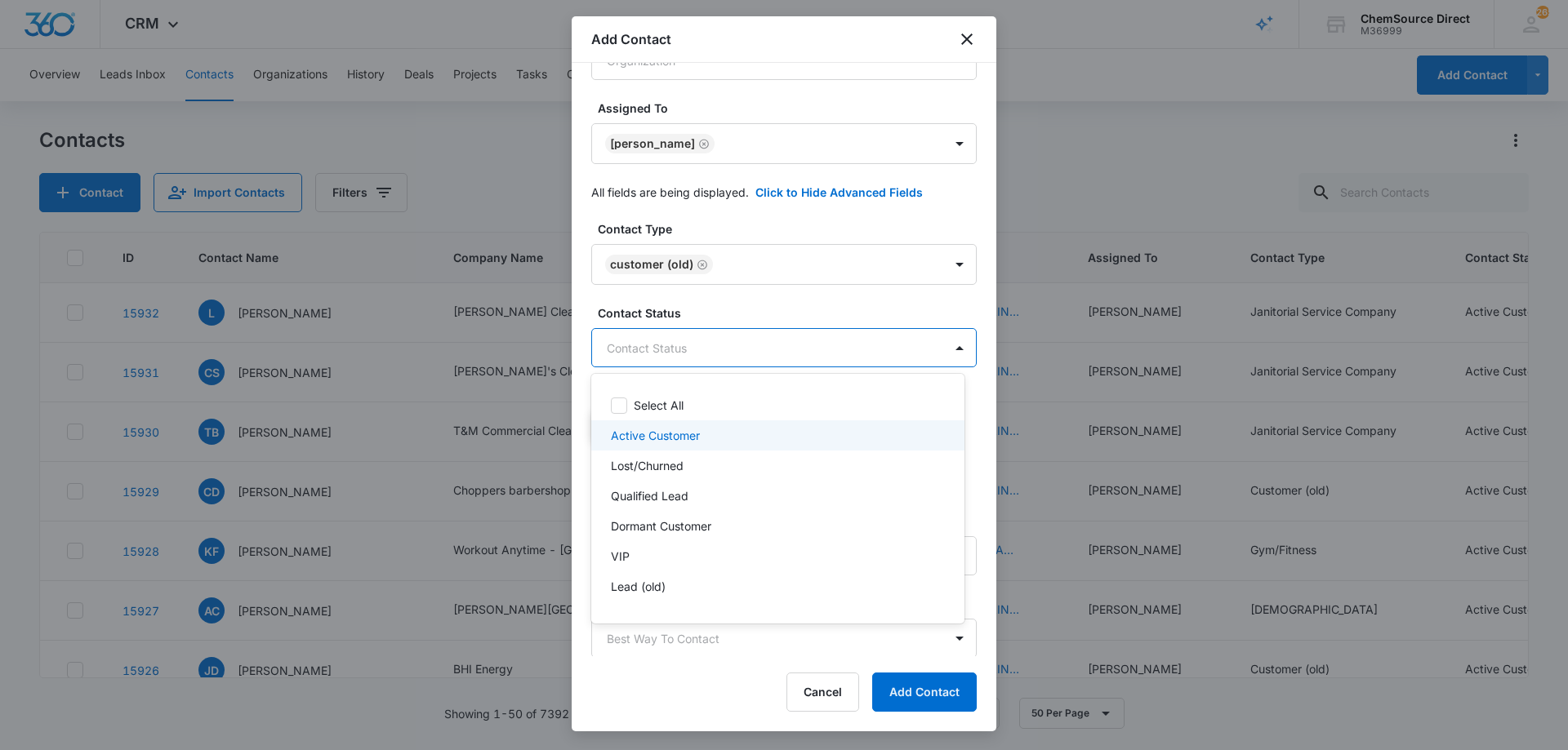
click at [717, 435] on div "Active Customer" at bounding box center [776, 435] width 331 height 17
click at [731, 311] on div at bounding box center [784, 375] width 1568 height 750
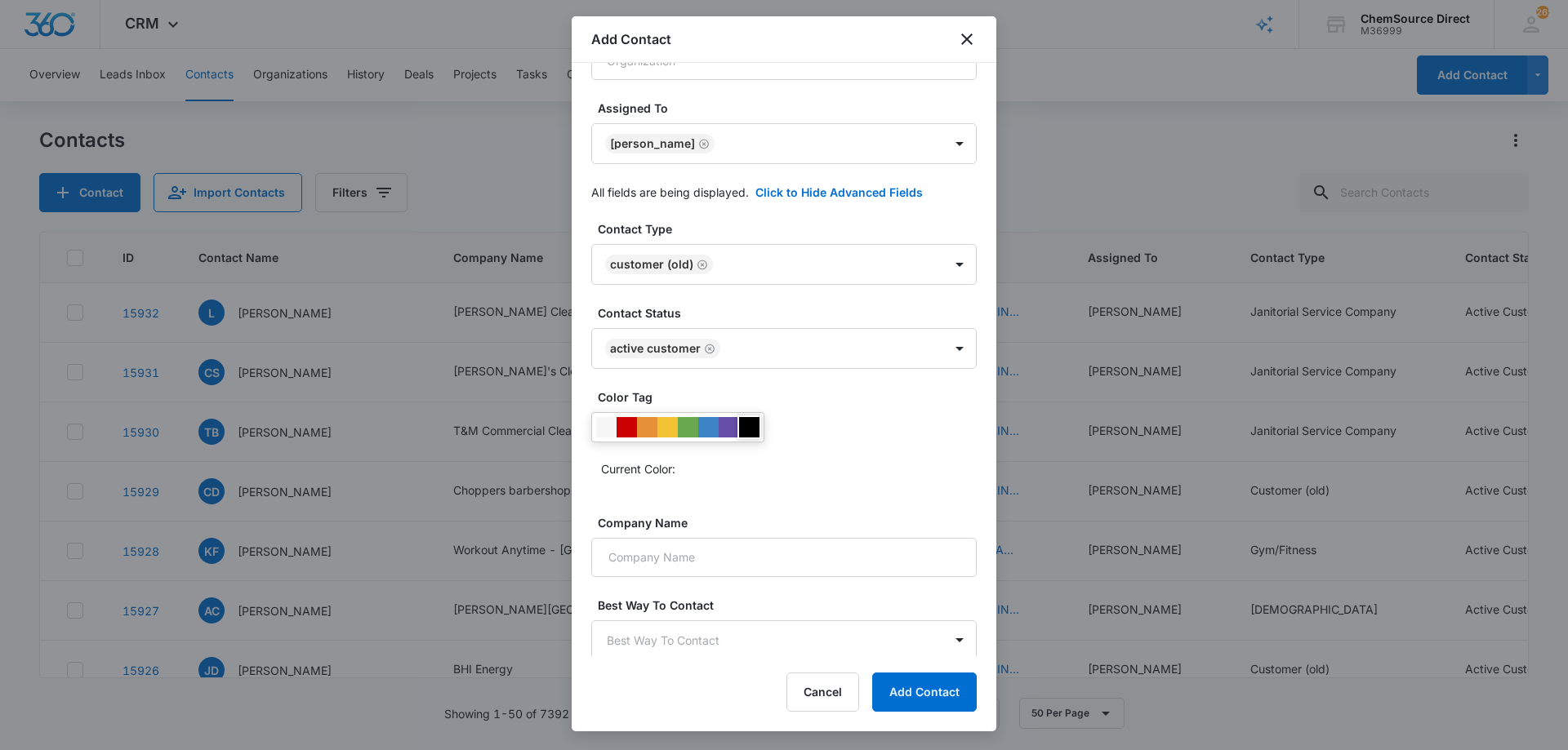
click at [749, 429] on div at bounding box center [749, 427] width 20 height 20
click at [781, 491] on div "Color Tag Current Color:" at bounding box center [784, 441] width 386 height 106
click at [758, 551] on input "Company Name" at bounding box center [784, 558] width 386 height 39
paste input "Camp Guilrock"
type input "Camp Guilrock"
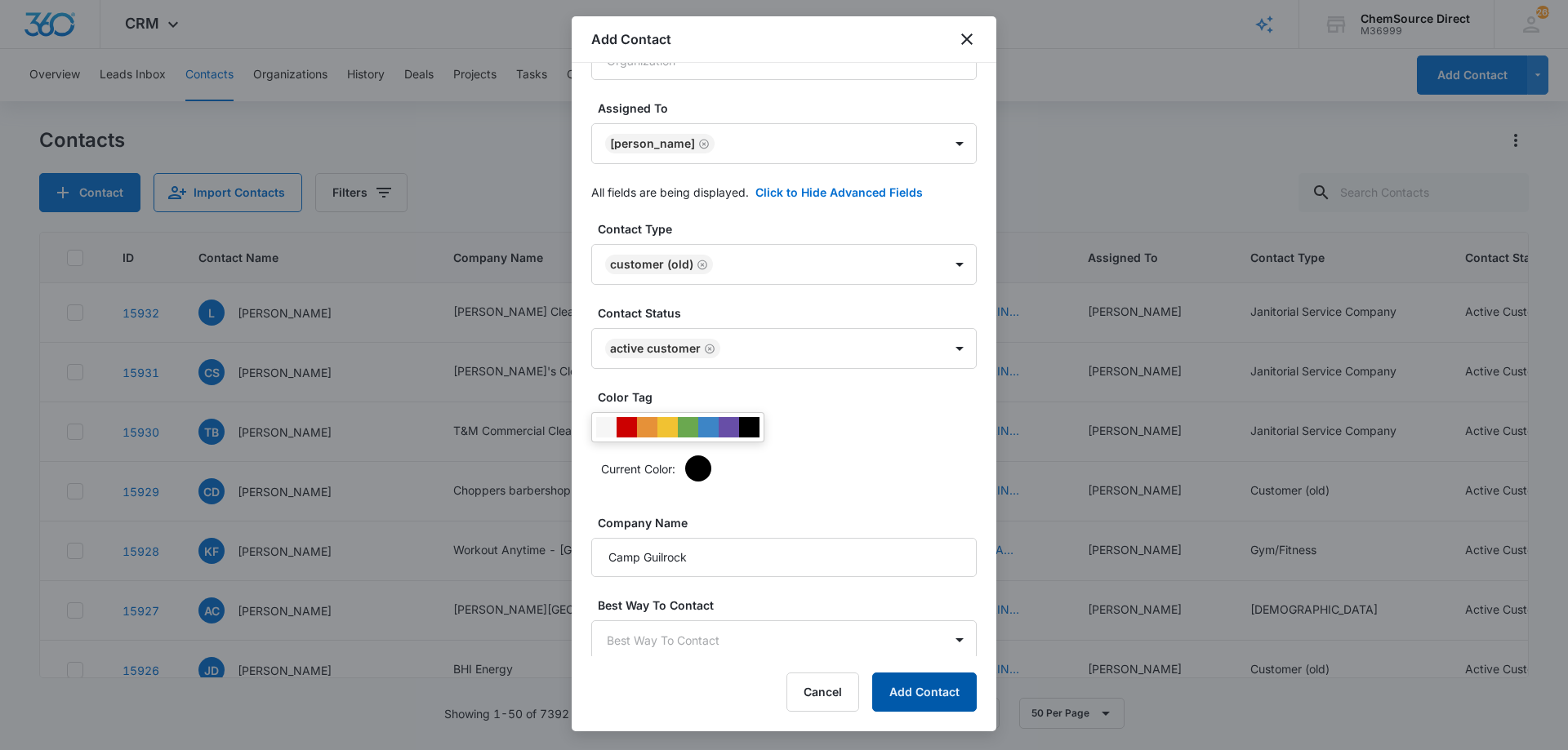
click at [916, 683] on button "Add Contact" at bounding box center [924, 692] width 104 height 39
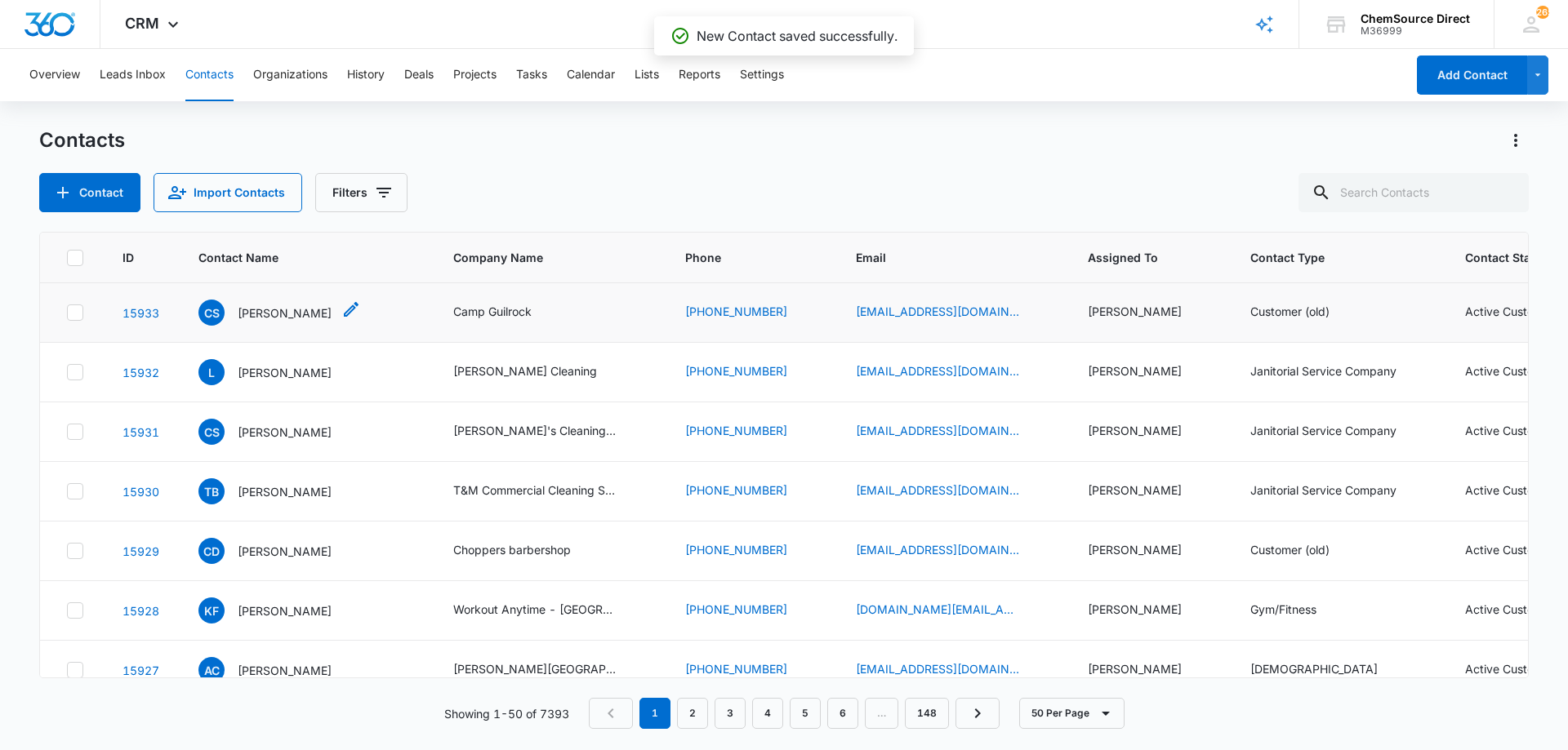
click at [262, 312] on p "[PERSON_NAME]" at bounding box center [284, 312] width 94 height 17
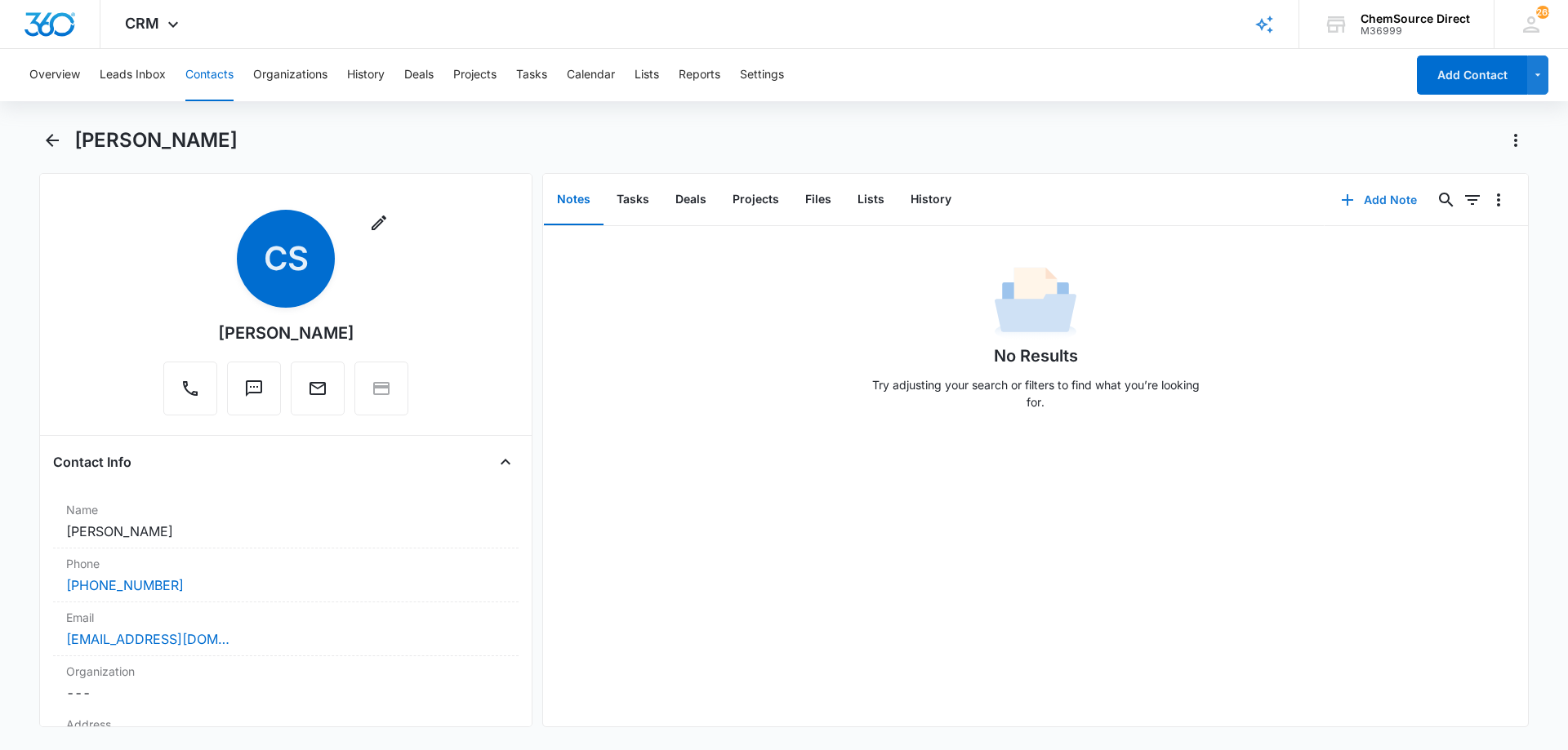
click at [1371, 195] on button "Add Note" at bounding box center [1379, 199] width 109 height 39
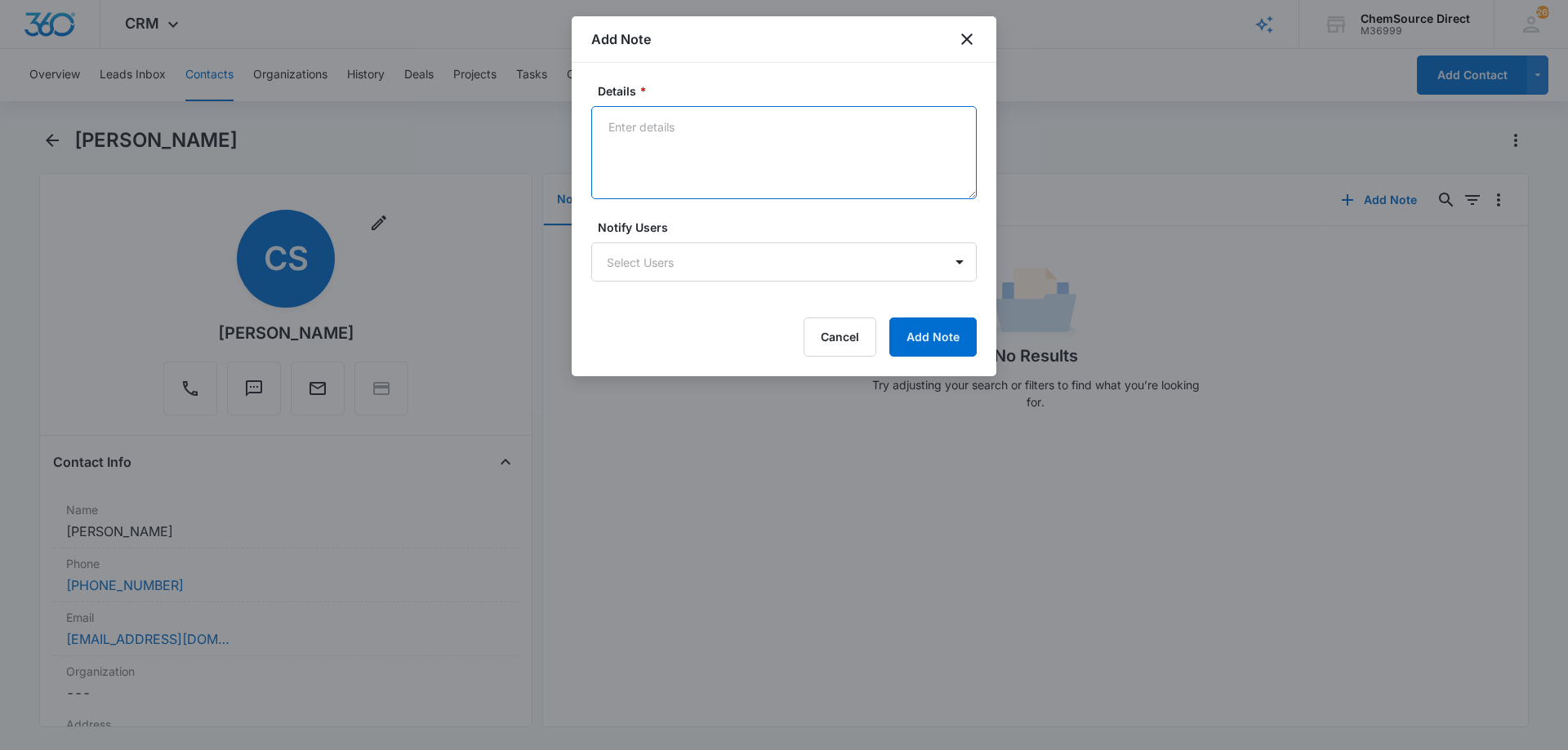
click at [623, 122] on textarea "Details *" at bounding box center [784, 152] width 386 height 93
paste textarea "ProTeam 10qt BackPack, Refurb"
type textarea "New Customer ProTeam 10qt BackPack, Refurb"
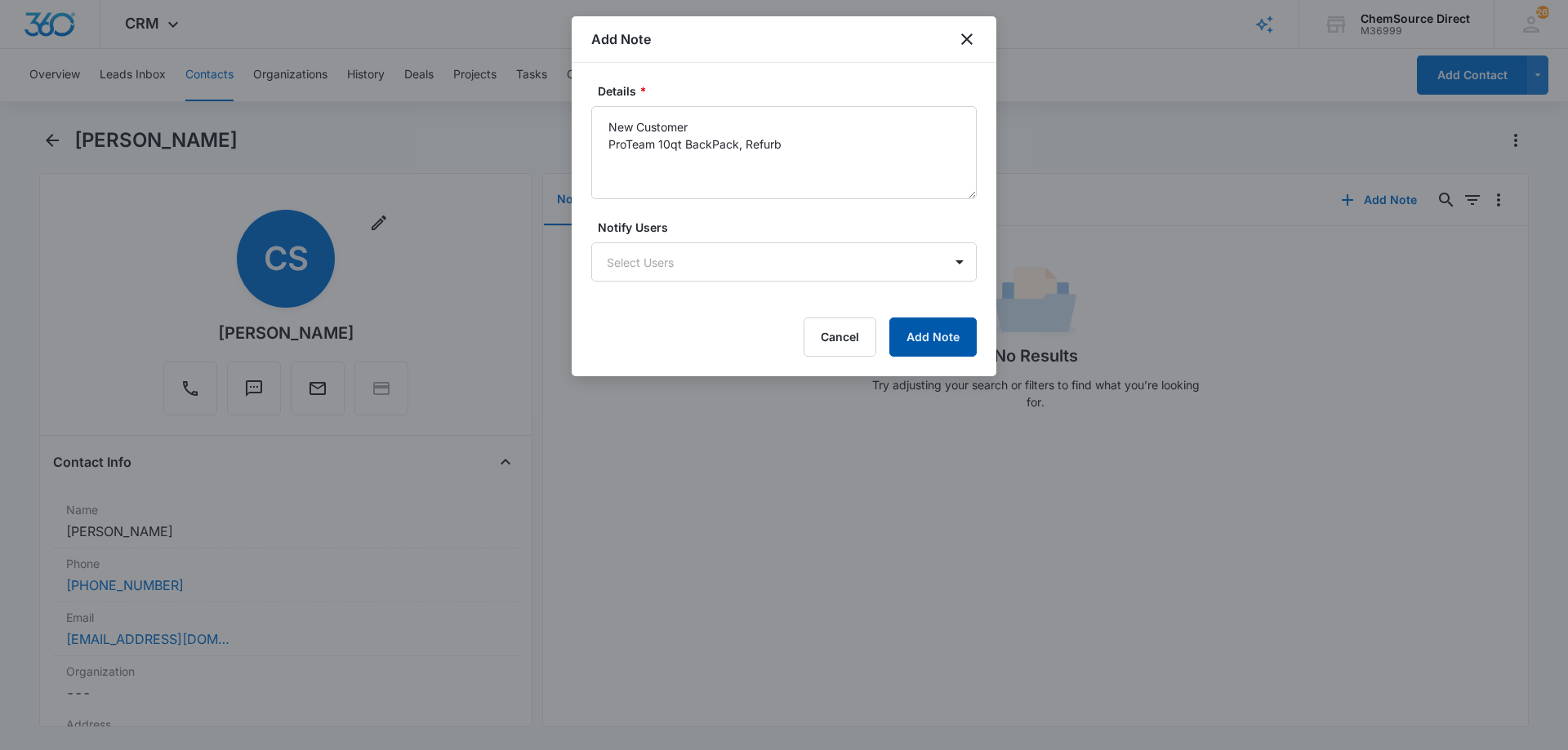
click at [950, 333] on button "Add Note" at bounding box center [933, 337] width 87 height 39
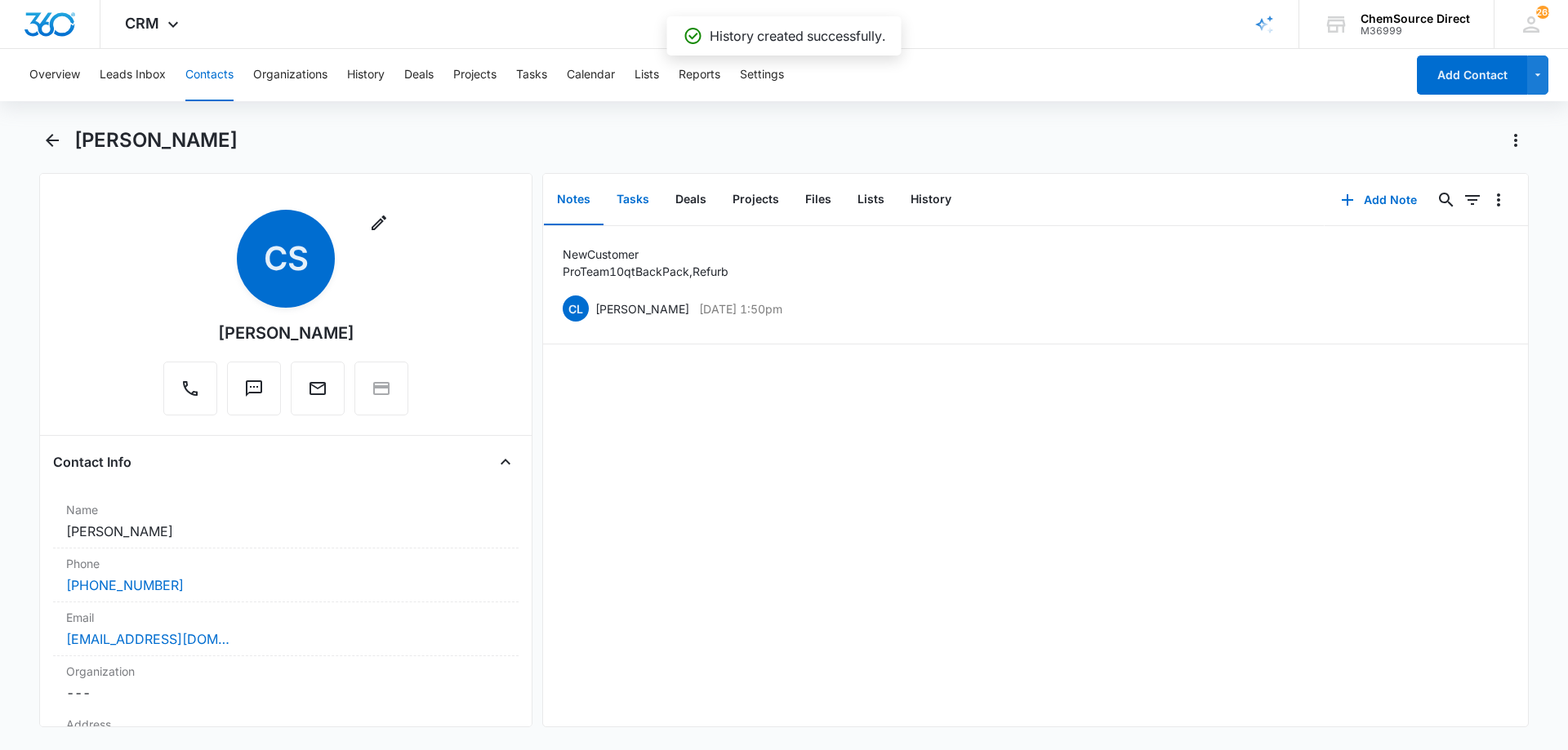
click at [622, 193] on button "Tasks" at bounding box center [633, 199] width 59 height 50
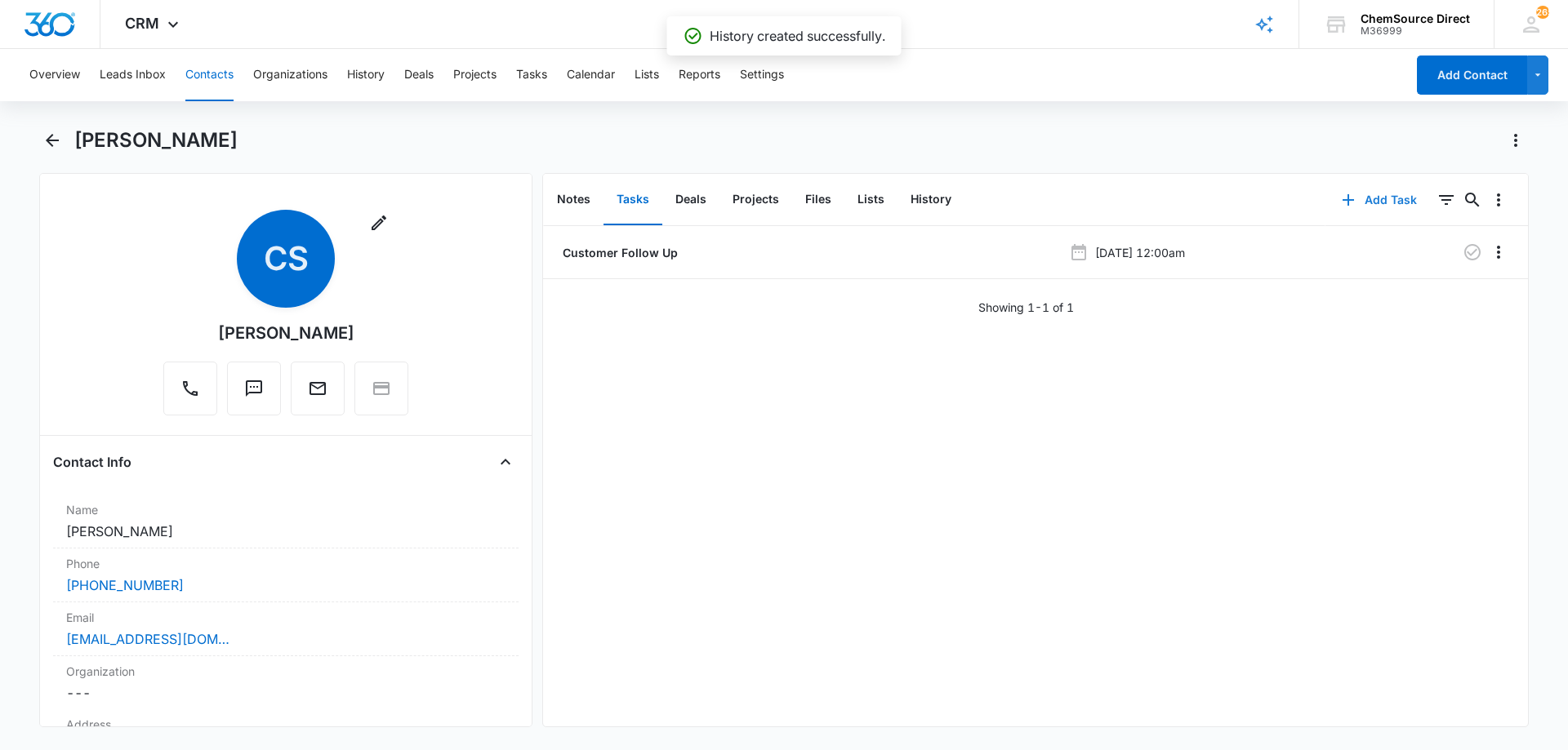
click at [1368, 192] on button "Add Task" at bounding box center [1380, 199] width 108 height 39
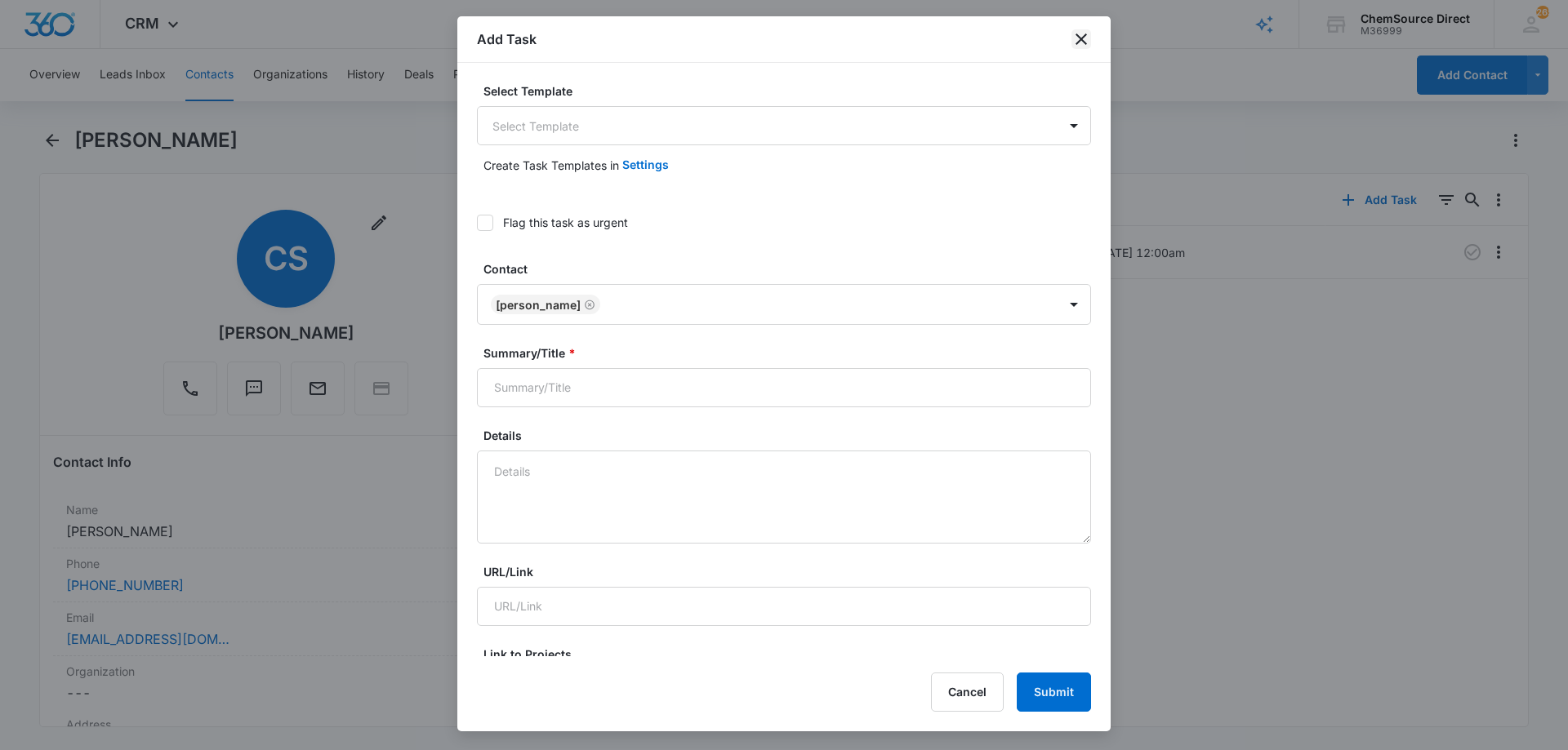
click at [1081, 32] on icon "close" at bounding box center [1082, 39] width 19 height 19
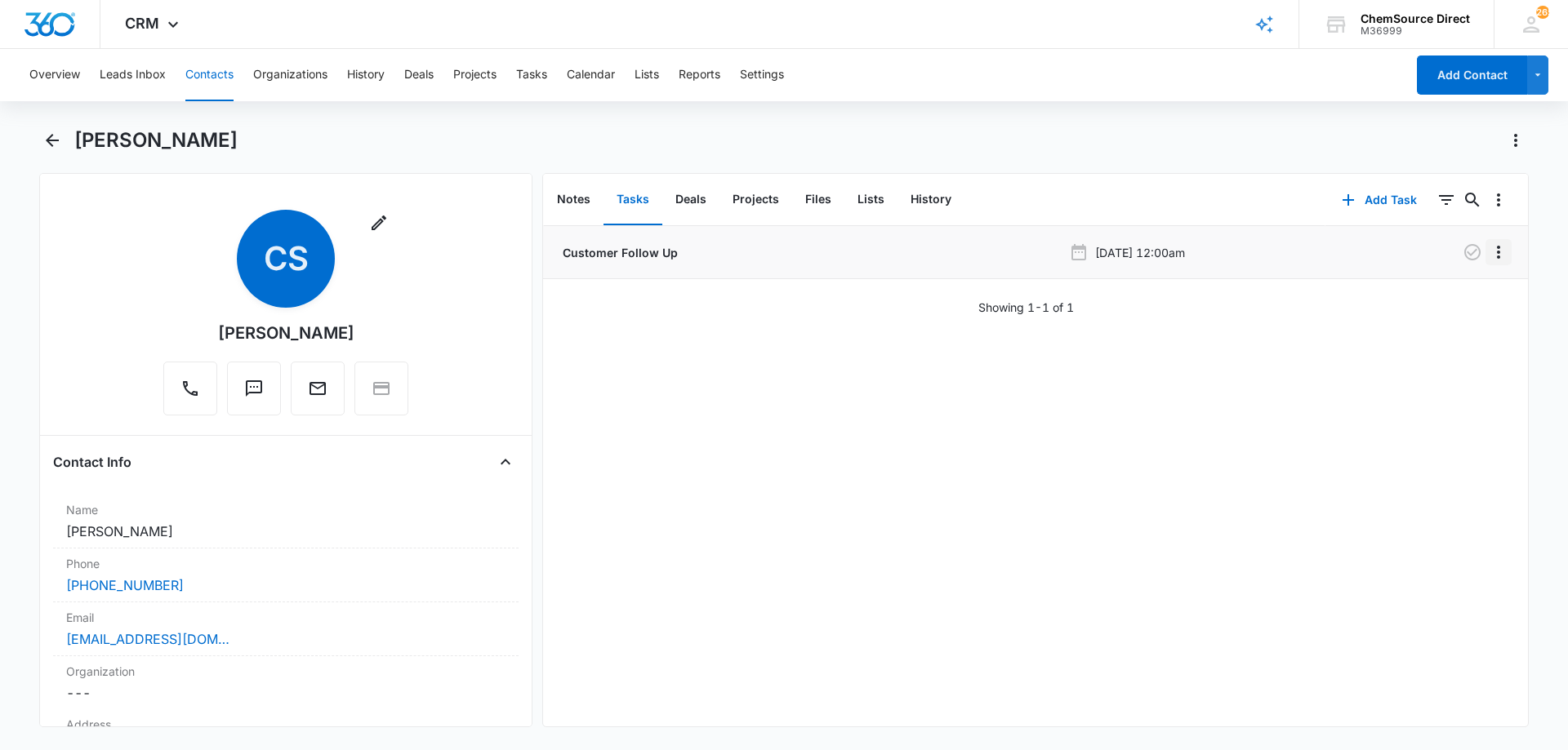
click at [1489, 245] on icon "Overflow Menu" at bounding box center [1499, 252] width 19 height 19
click at [1455, 299] on div "Edit" at bounding box center [1443, 297] width 34 height 11
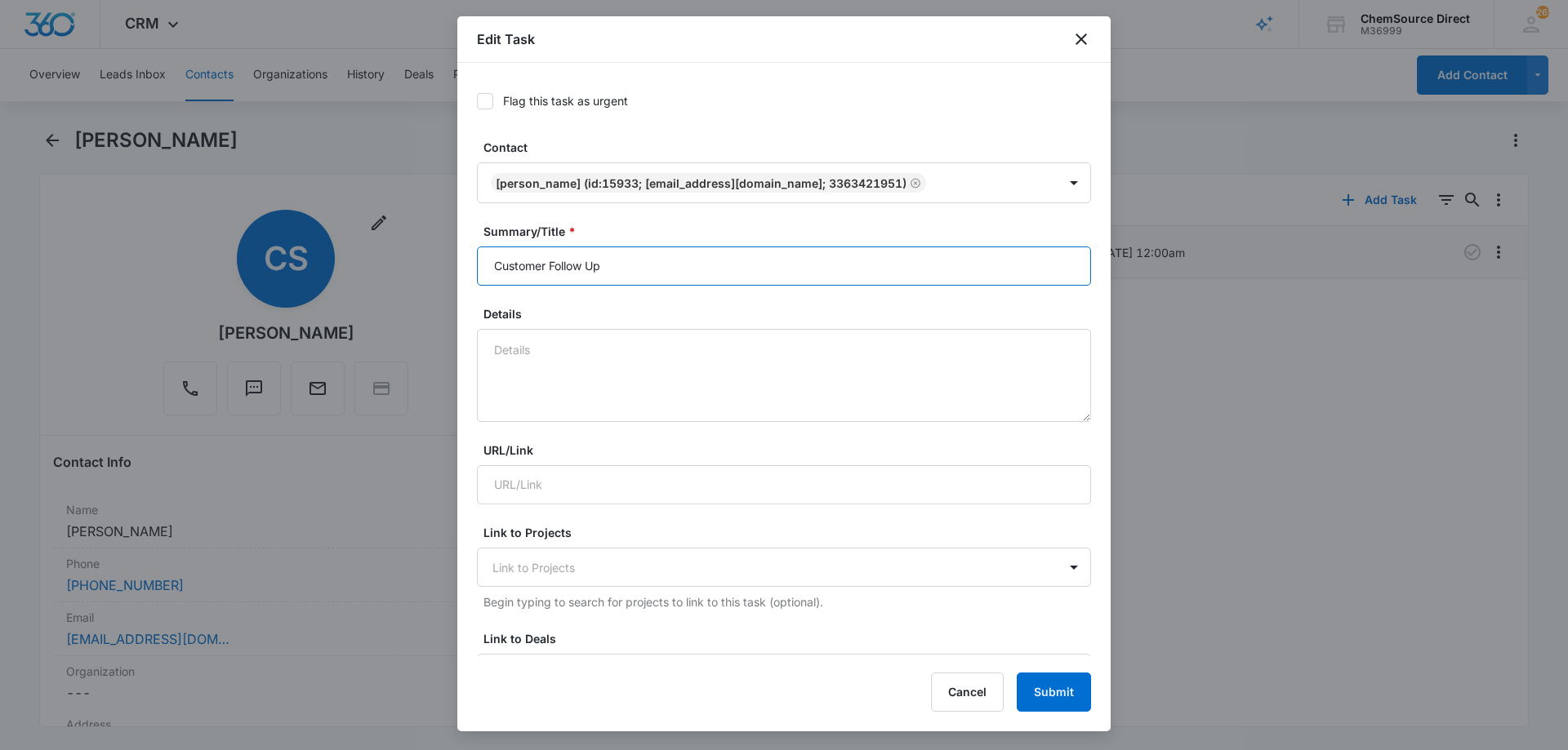
click at [524, 263] on input "Customer Follow Up" at bounding box center [784, 266] width 614 height 39
type input "Customer Follow Up"
paste textarea "ProTeam 10qt BackPack, Refurb"
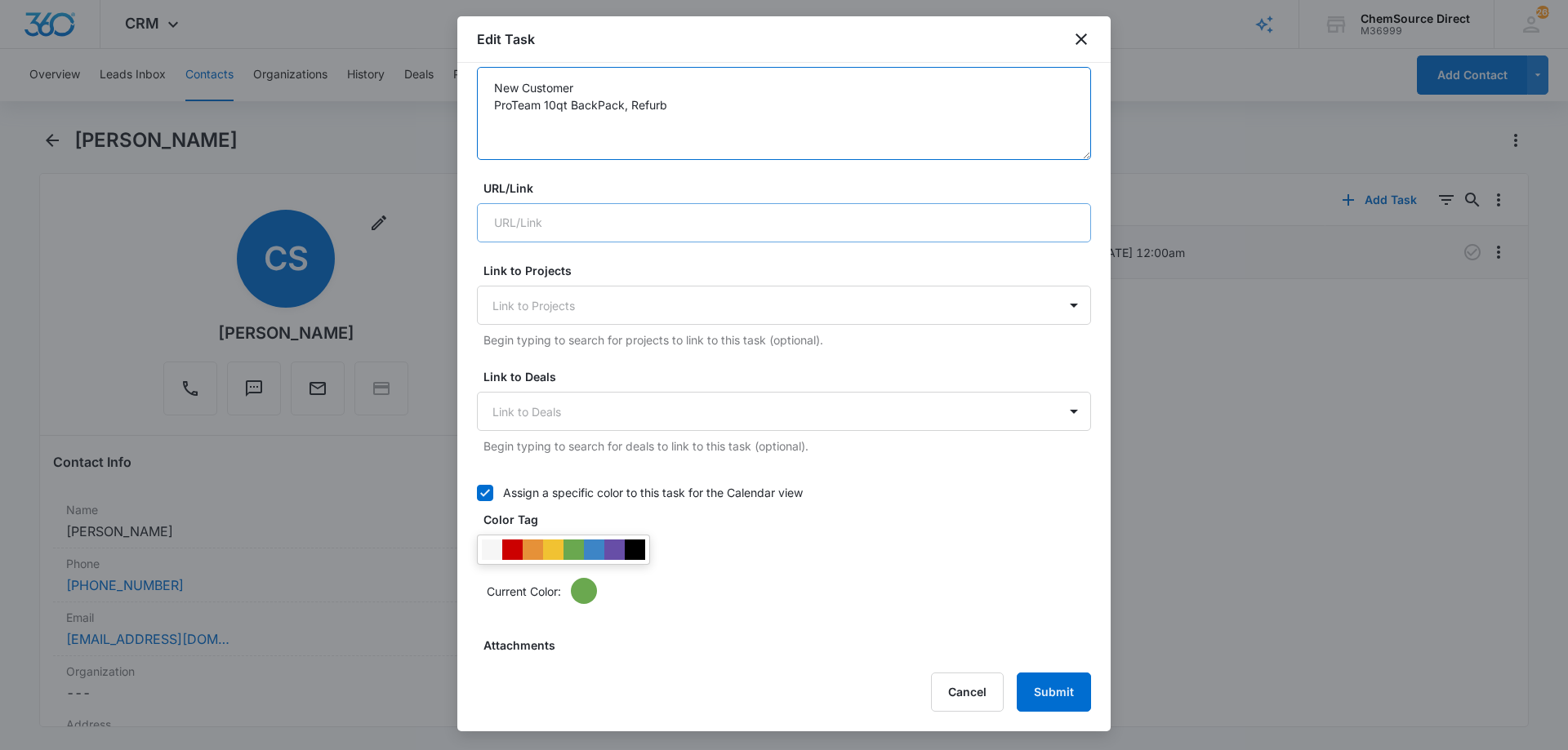
scroll to position [326, 0]
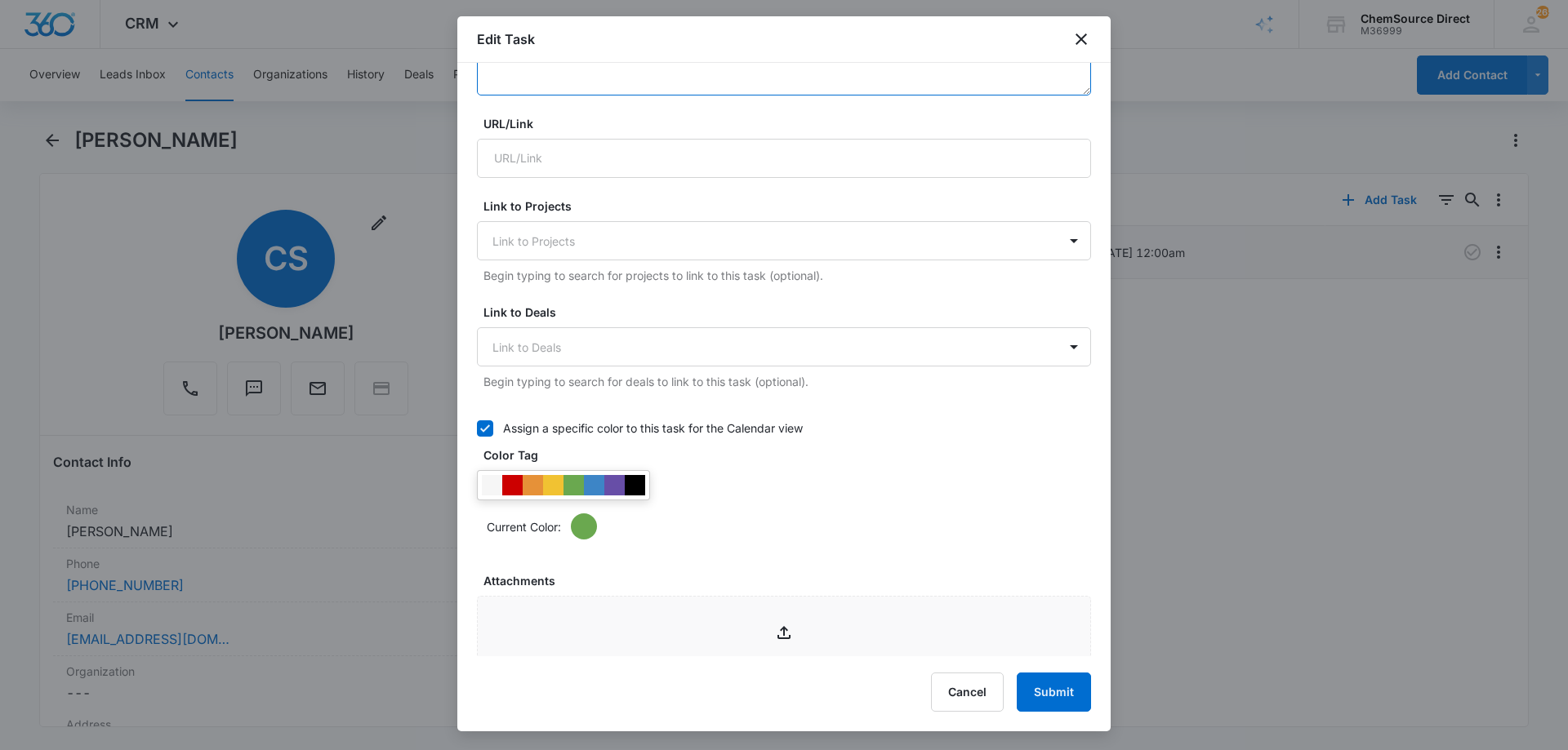
type textarea "New Customer ProTeam 10qt BackPack, Refurb"
click at [639, 480] on div at bounding box center [635, 484] width 20 height 20
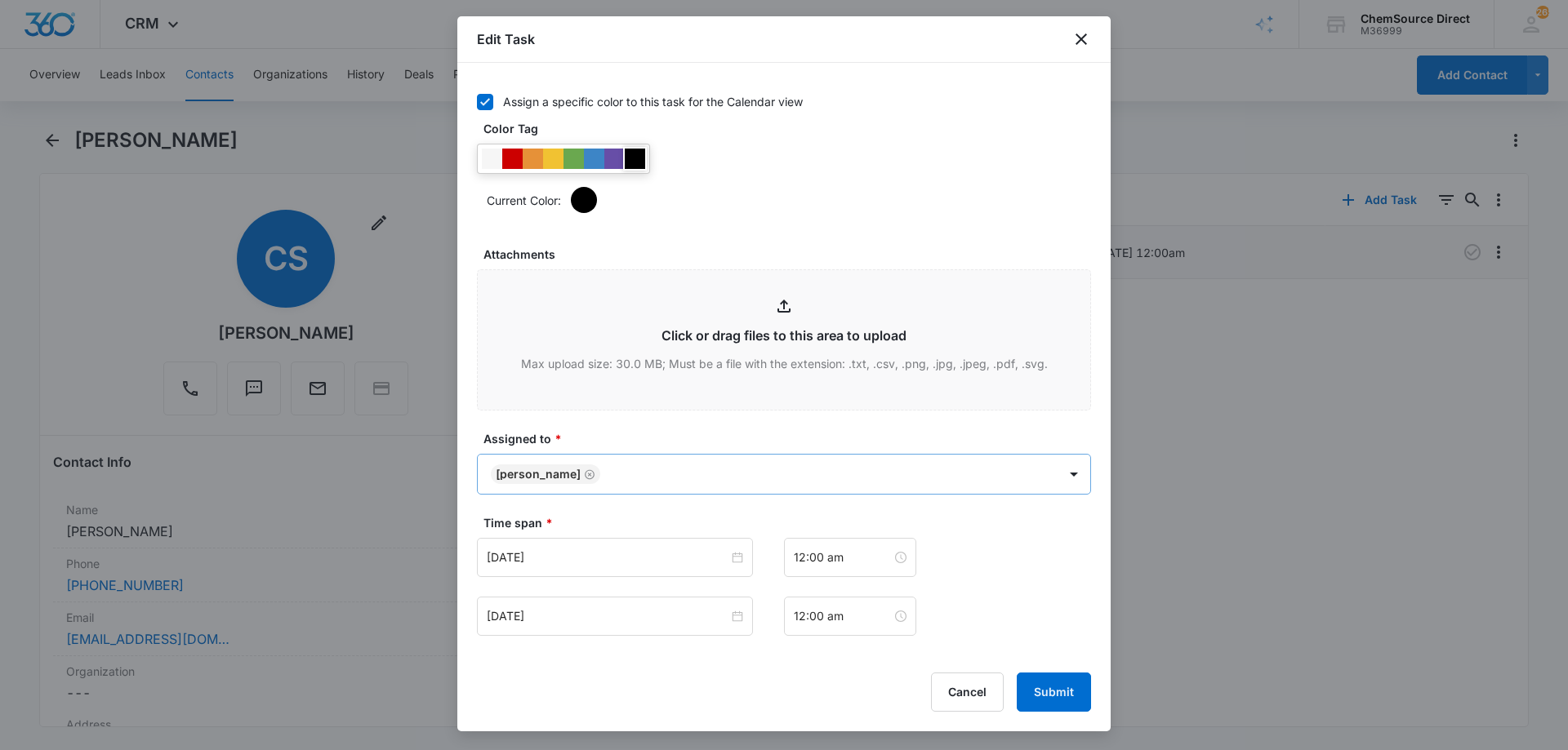
scroll to position [901, 0]
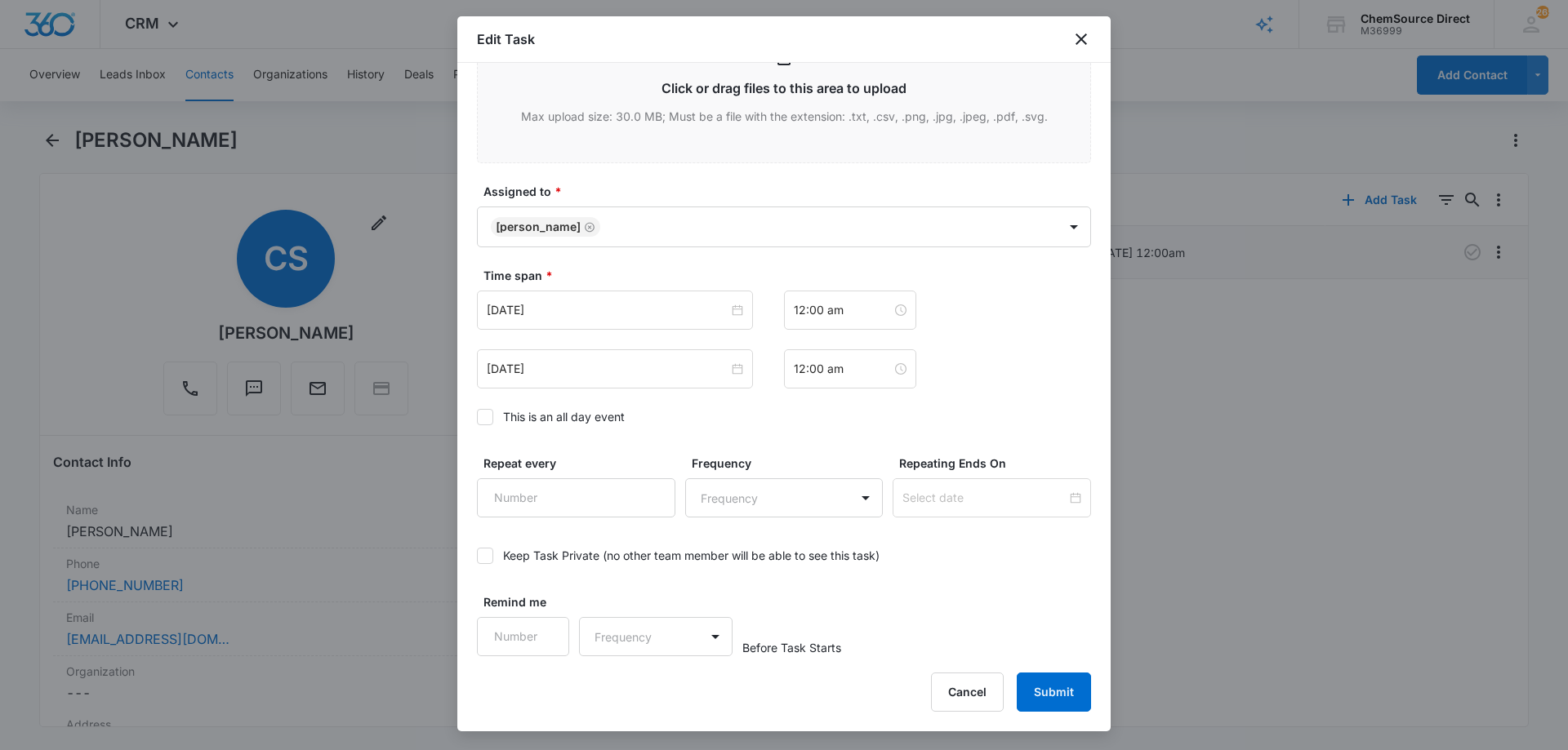
click at [485, 419] on icon at bounding box center [485, 416] width 10 height 7
click at [477, 417] on input "This is an all day event" at bounding box center [477, 417] width 0 height 0
click at [581, 309] on input "[DATE]" at bounding box center [607, 310] width 242 height 18
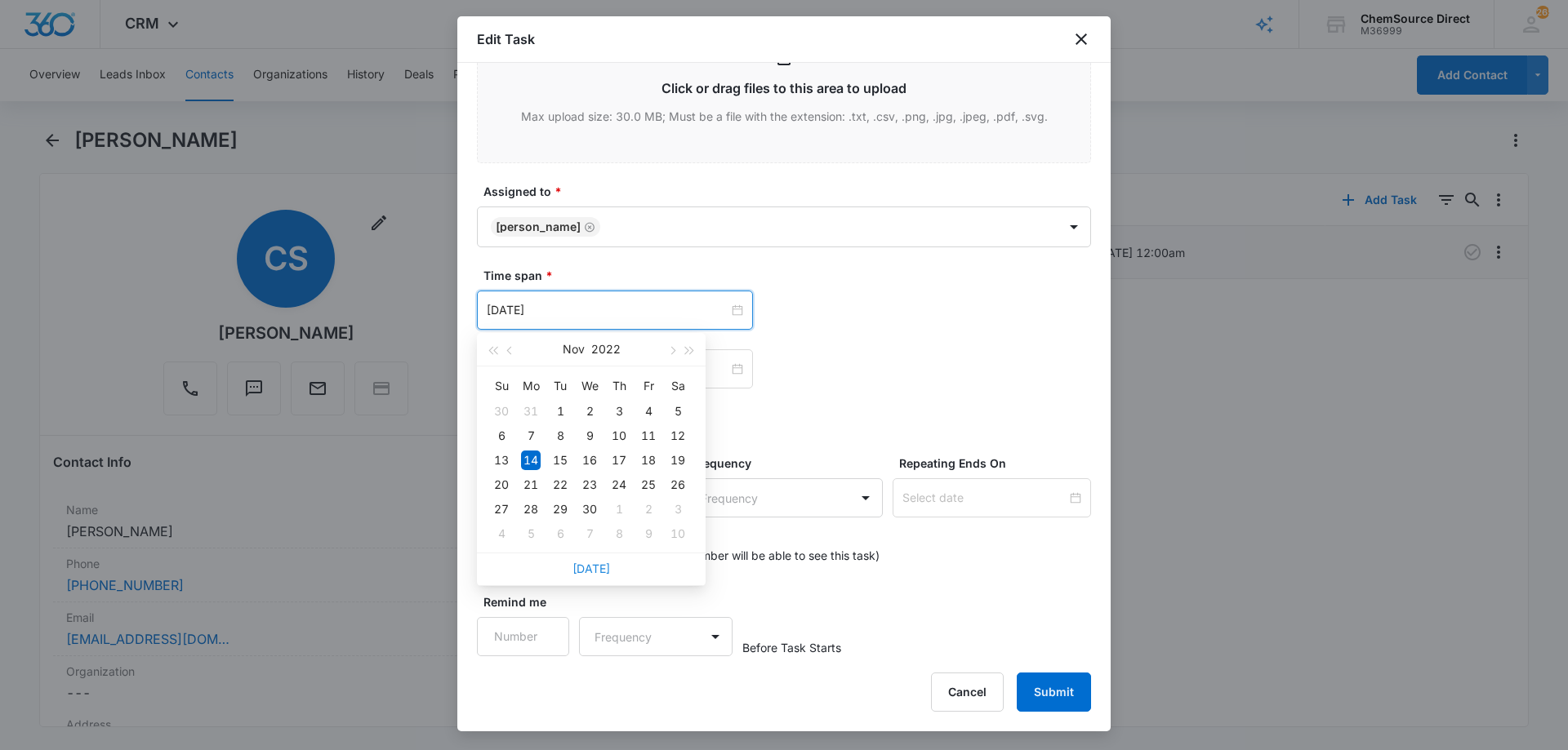
click at [583, 570] on link "[DATE]" at bounding box center [592, 569] width 38 height 14
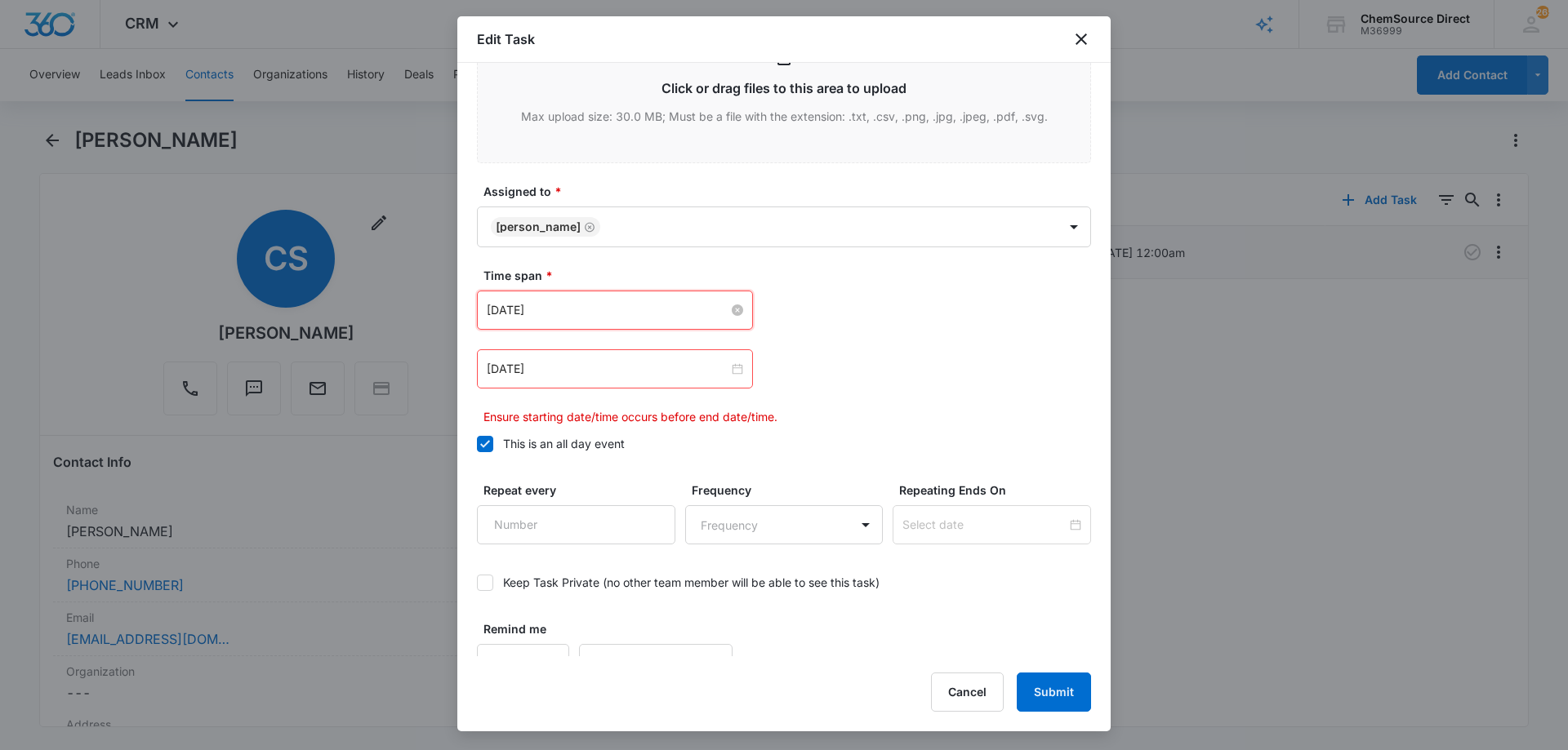
click at [599, 308] on input "[DATE]" at bounding box center [607, 310] width 242 height 18
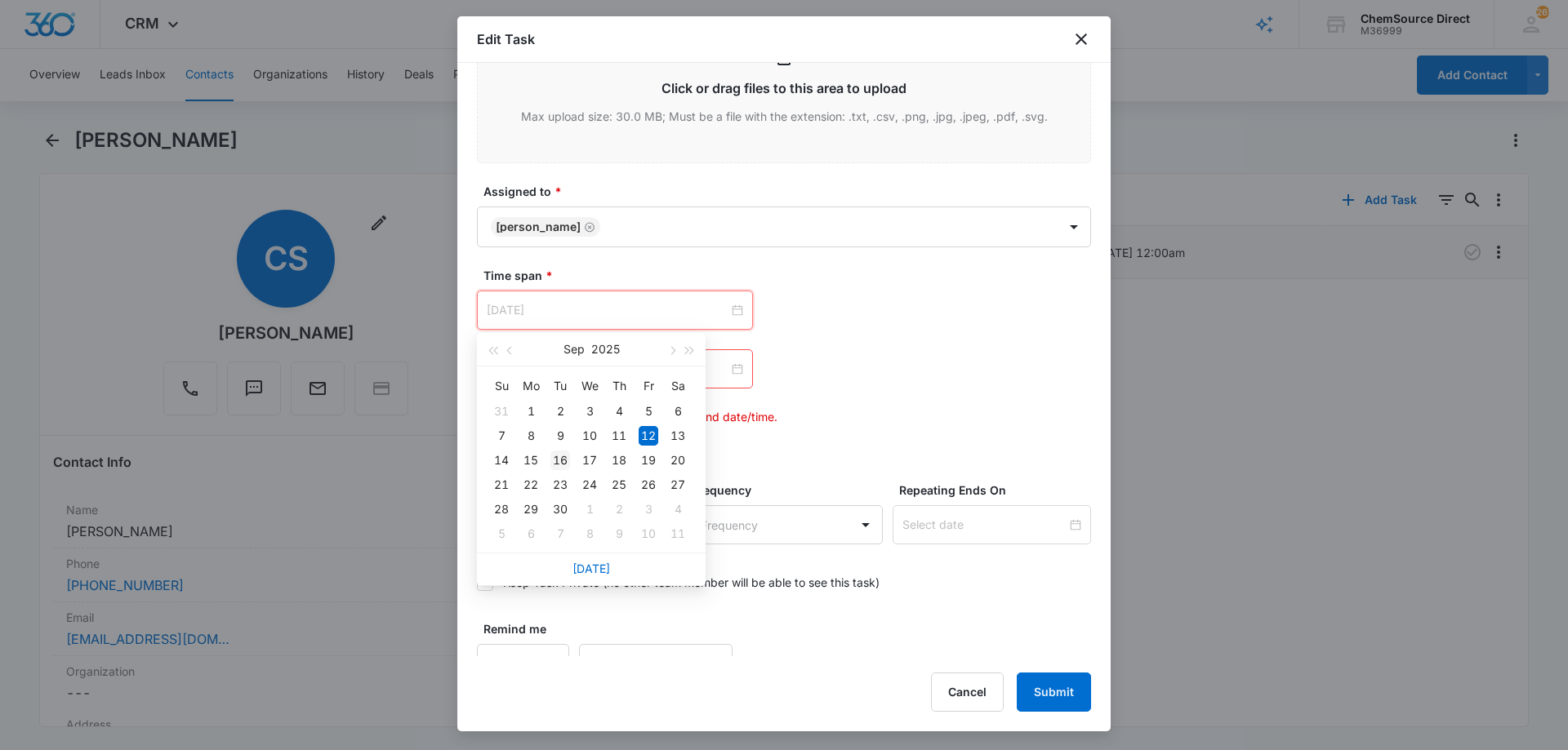
type input "[DATE]"
click at [557, 455] on div "16" at bounding box center [561, 461] width 19 height 19
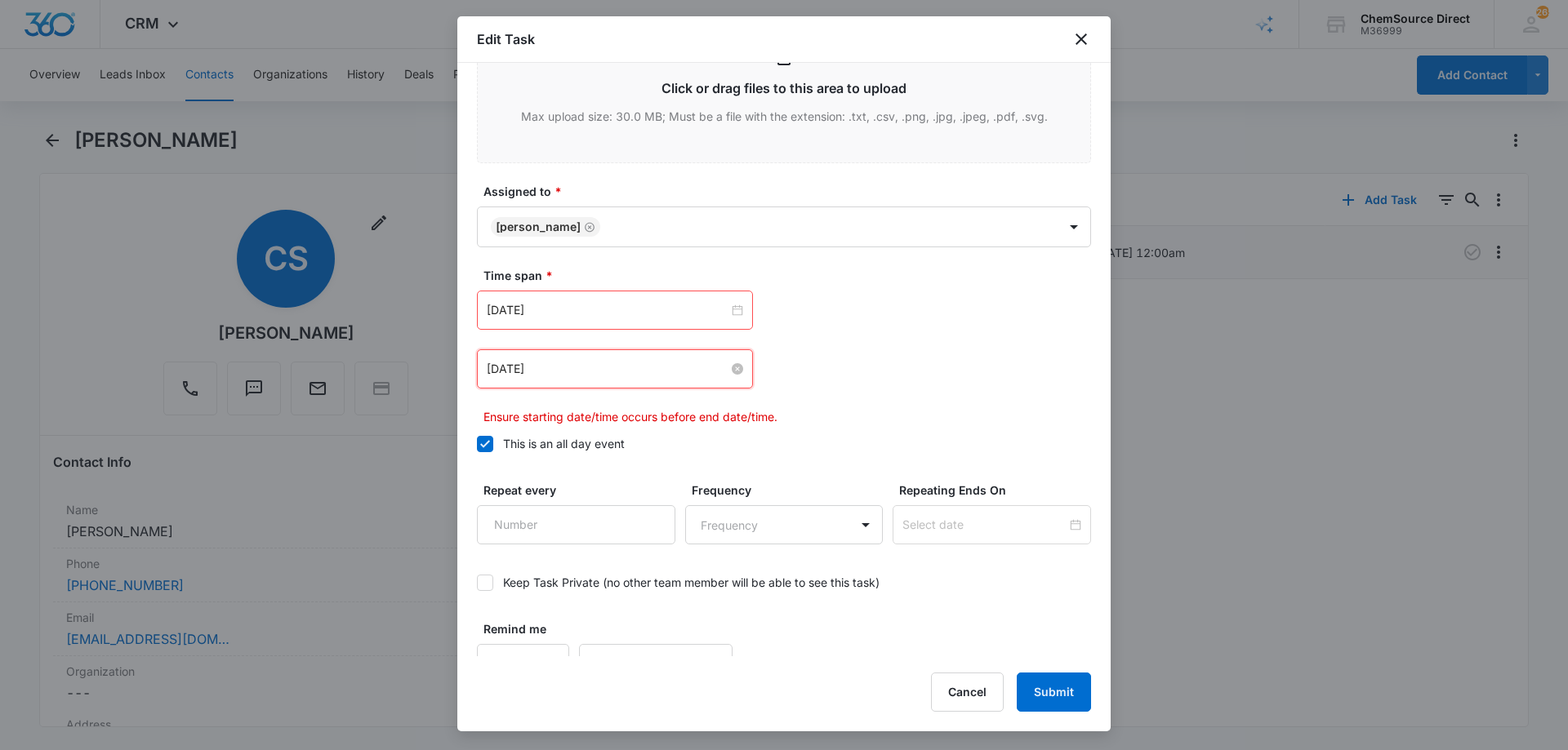
click at [591, 375] on input "[DATE]" at bounding box center [607, 369] width 242 height 18
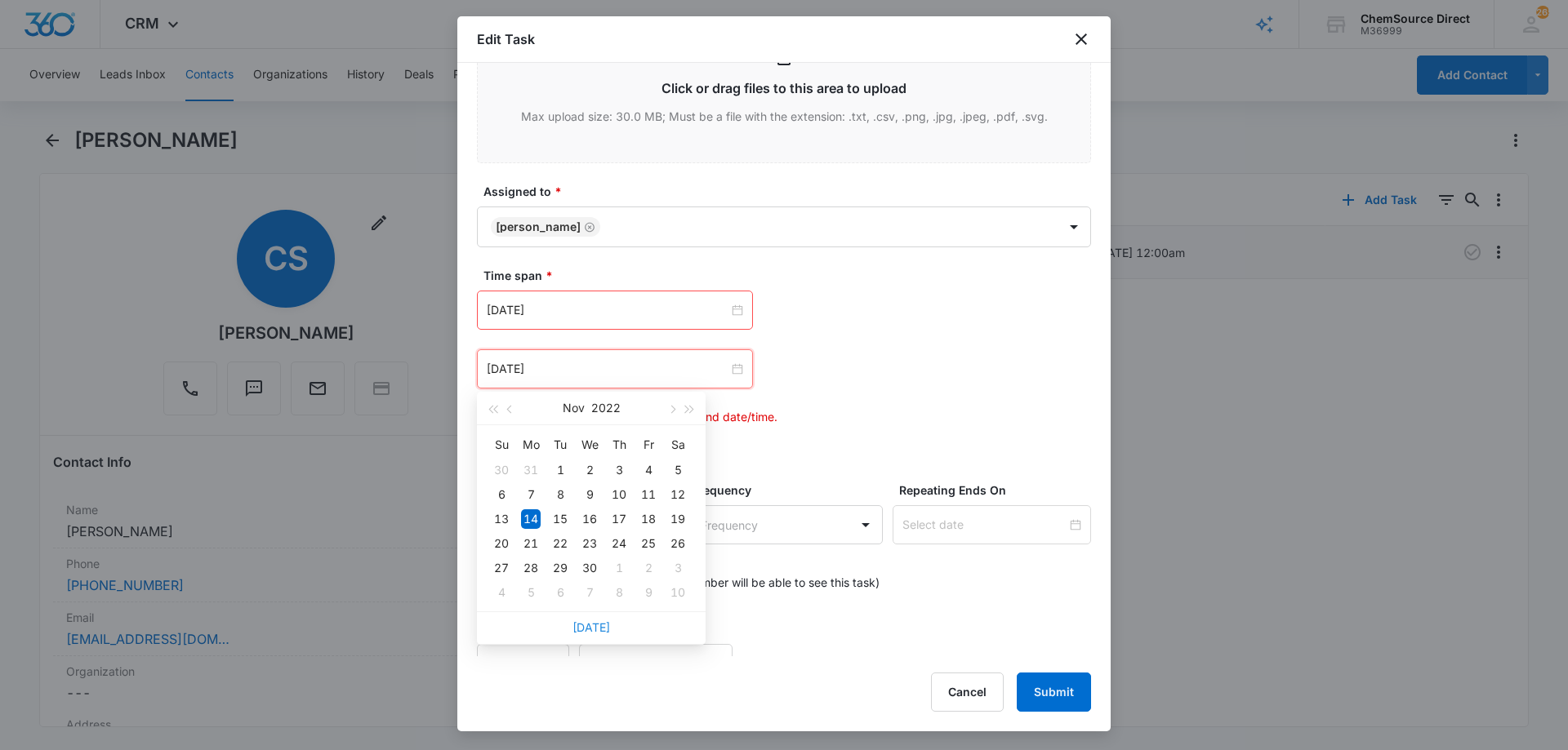
click at [592, 625] on link "[DATE]" at bounding box center [592, 627] width 38 height 14
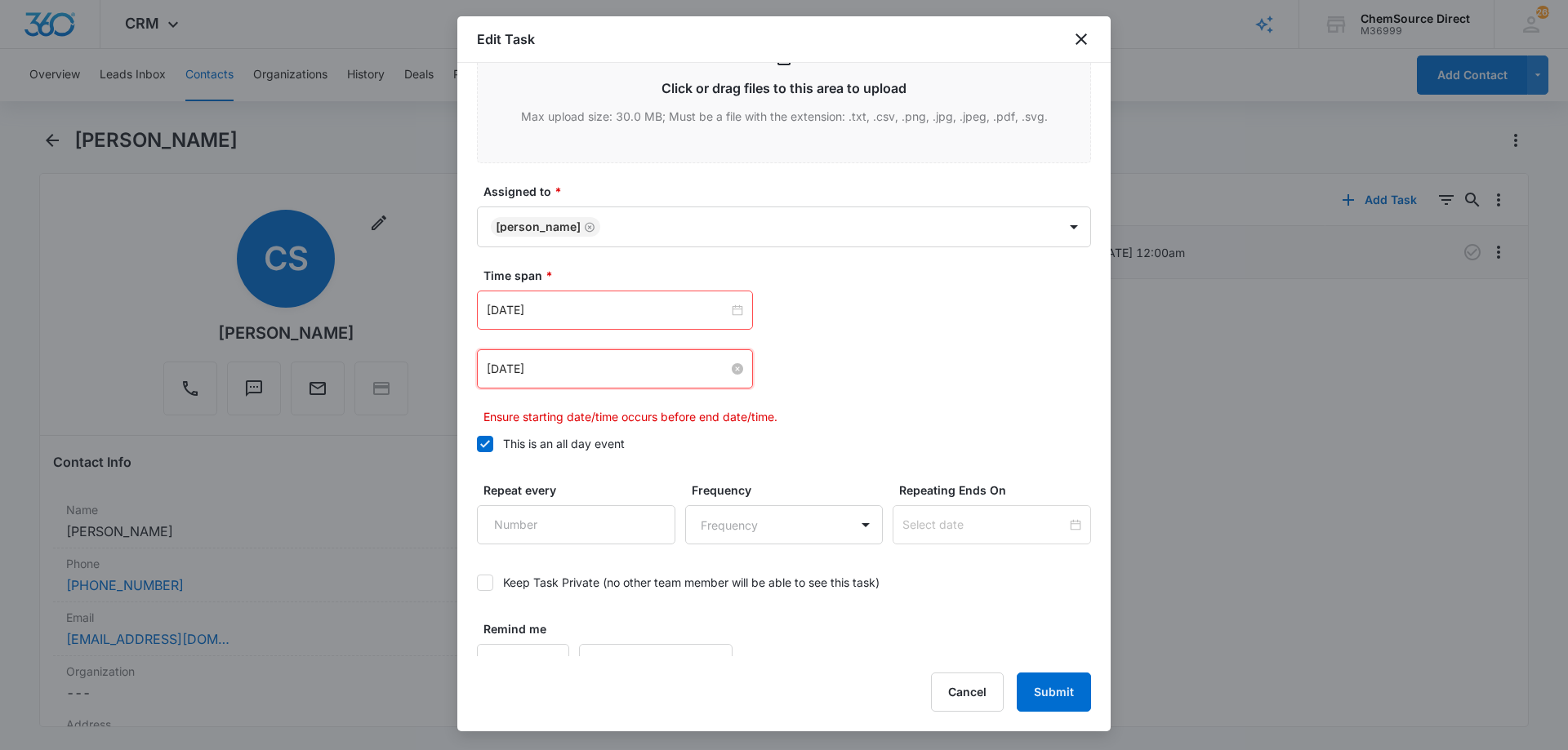
click at [594, 371] on input "[DATE]" at bounding box center [607, 369] width 242 height 18
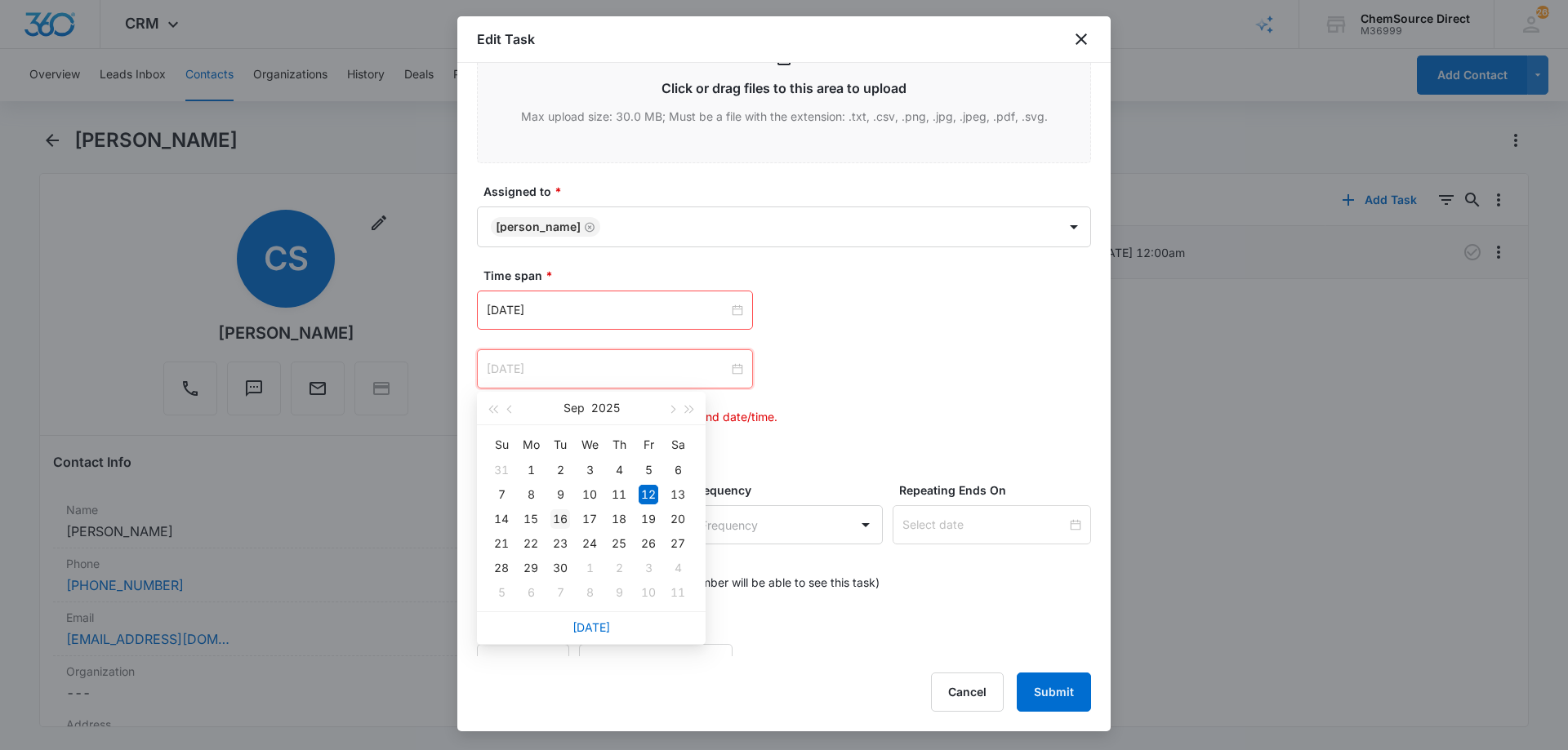
type input "[DATE]"
click at [557, 516] on div "16" at bounding box center [561, 519] width 19 height 19
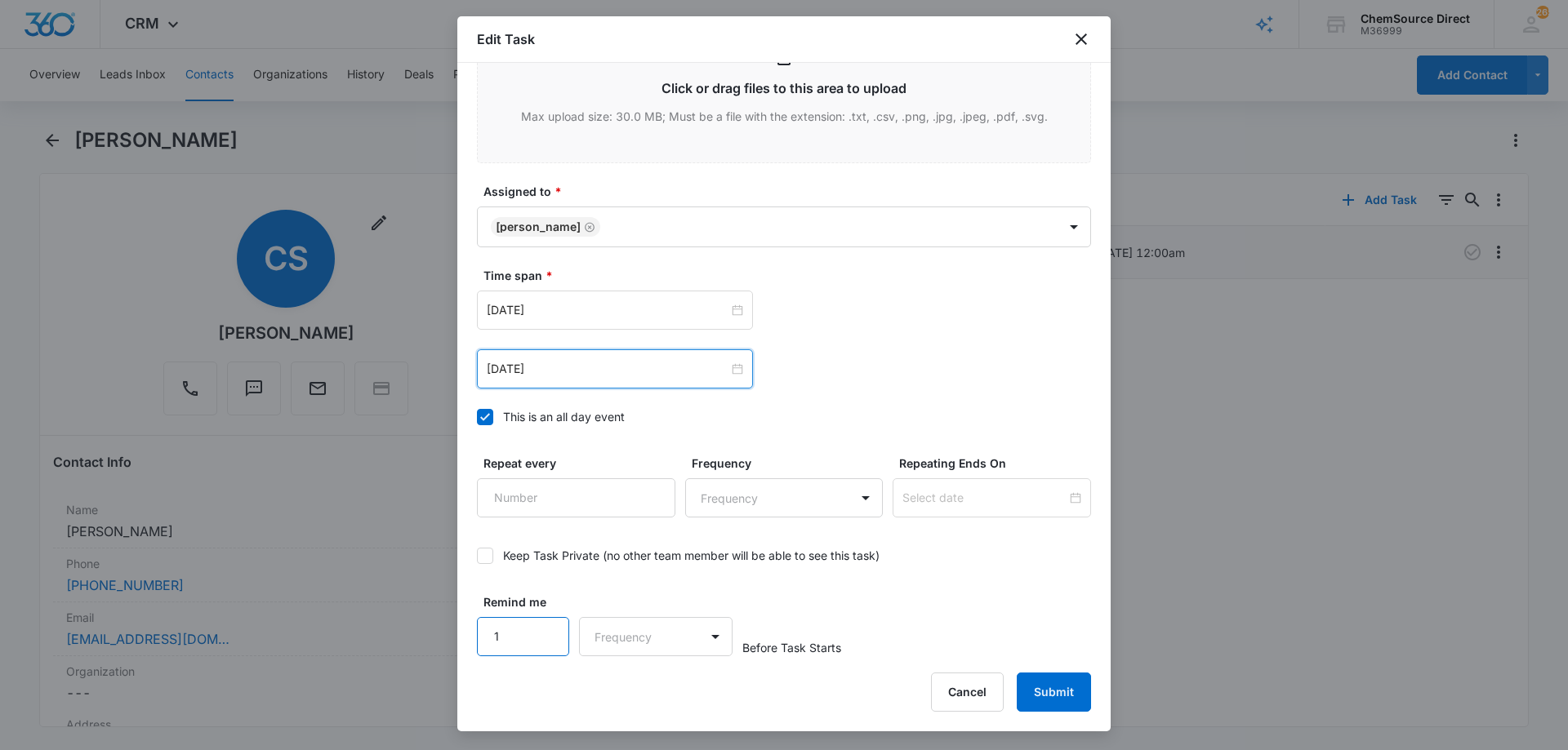
type input "1"
click at [546, 624] on input "1" at bounding box center [523, 636] width 93 height 39
click at [592, 627] on body "CRM Apps Reputation Forms CRM Email Social Payments POS Content Ads Intelligenc…" at bounding box center [784, 375] width 1568 height 750
click at [610, 684] on div "Days" at bounding box center [652, 694] width 150 height 30
click at [991, 606] on div "Remind me 1 option Days, selected. Days Before Task Starts" at bounding box center [784, 625] width 614 height 63
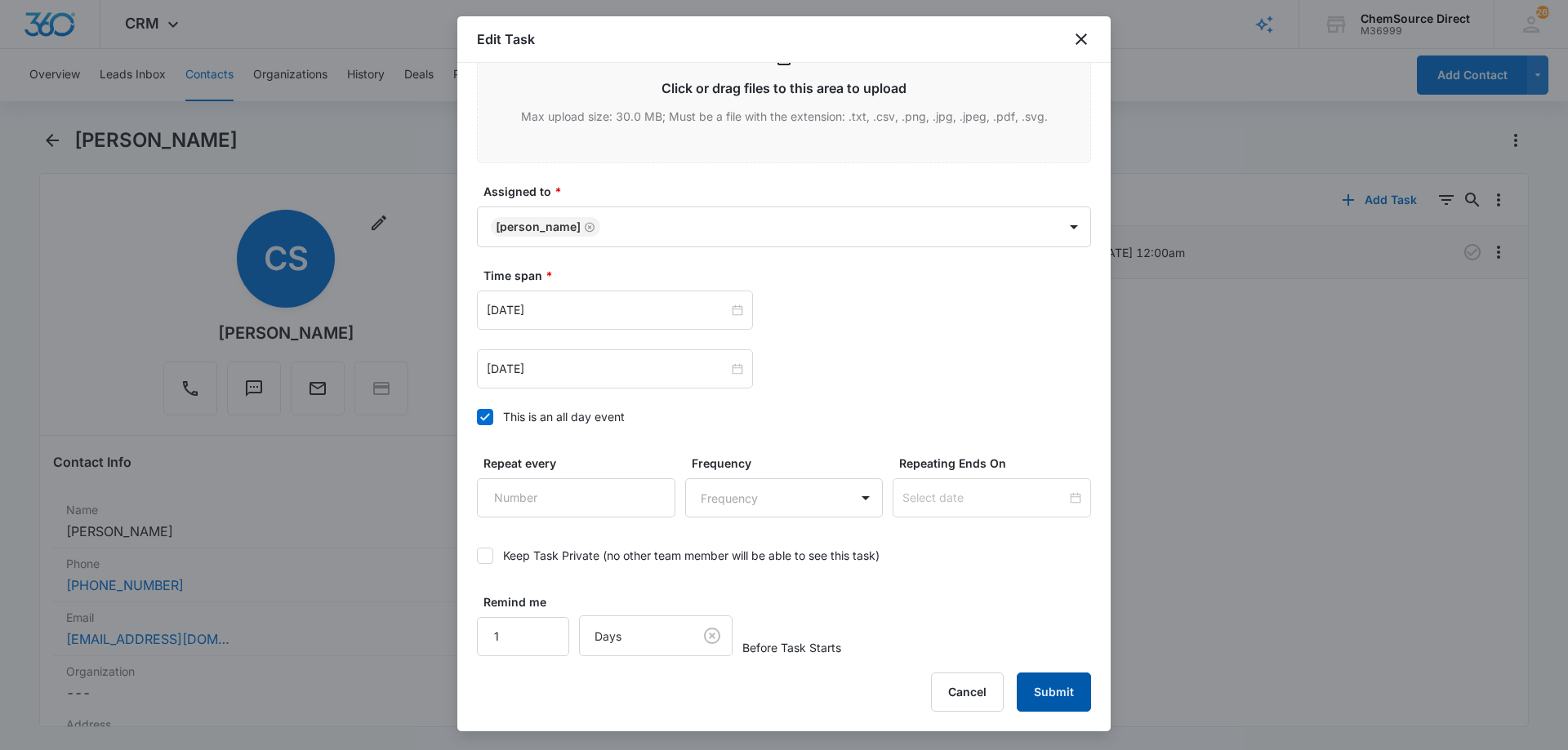
click at [1052, 683] on button "Submit" at bounding box center [1054, 692] width 74 height 39
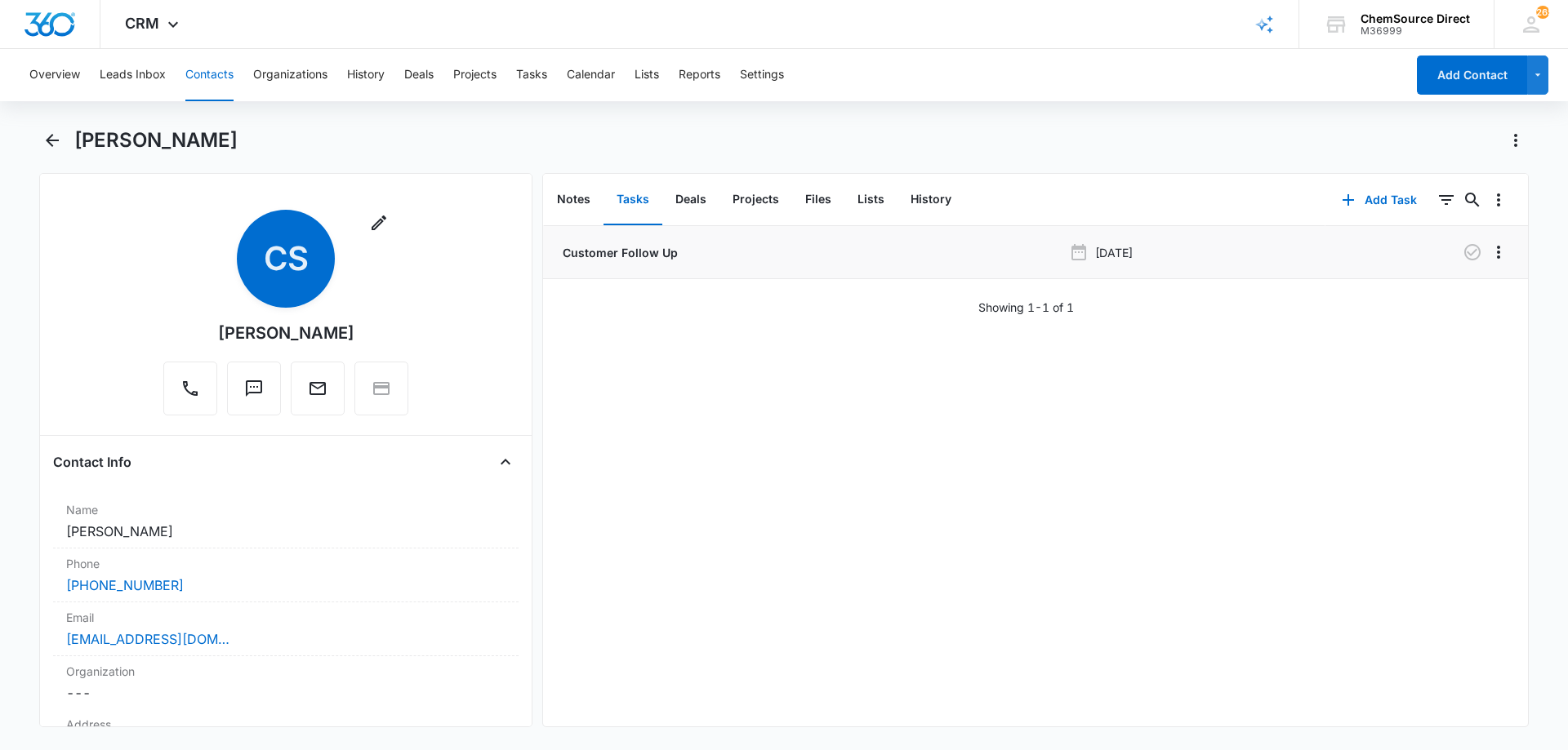
click at [213, 72] on button "Contacts" at bounding box center [209, 75] width 49 height 52
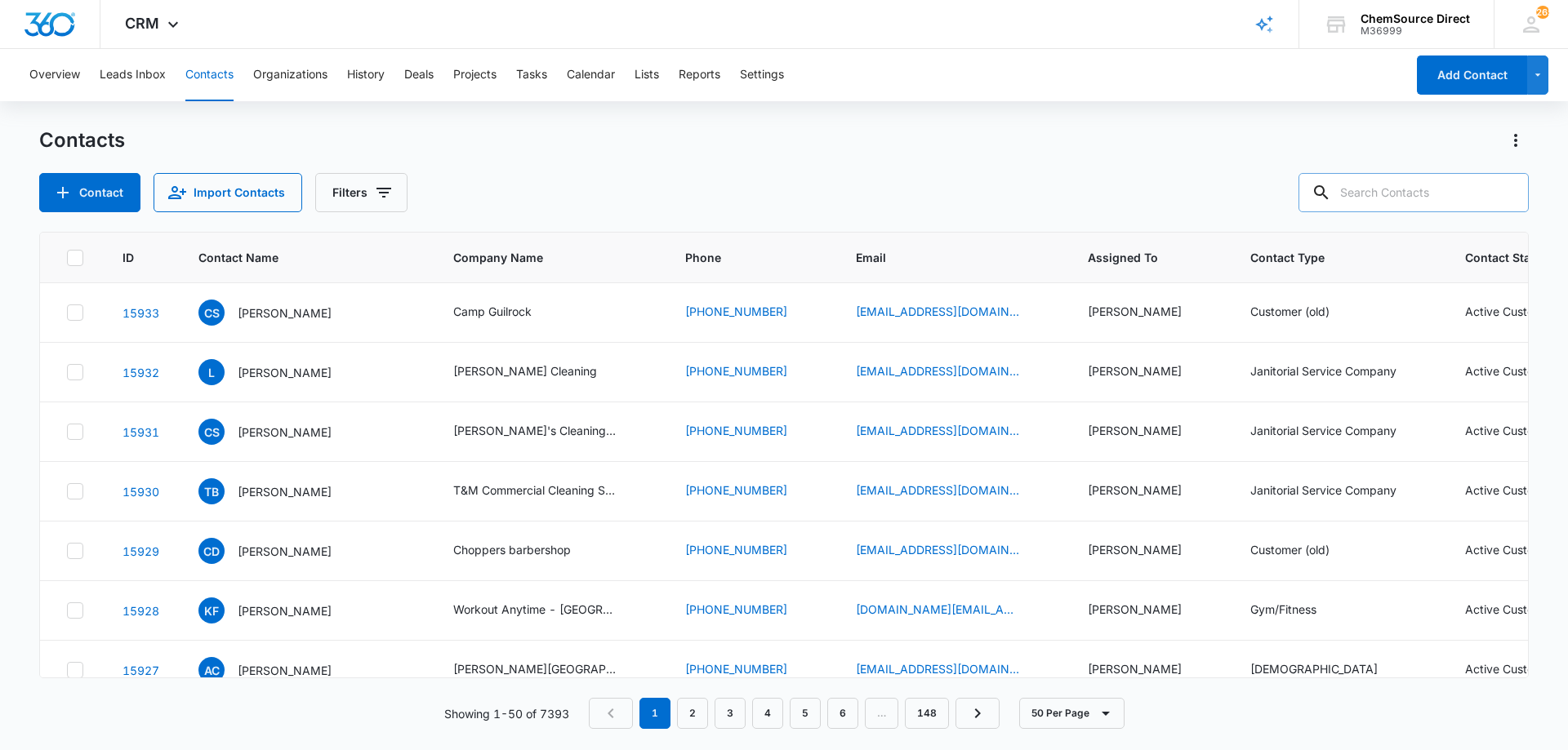
click at [1444, 194] on input "text" at bounding box center [1413, 192] width 230 height 39
type input "floor action"
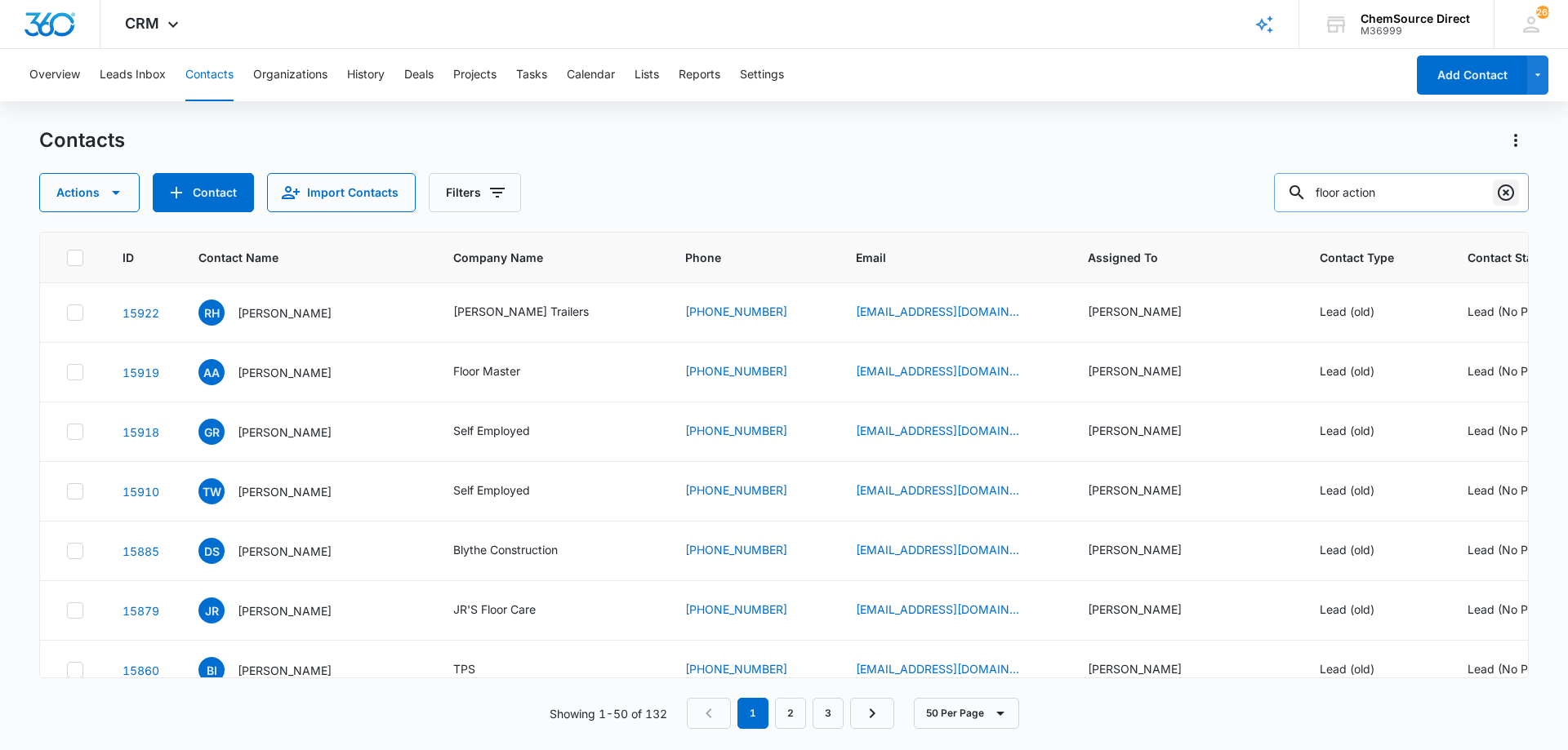
click at [1510, 191] on icon "Clear" at bounding box center [1506, 192] width 19 height 19
click at [153, 192] on button "Contact" at bounding box center [203, 192] width 102 height 39
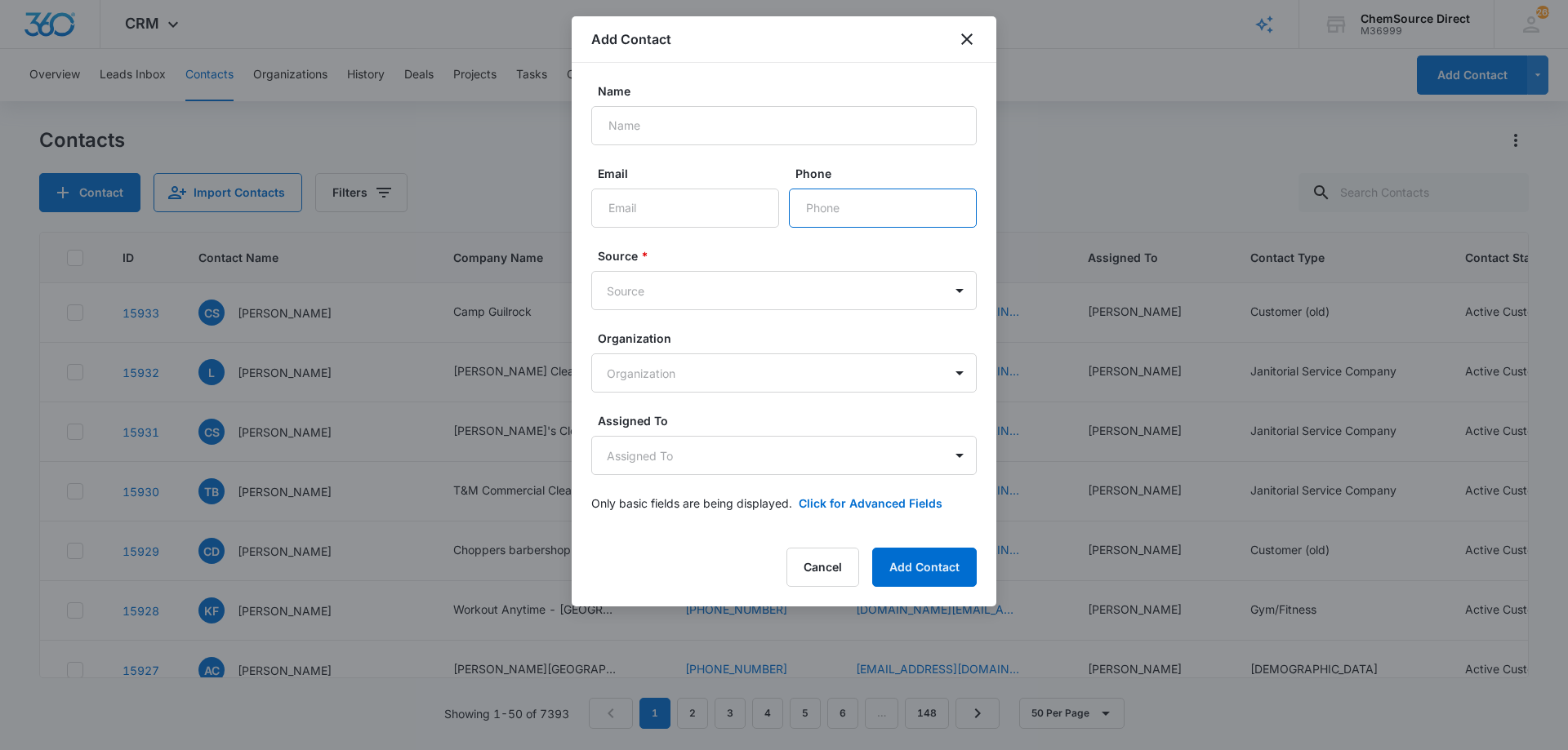
click at [881, 211] on input "Phone" at bounding box center [883, 208] width 188 height 39
